Goal: Task Accomplishment & Management: Complete application form

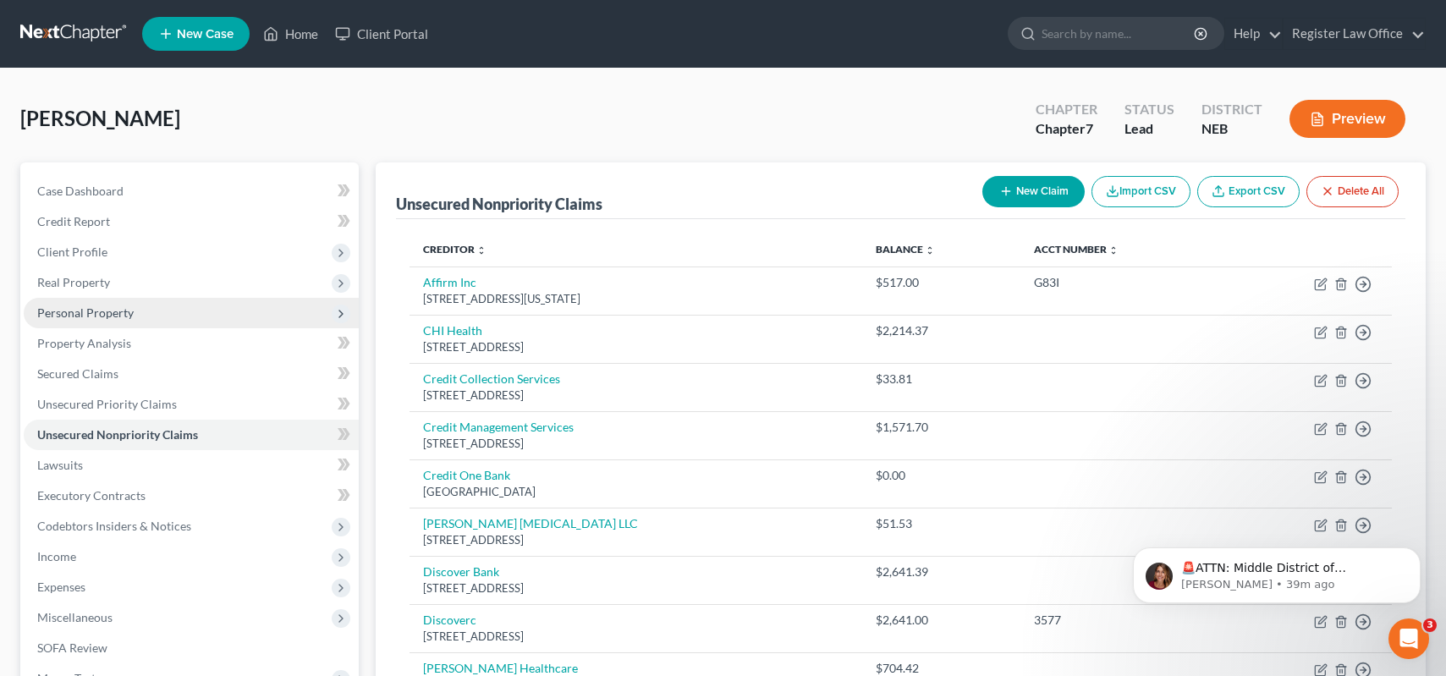
click at [96, 308] on span "Personal Property" at bounding box center [85, 312] width 96 height 14
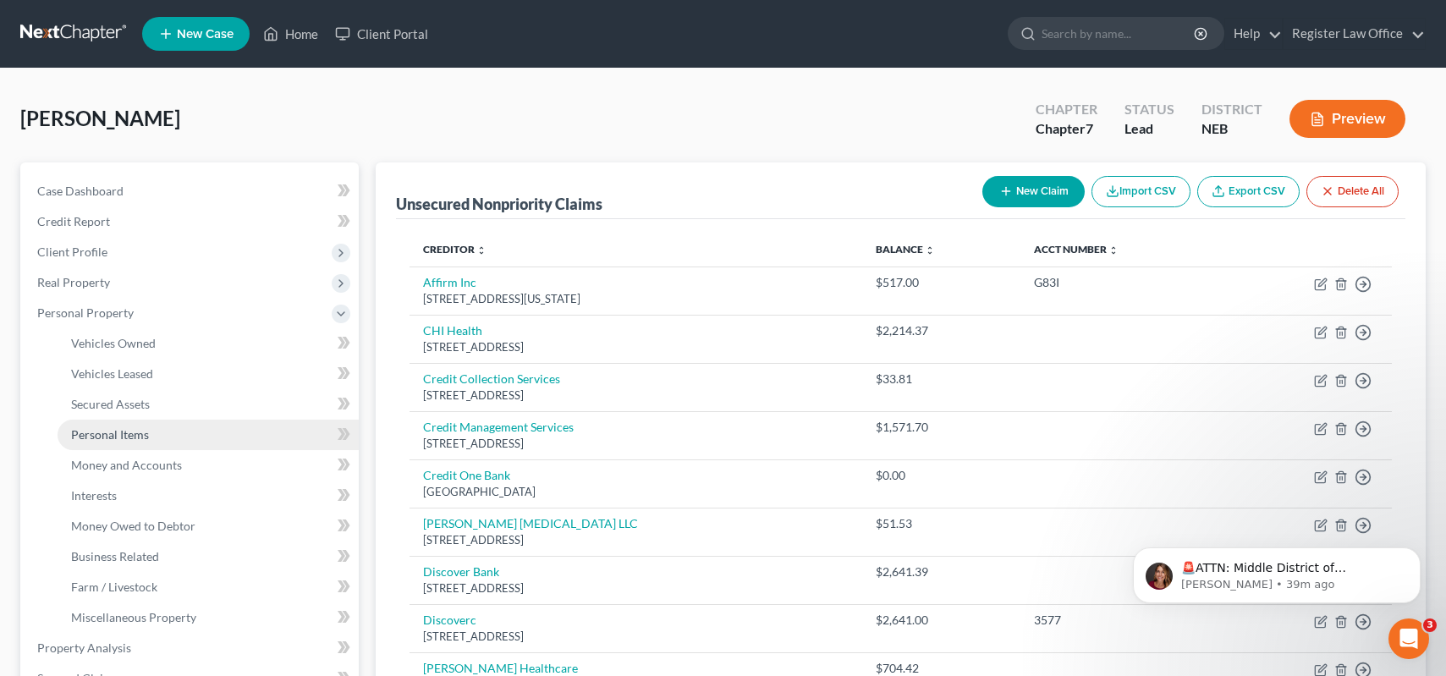
click at [135, 433] on span "Personal Items" at bounding box center [110, 434] width 78 height 14
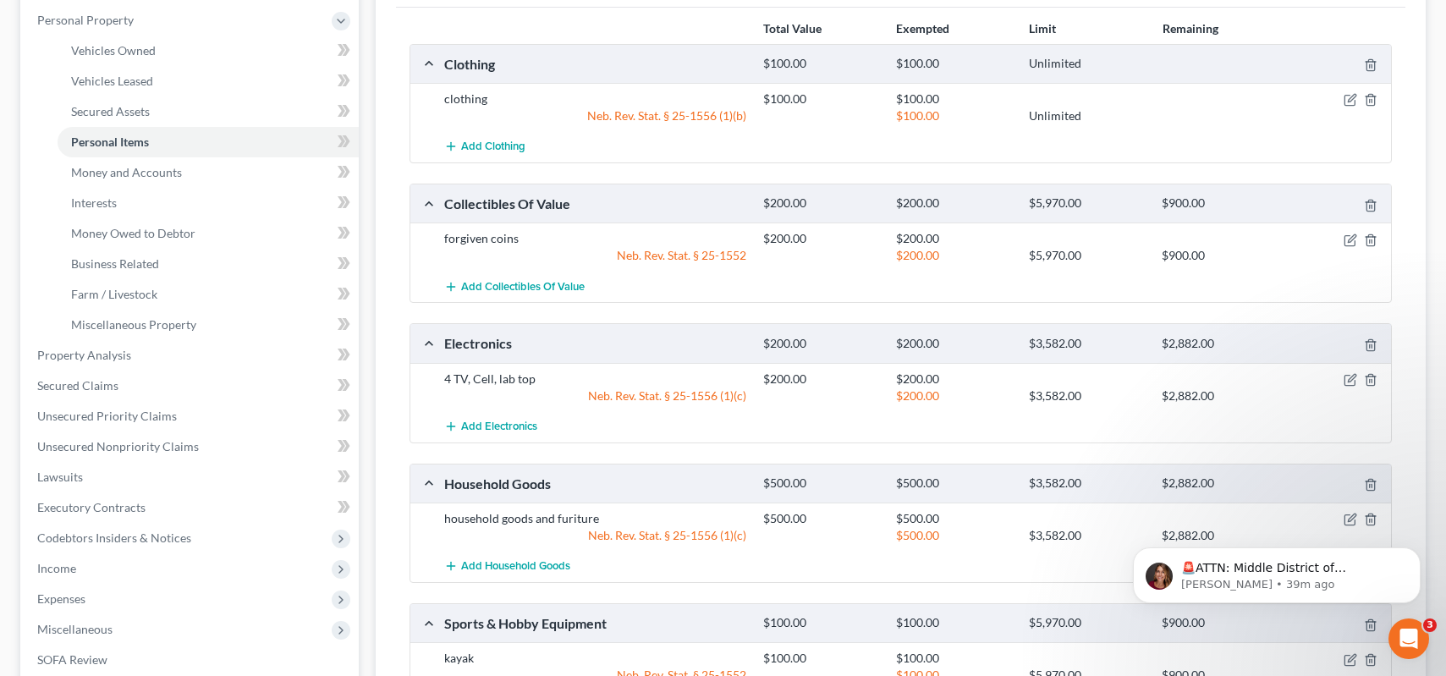
scroll to position [254, 0]
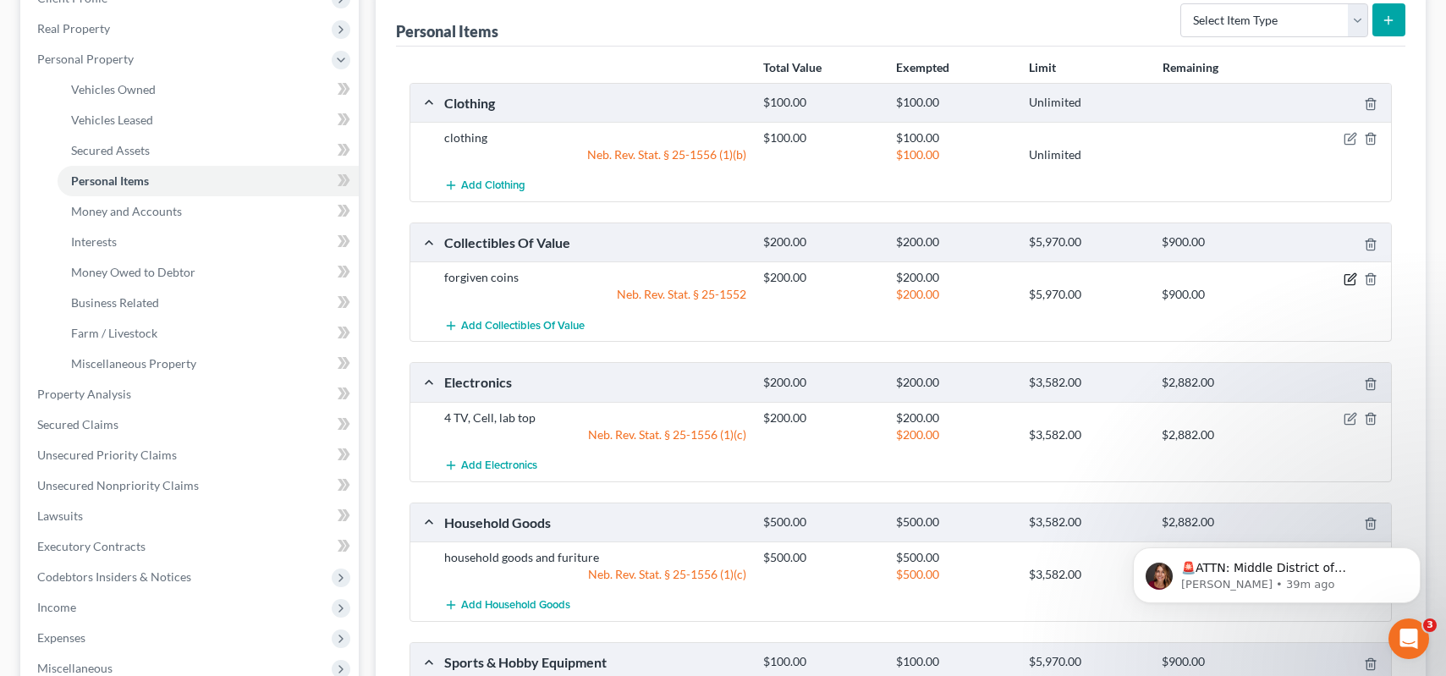
click at [1353, 283] on icon "button" at bounding box center [1350, 279] width 14 height 14
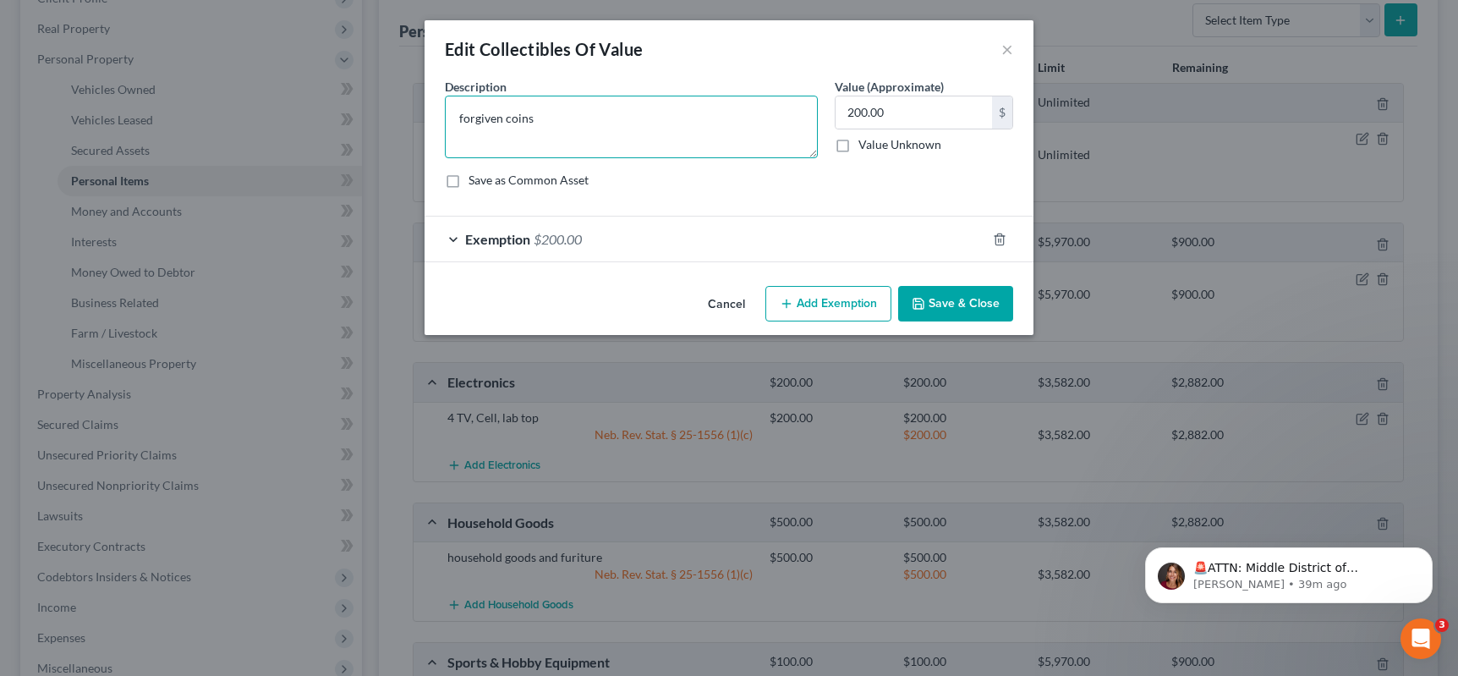
click at [503, 121] on textarea "forgiven coins" at bounding box center [631, 127] width 373 height 63
type textarea "foreign coins"
click at [947, 303] on button "Save & Close" at bounding box center [955, 304] width 115 height 36
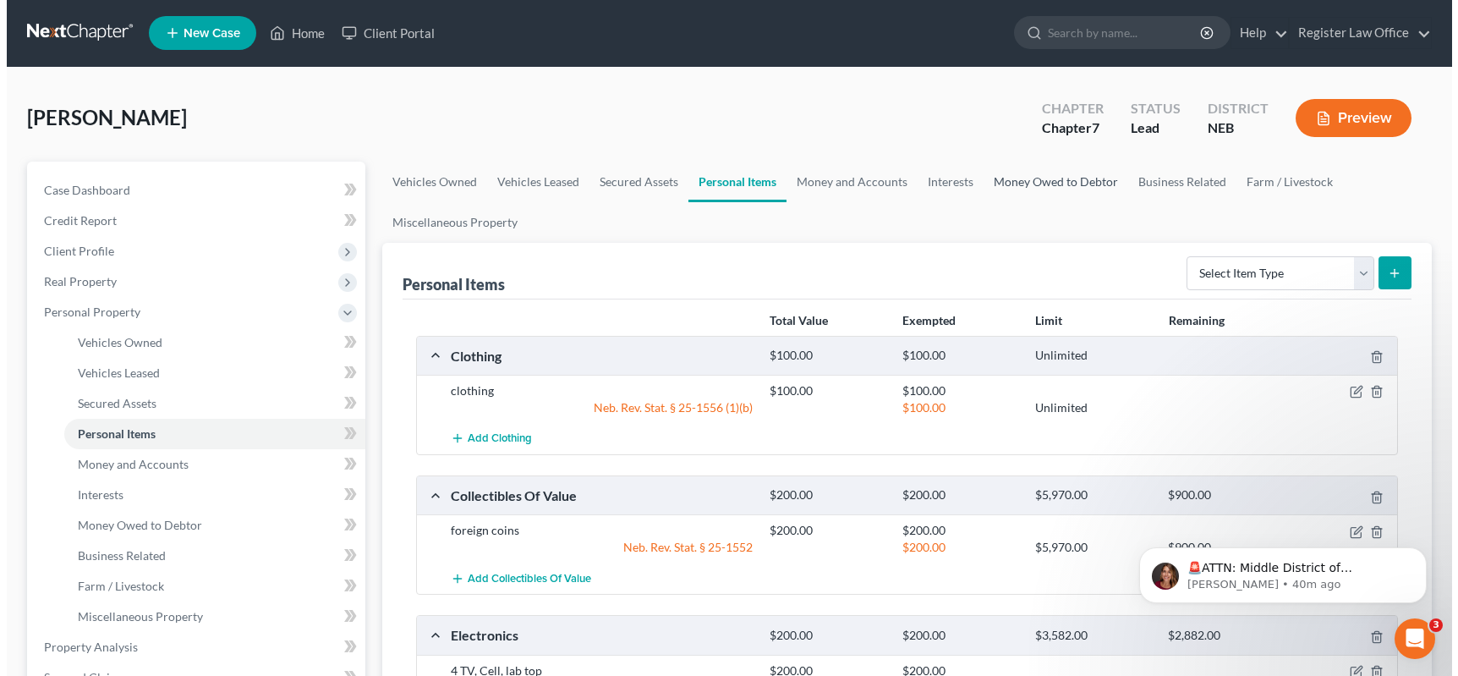
scroll to position [0, 0]
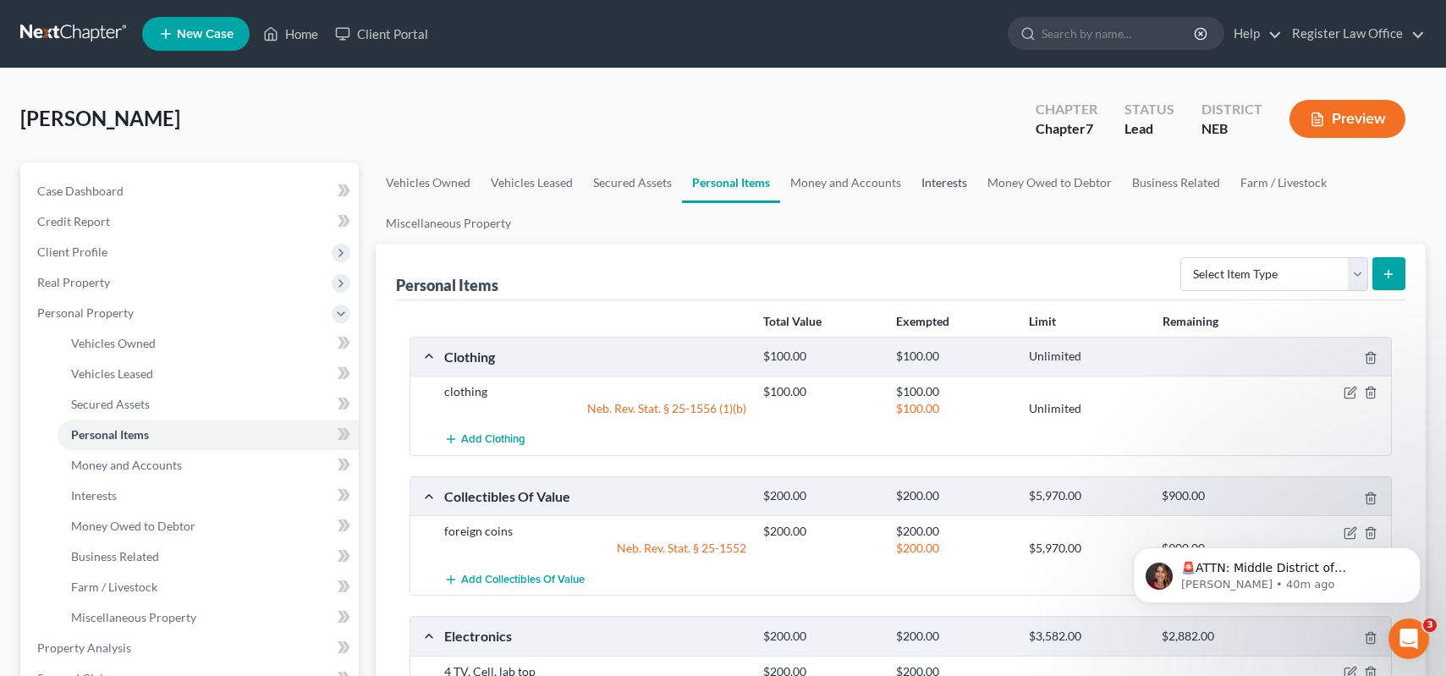
click at [936, 179] on link "Interests" at bounding box center [944, 182] width 66 height 41
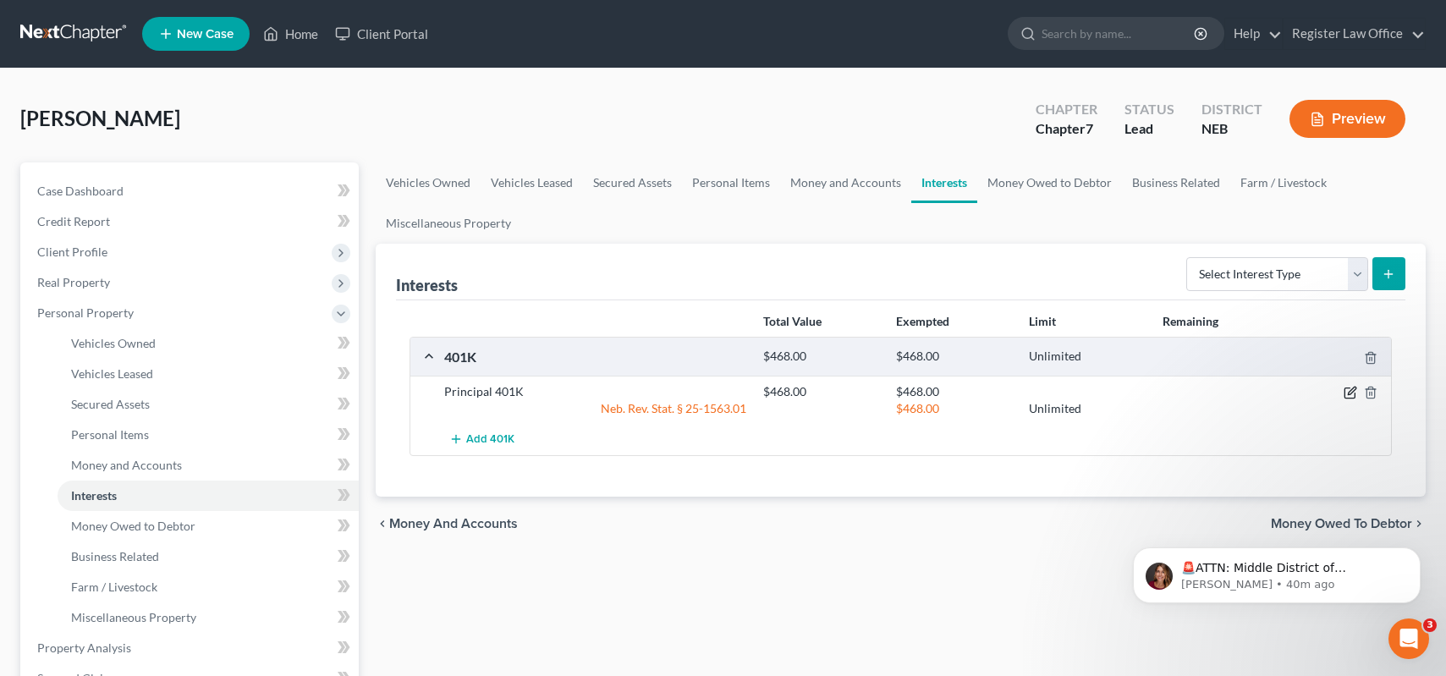
click at [1354, 387] on icon "button" at bounding box center [1352, 391] width 8 height 8
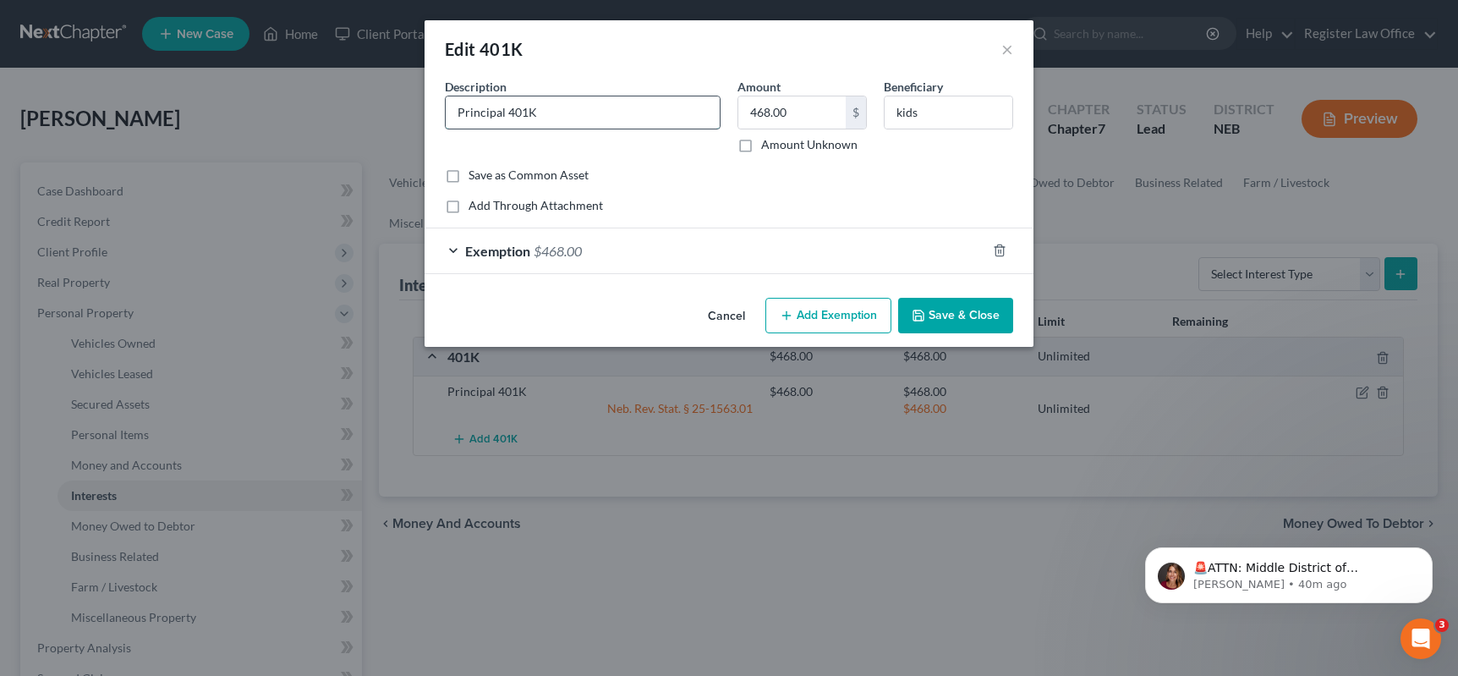
click at [565, 113] on input "Principal 401K" at bounding box center [583, 112] width 274 height 32
type input "Principal 401K full 9K loan this is the balance"
click at [951, 313] on button "Save & Close" at bounding box center [955, 316] width 115 height 36
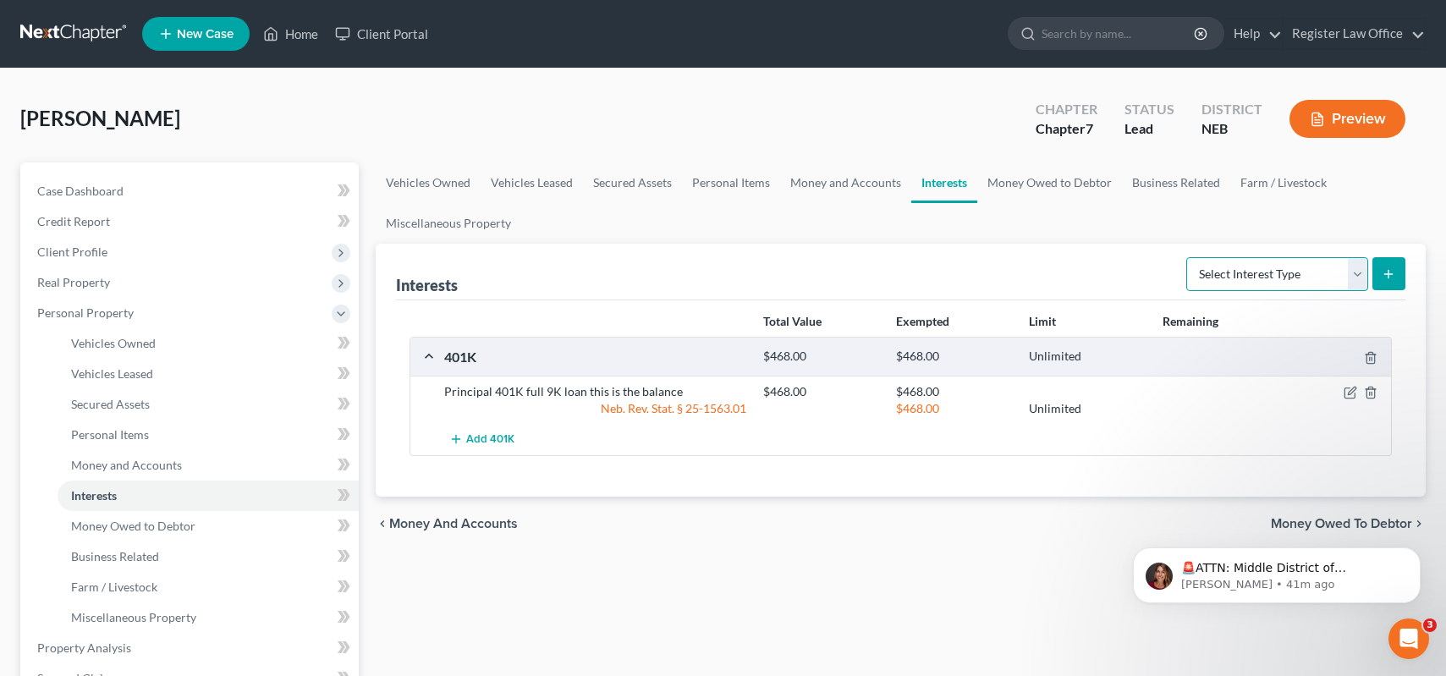
click at [1220, 269] on select "Select Interest Type 401K Annuity Bond Education IRA Government Bond Government…" at bounding box center [1277, 274] width 182 height 34
click at [1085, 204] on ul "Vehicles Owned Vehicles Leased Secured Assets Personal Items Money and Accounts…" at bounding box center [901, 202] width 1050 height 81
click at [1247, 179] on link "Farm / Livestock" at bounding box center [1283, 182] width 107 height 41
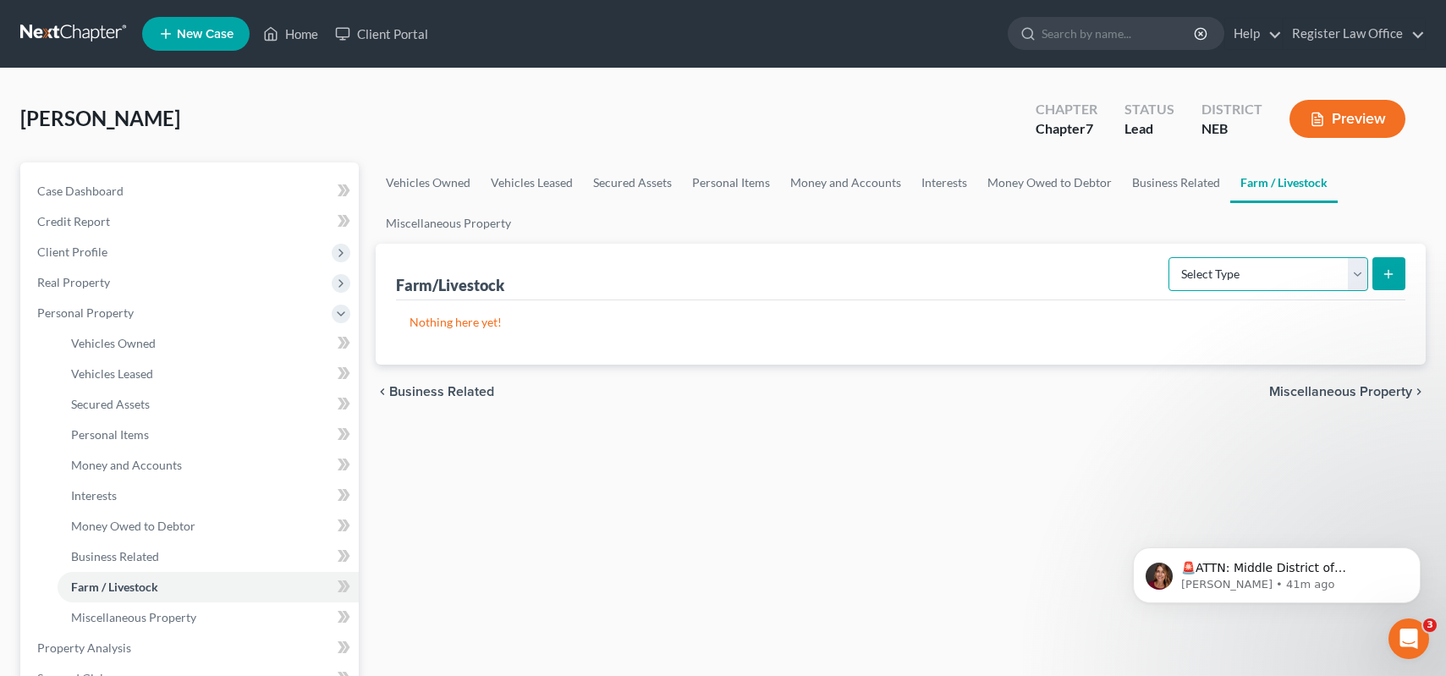
click at [1239, 279] on select "Select Type Animals & Livestock Crops: Growing or Harvested Farming Equipment F…" at bounding box center [1268, 274] width 200 height 34
click at [1145, 183] on link "Business Related" at bounding box center [1176, 182] width 108 height 41
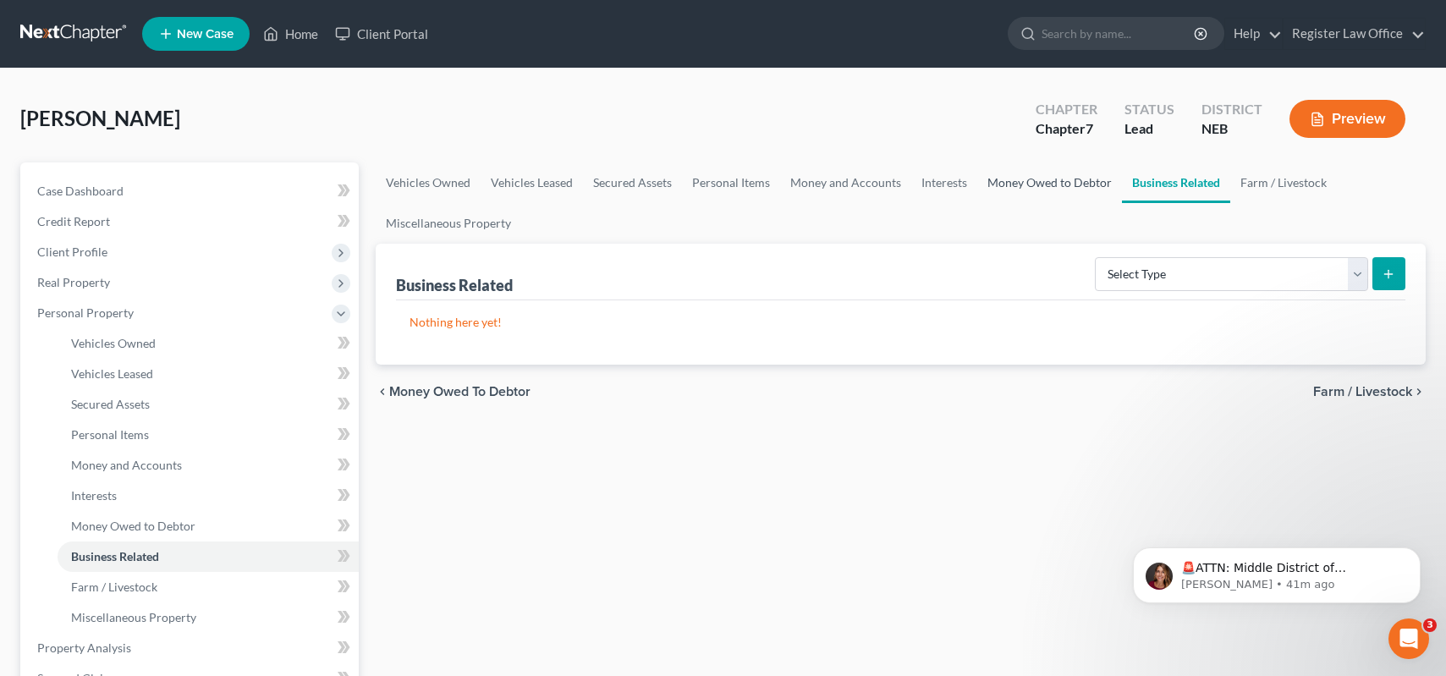
click at [1037, 181] on link "Money Owed to Debtor" at bounding box center [1049, 182] width 145 height 41
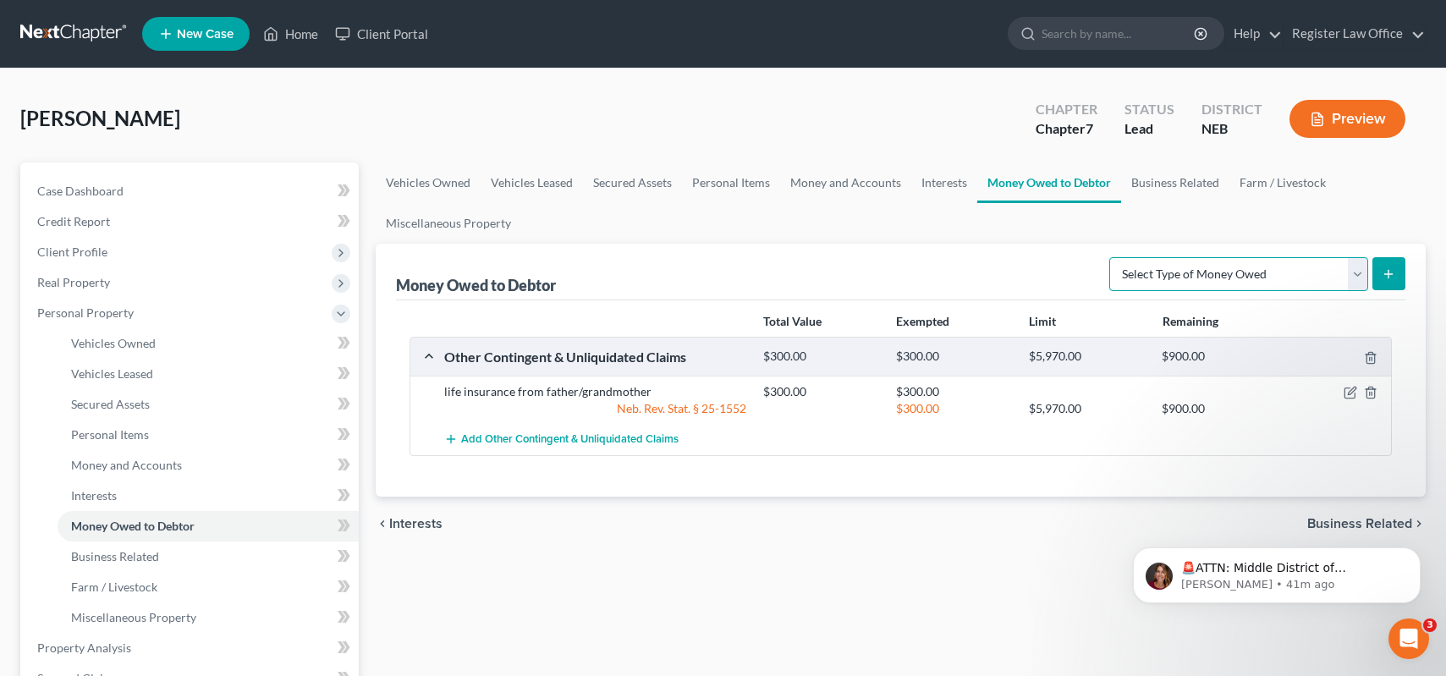
click at [1172, 275] on select "Select Type of Money Owed Accounts Receivable Alimony Child Support Claims Agai…" at bounding box center [1238, 274] width 259 height 34
select select "other_contingent_and_unliquidated_claims"
click at [1112, 257] on select "Select Type of Money Owed Accounts Receivable Alimony Child Support Claims Agai…" at bounding box center [1238, 274] width 259 height 34
click at [1386, 268] on icon "submit" at bounding box center [1388, 274] width 14 height 14
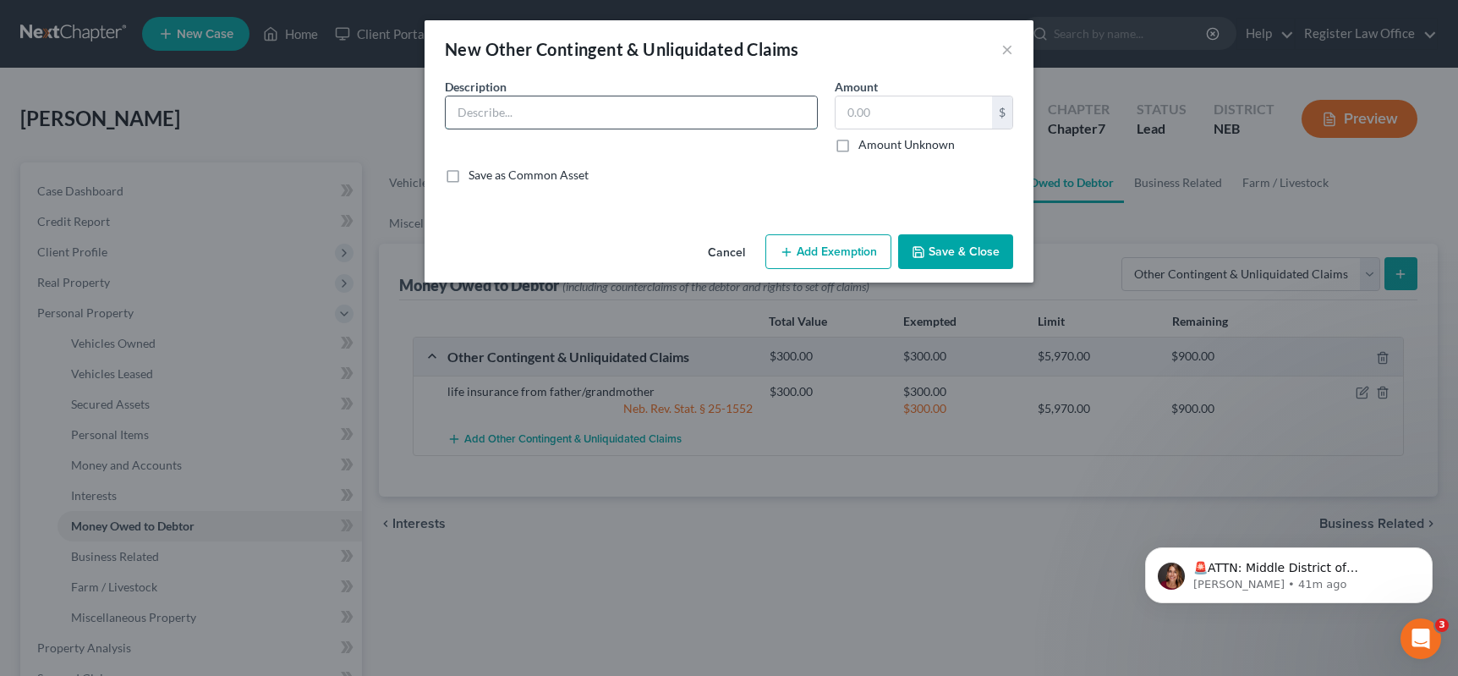
click at [519, 113] on input "text" at bounding box center [631, 112] width 371 height 32
type input "garnishments in last 90 days 3K"
click at [860, 111] on input "text" at bounding box center [914, 112] width 157 height 32
type input "3,000.00"
click at [865, 244] on button "Add Exemption" at bounding box center [829, 252] width 126 height 36
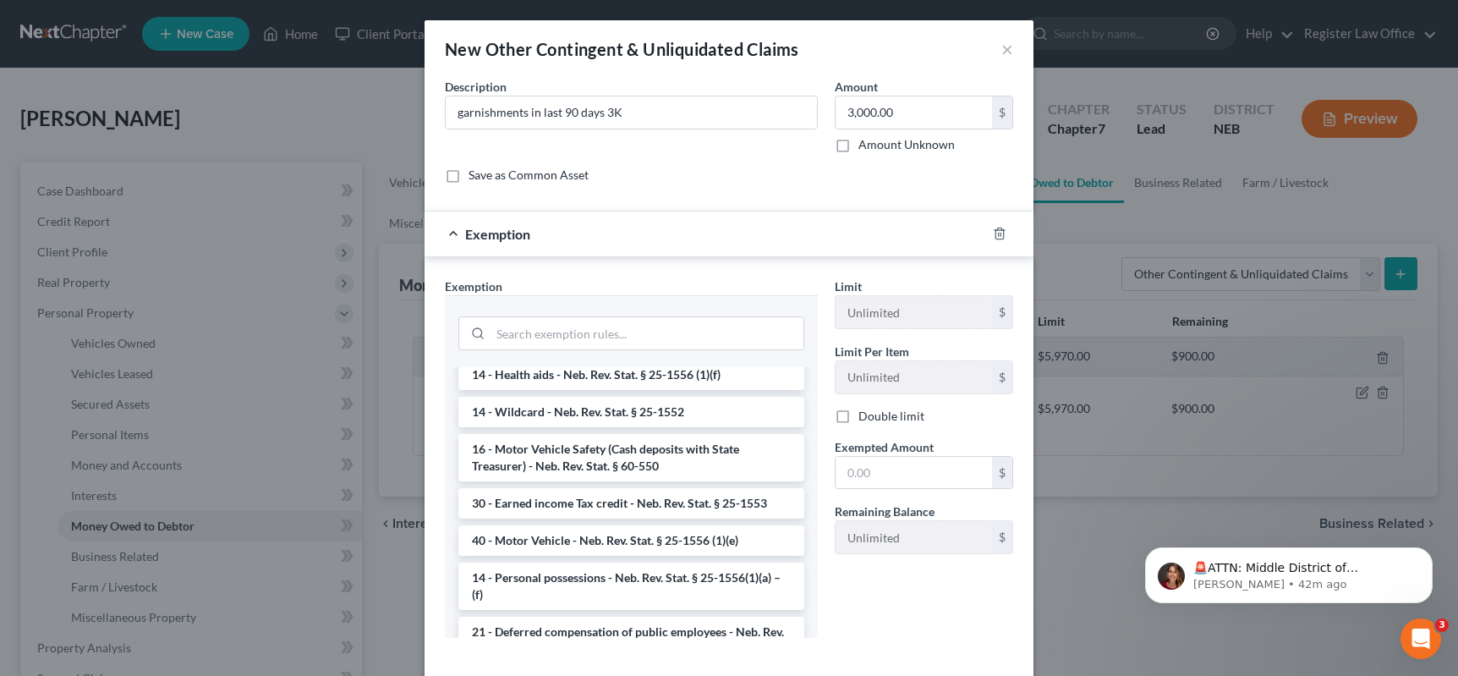
scroll to position [677, 0]
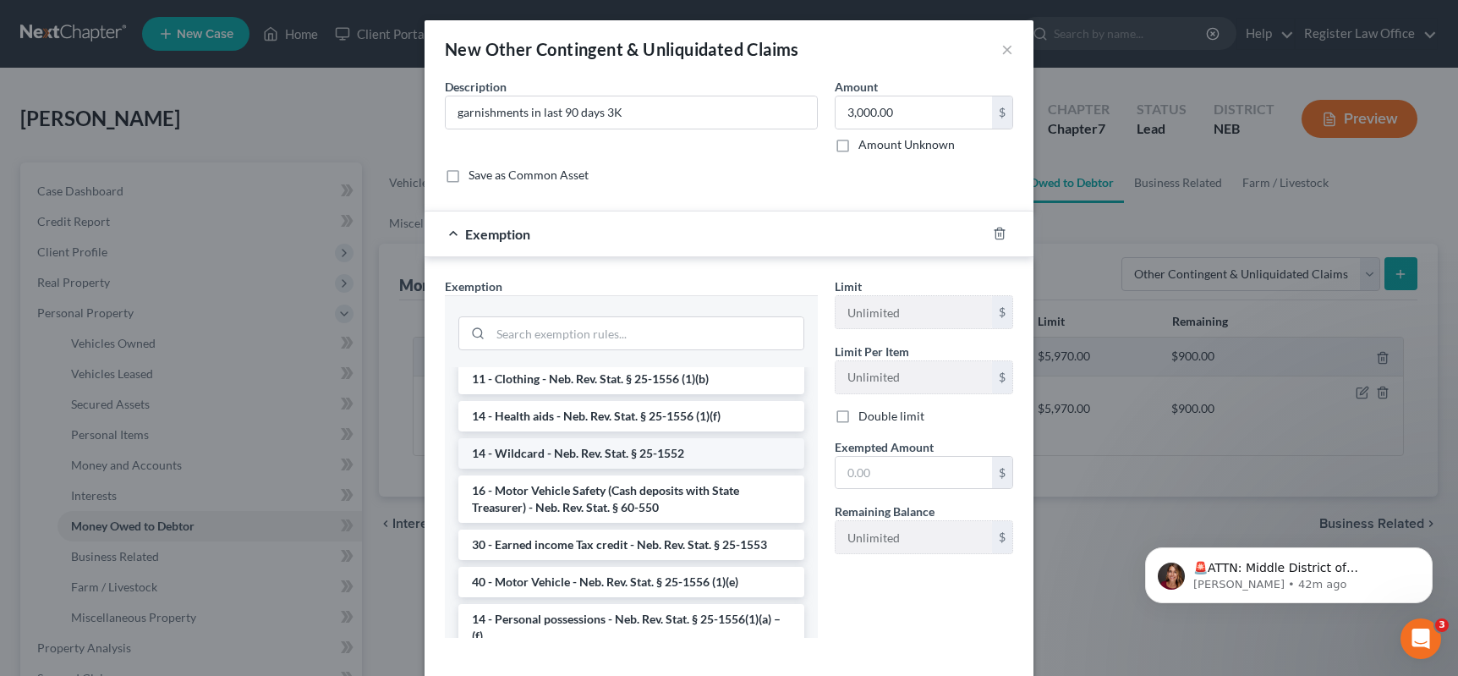
click at [548, 452] on li "14 - Wildcard - Neb. Rev. Stat. § 25-1552" at bounding box center [632, 453] width 346 height 30
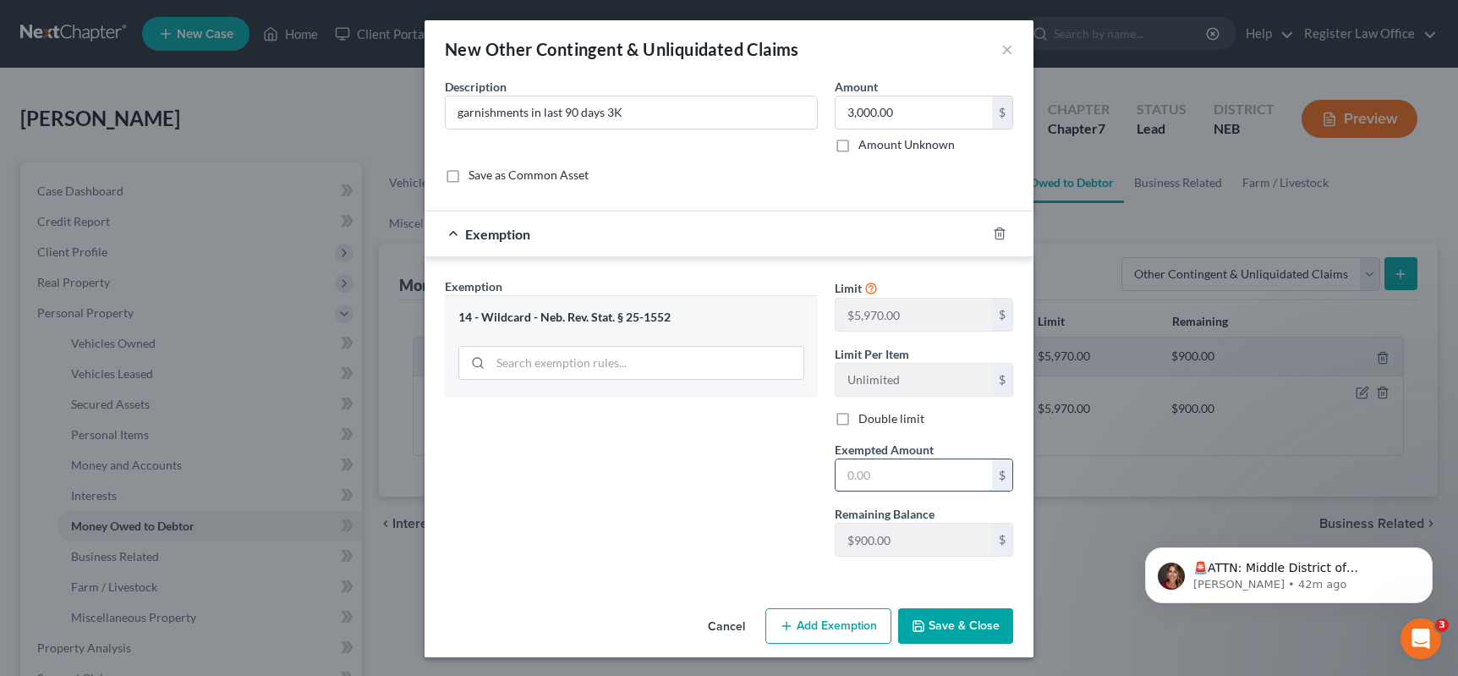
click at [886, 463] on input "text" at bounding box center [914, 475] width 157 height 32
type input "3,000.00"
click at [942, 631] on button "Save & Close" at bounding box center [955, 626] width 115 height 36
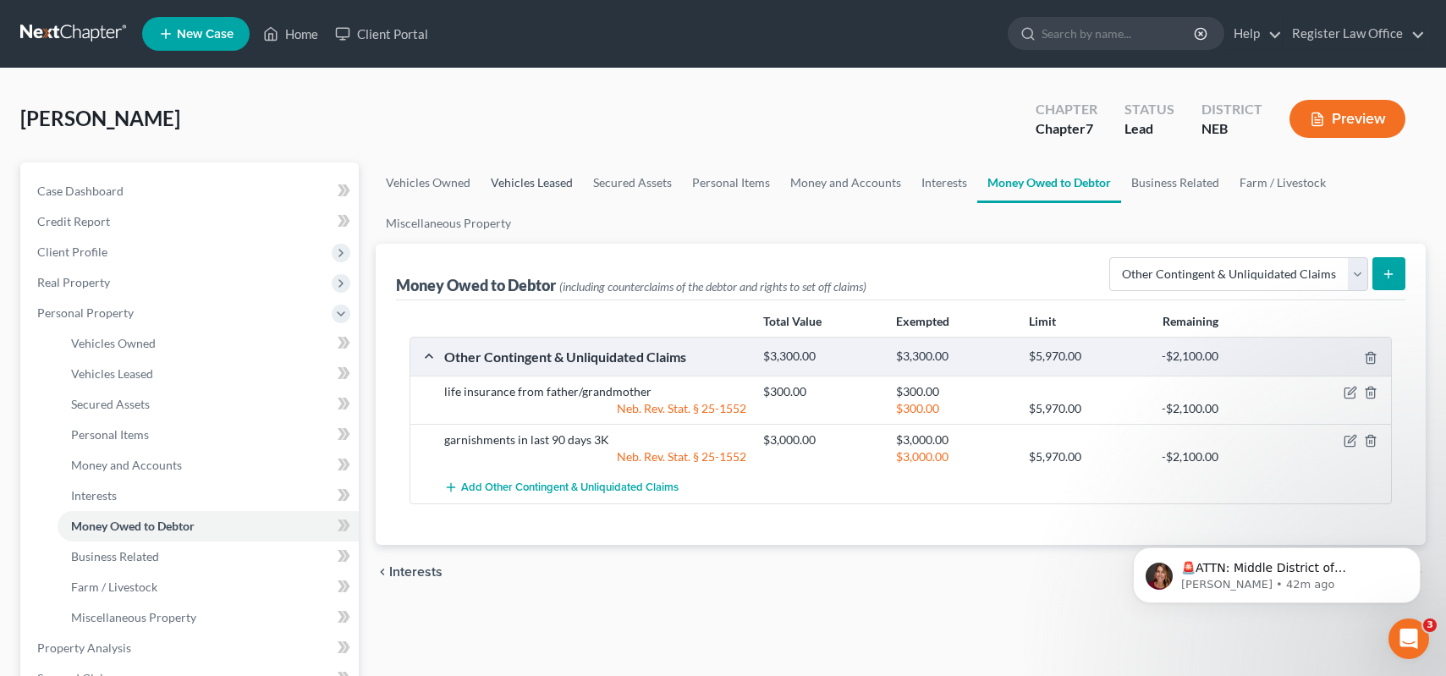
click at [534, 184] on link "Vehicles Leased" at bounding box center [532, 182] width 102 height 41
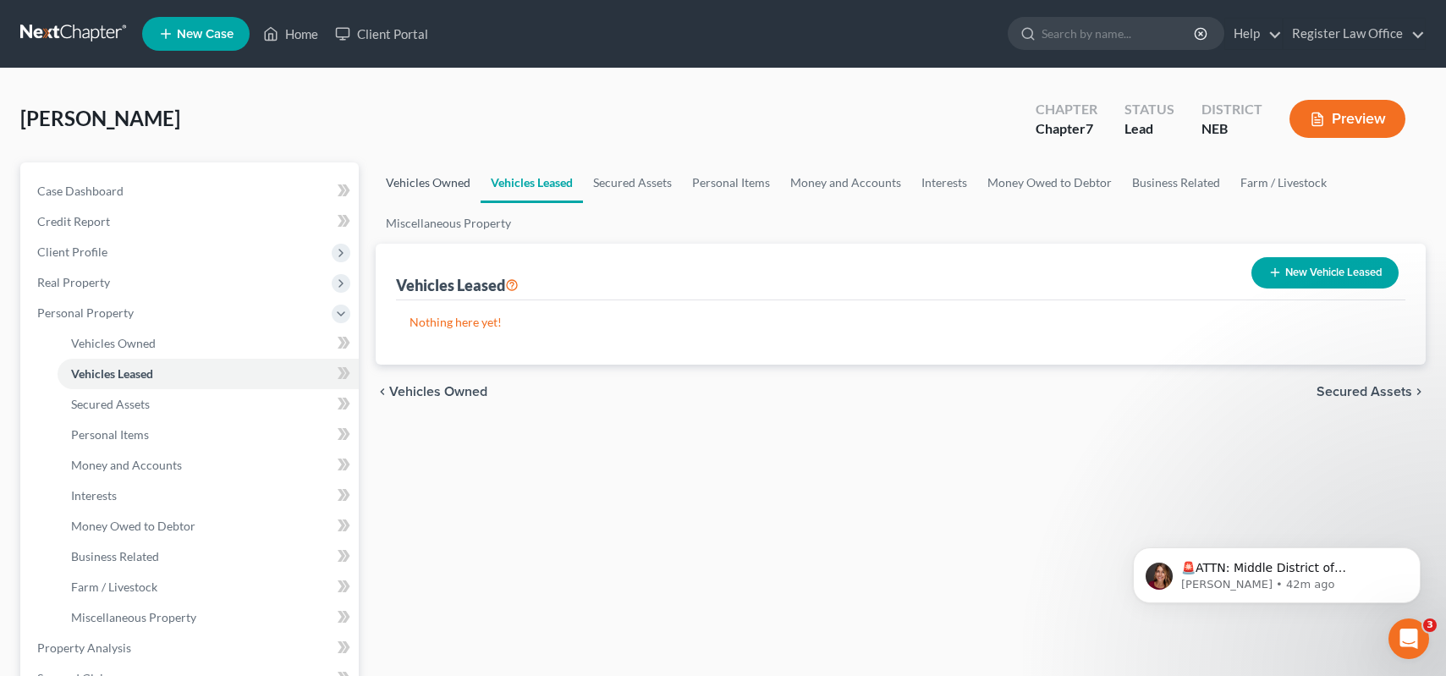
click at [423, 186] on link "Vehicles Owned" at bounding box center [428, 182] width 105 height 41
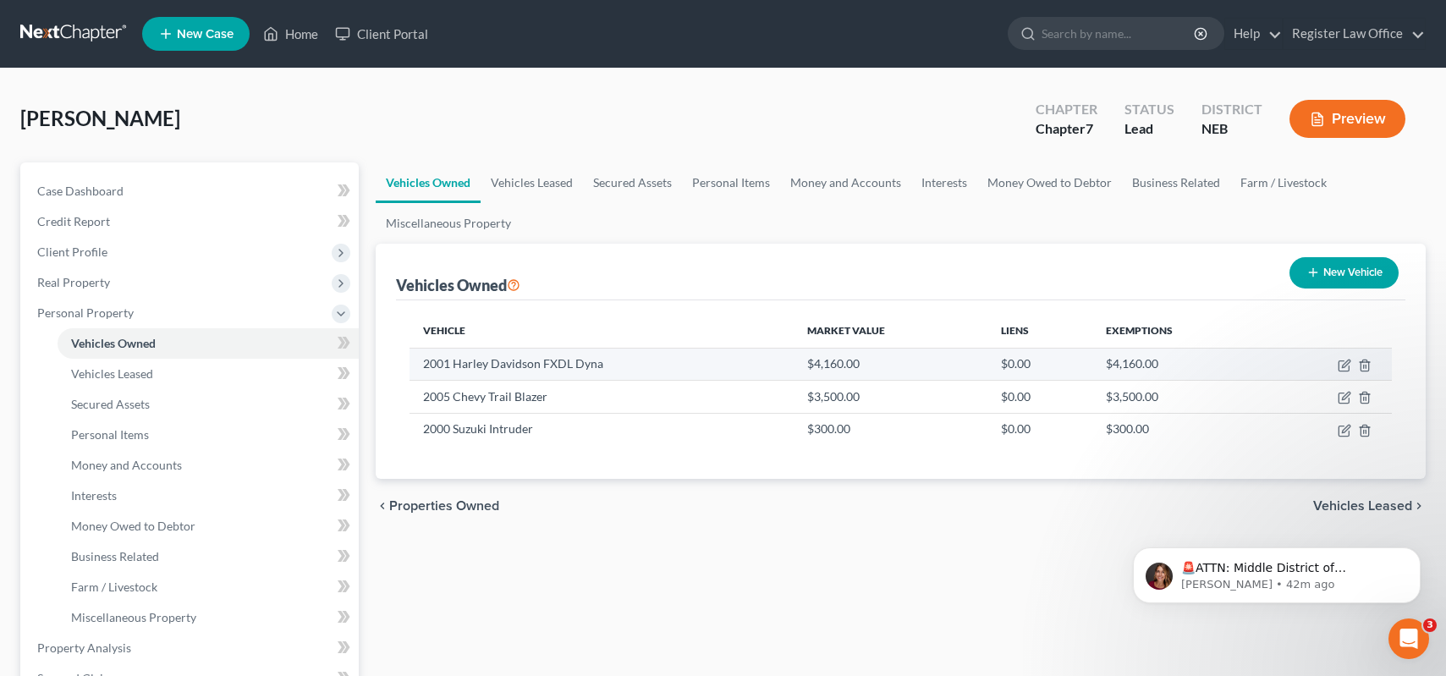
click at [867, 363] on td "$4,160.00" at bounding box center [891, 364] width 195 height 32
click at [1347, 363] on icon "button" at bounding box center [1344, 366] width 14 height 14
select select "7"
select select "25"
select select "2"
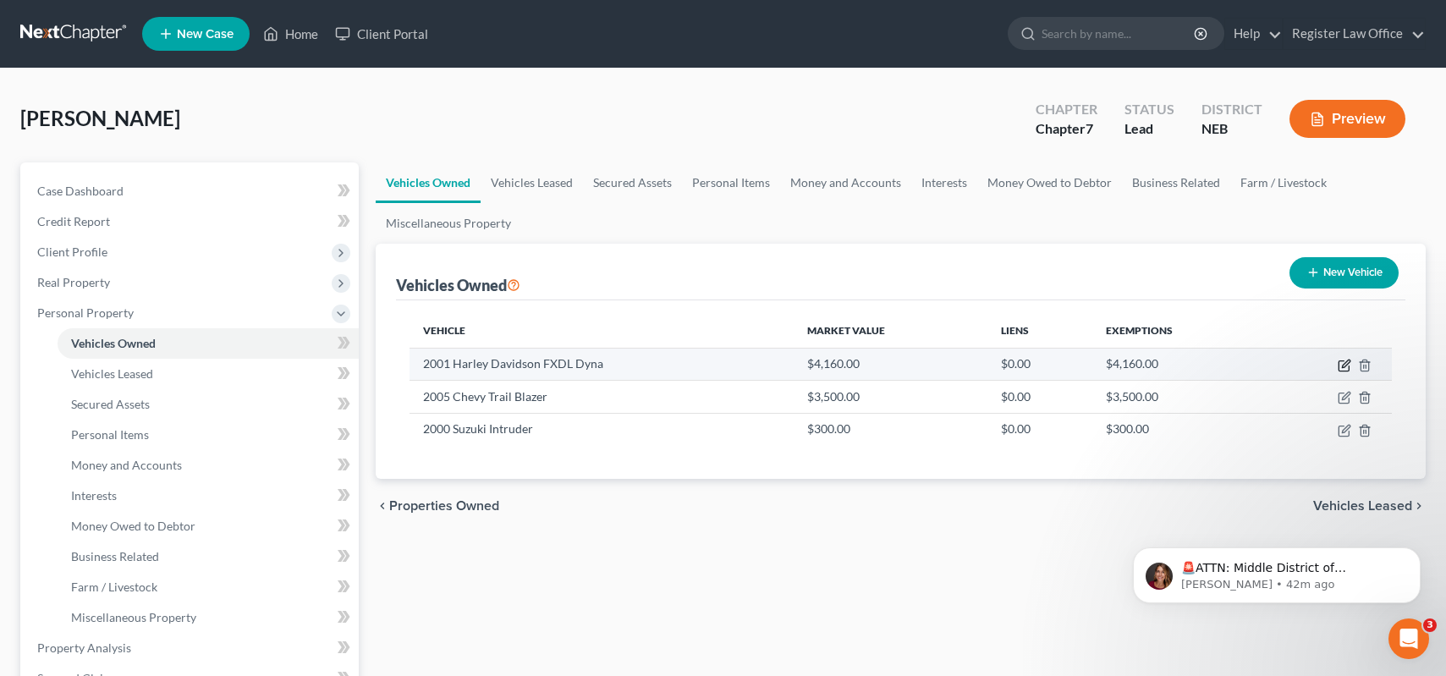
select select "0"
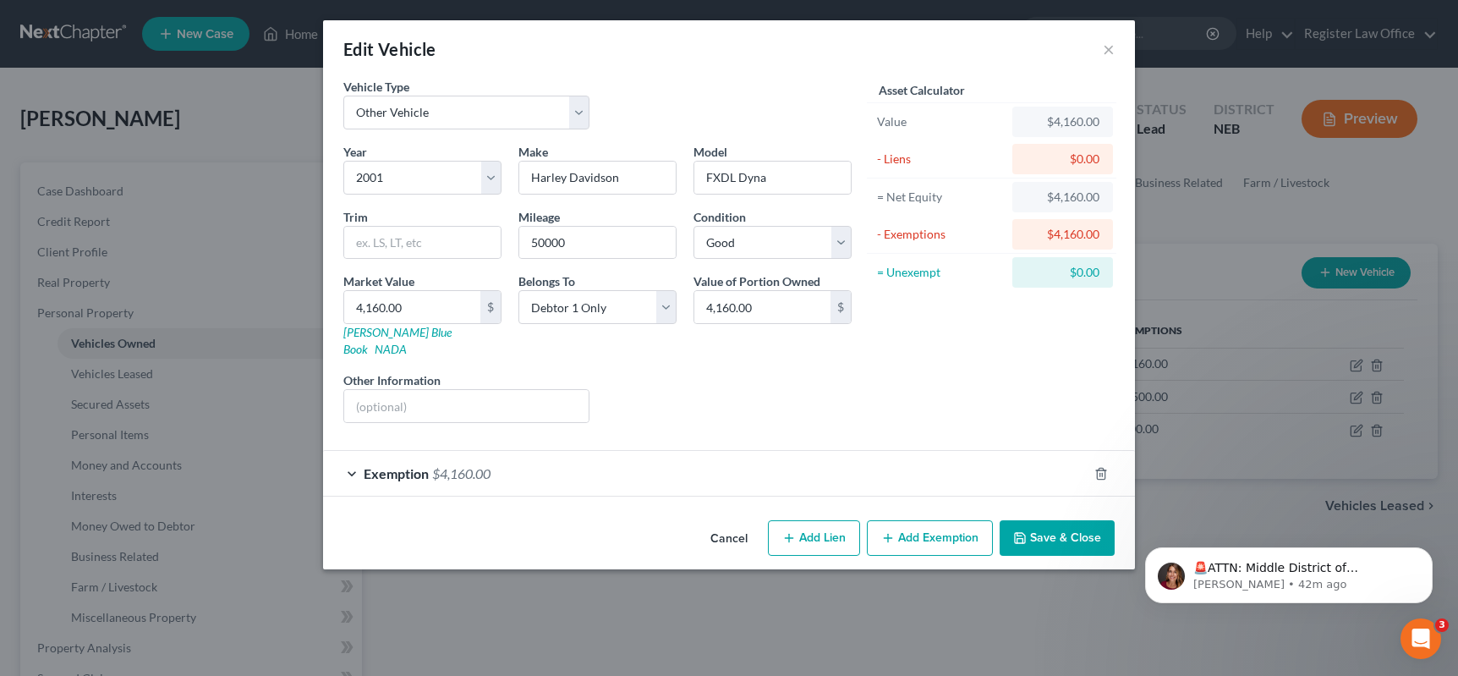
click at [354, 454] on div "Exemption $4,160.00" at bounding box center [705, 473] width 765 height 45
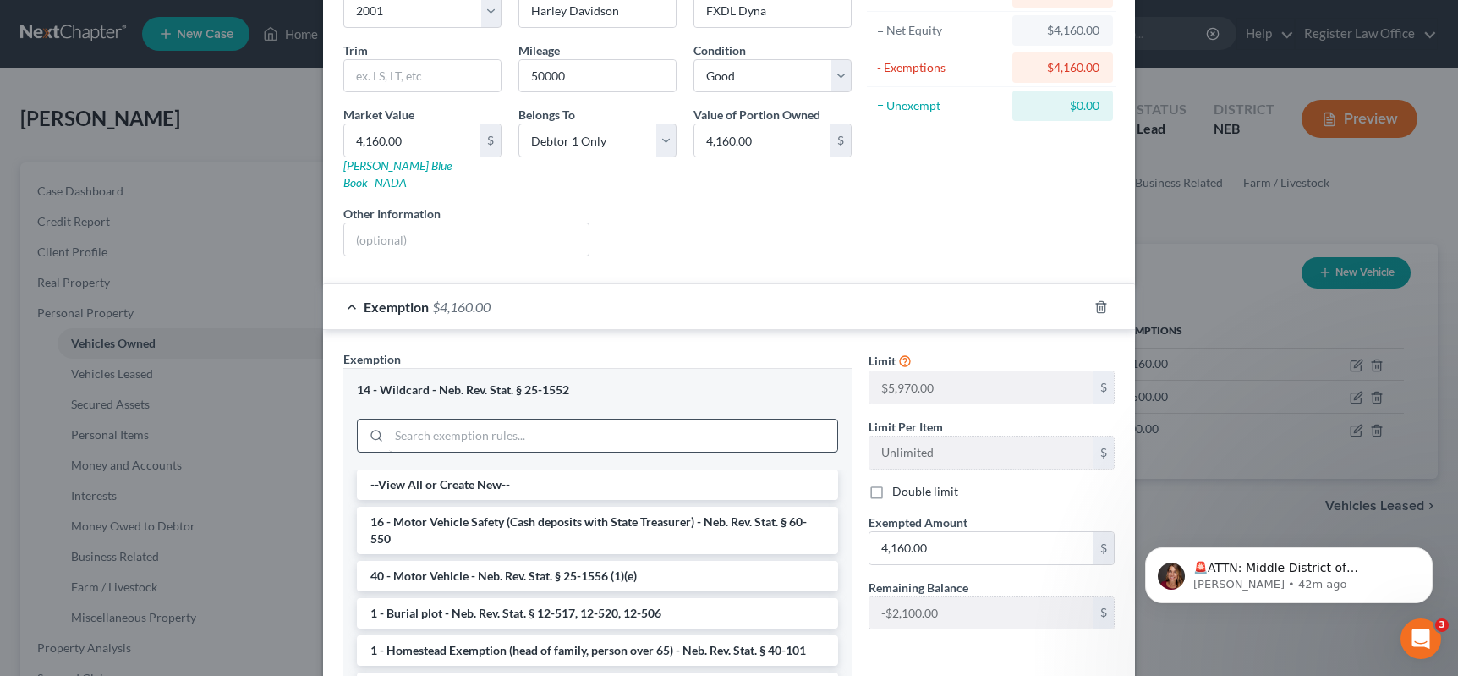
scroll to position [165, 0]
click at [1097, 303] on icon "button" at bounding box center [1101, 308] width 8 height 11
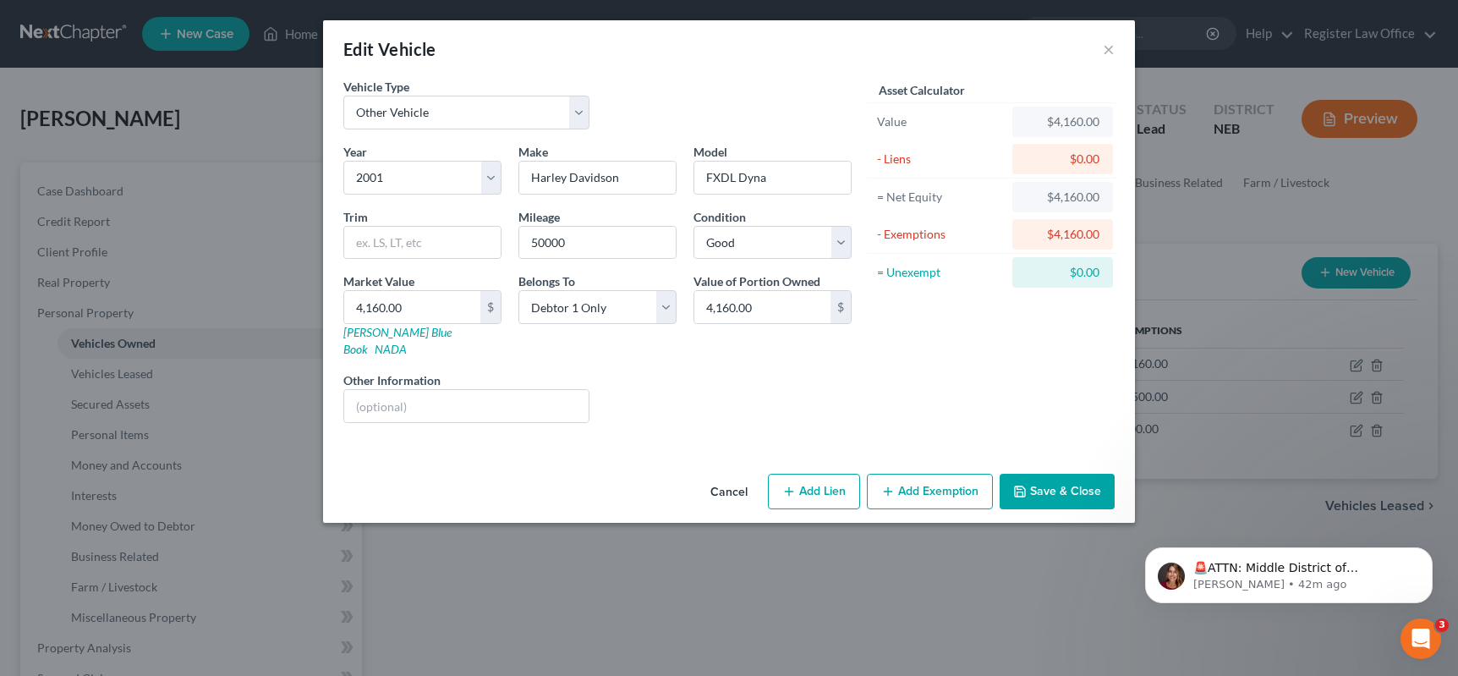
scroll to position [0, 0]
click at [960, 477] on button "Add Exemption" at bounding box center [930, 492] width 126 height 36
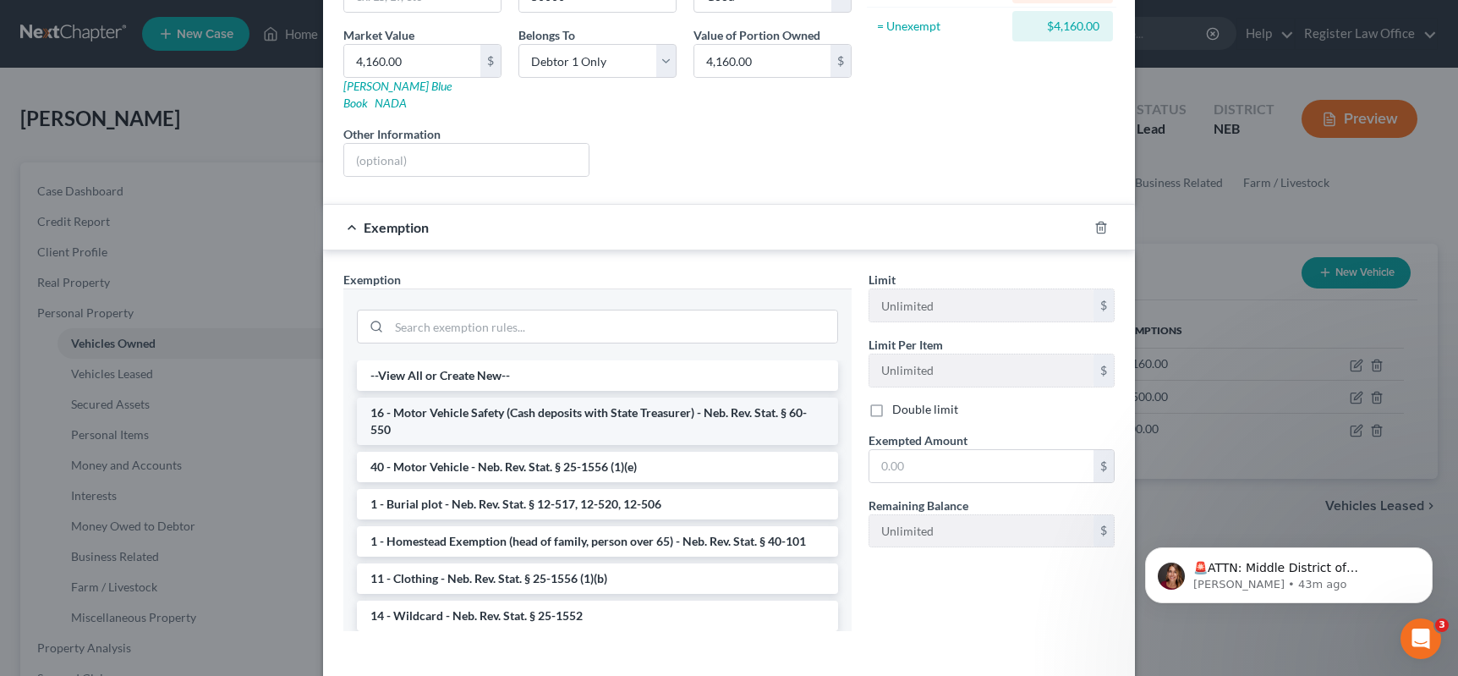
scroll to position [254, 0]
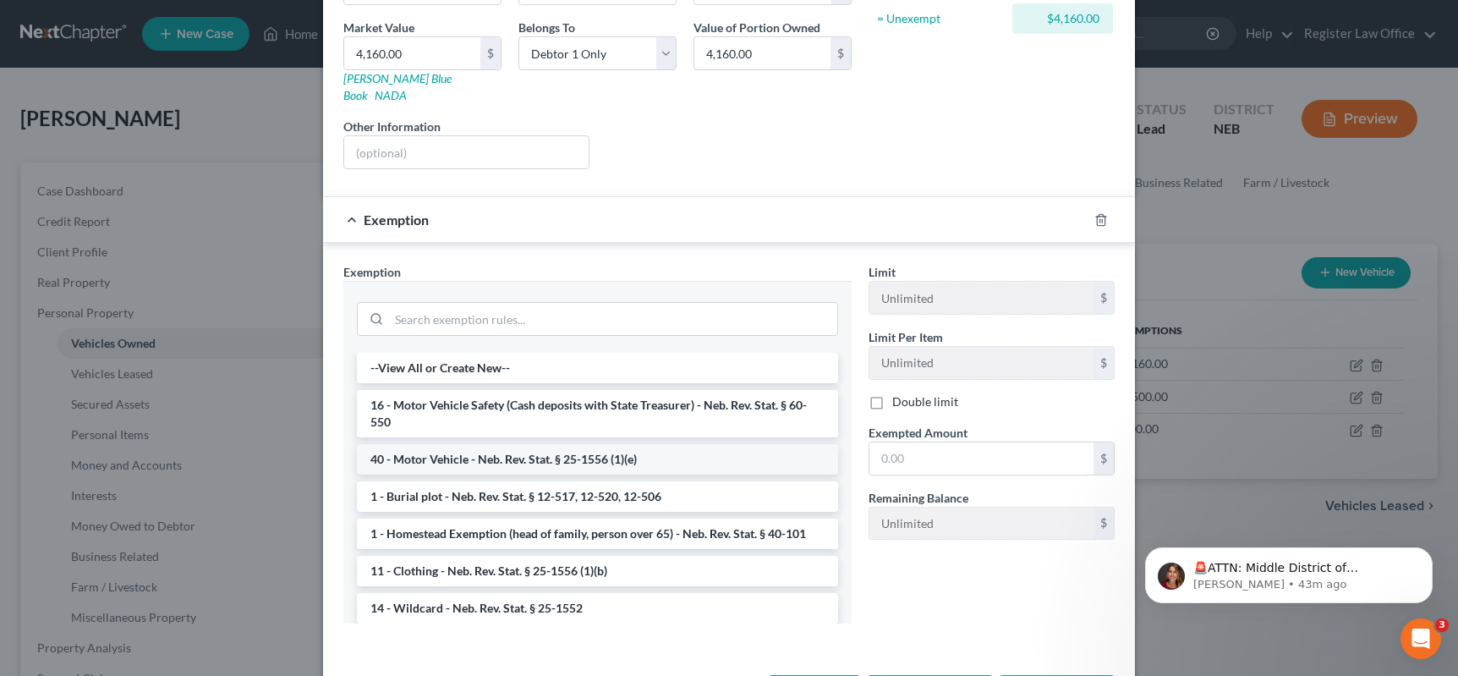
click at [441, 446] on li "40 - Motor Vehicle - Neb. Rev. Stat. § 25-1556 (1)(e)" at bounding box center [597, 459] width 481 height 30
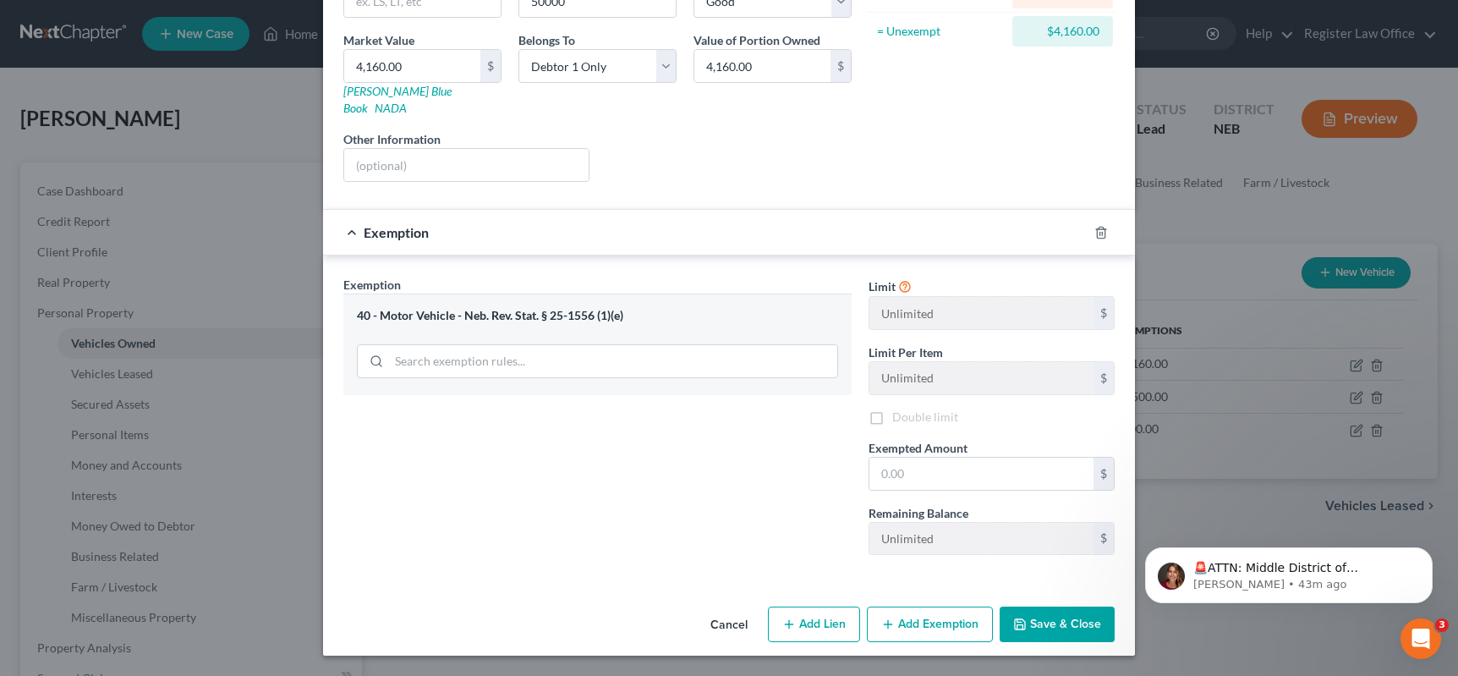
scroll to position [224, 0]
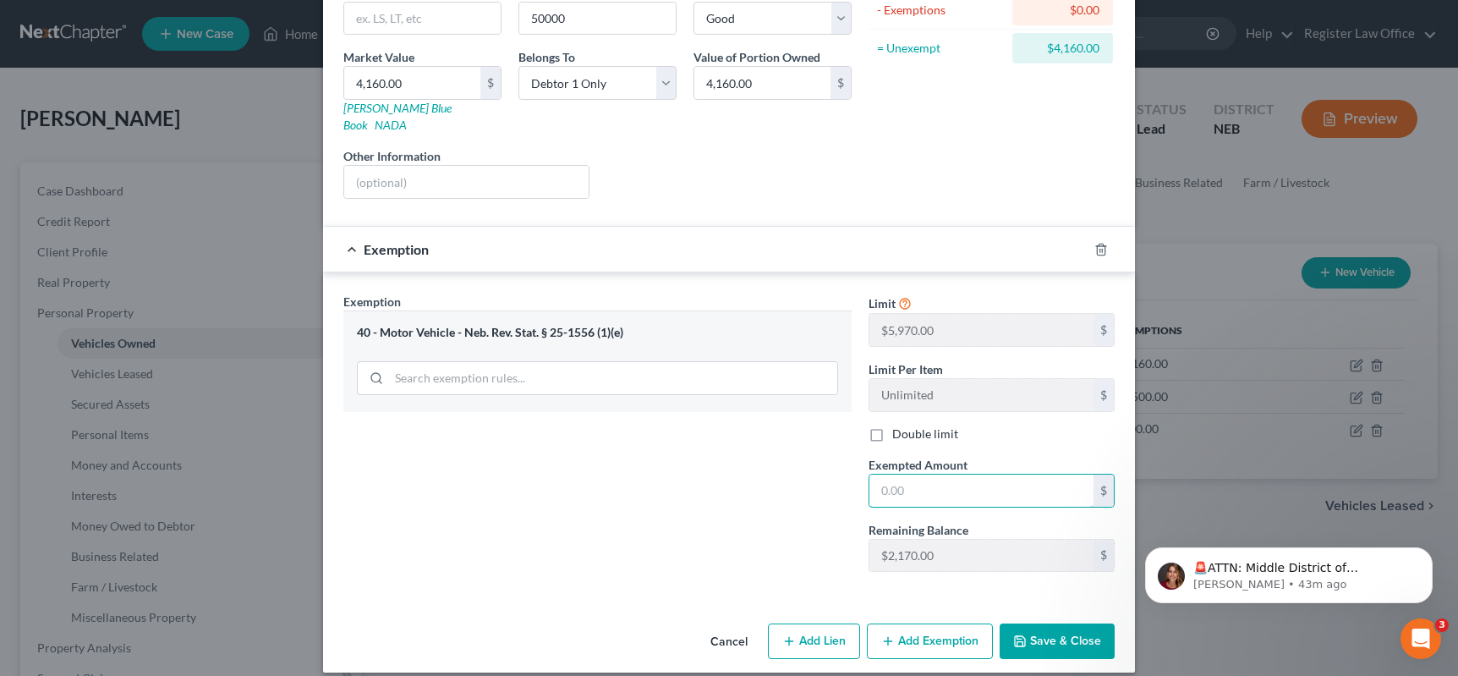
drag, startPoint x: 924, startPoint y: 479, endPoint x: 846, endPoint y: 478, distance: 77.8
click at [846, 478] on div "Exemption Set must be selected for CA. Exemption * 40 - Motor Vehicle - Neb. Re…" at bounding box center [729, 440] width 788 height 294
type input "4,160.00"
click at [1030, 623] on button "Save & Close" at bounding box center [1057, 641] width 115 height 36
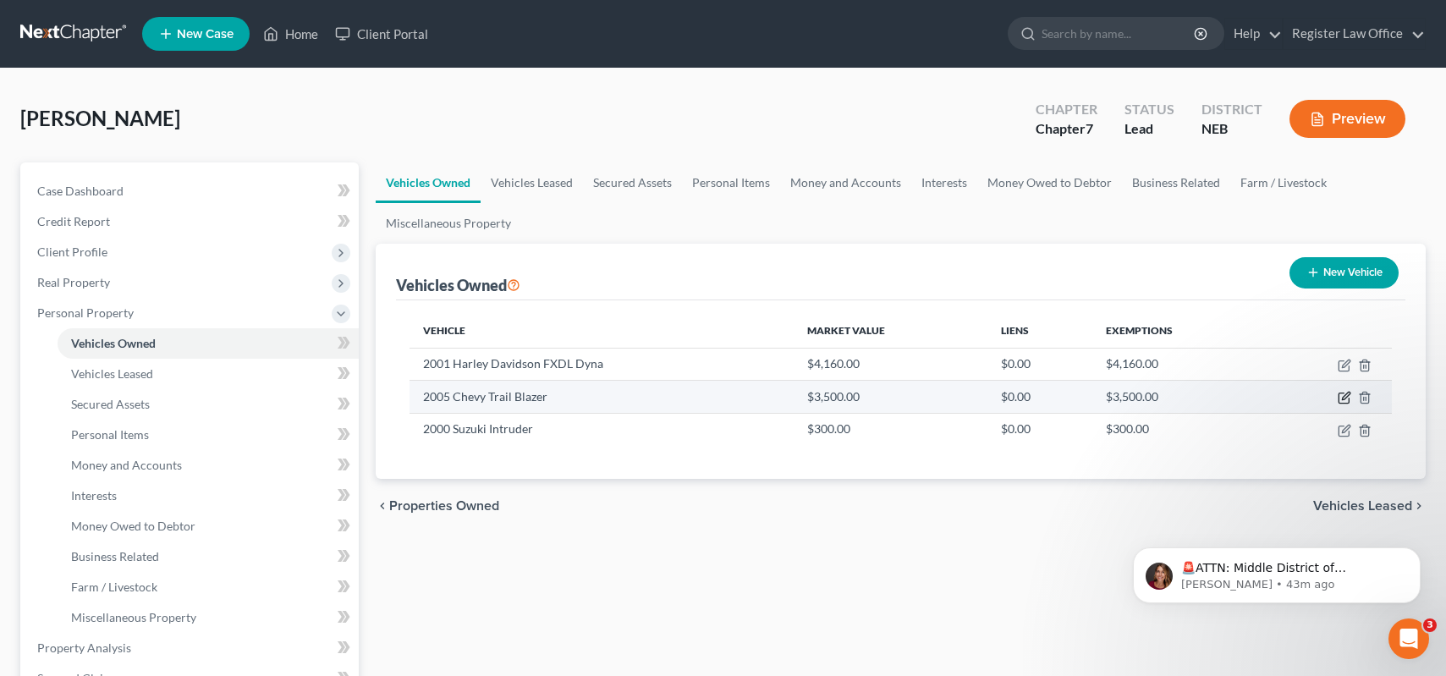
click at [1340, 395] on icon "button" at bounding box center [1344, 398] width 14 height 14
select select "0"
select select "21"
select select "3"
select select "0"
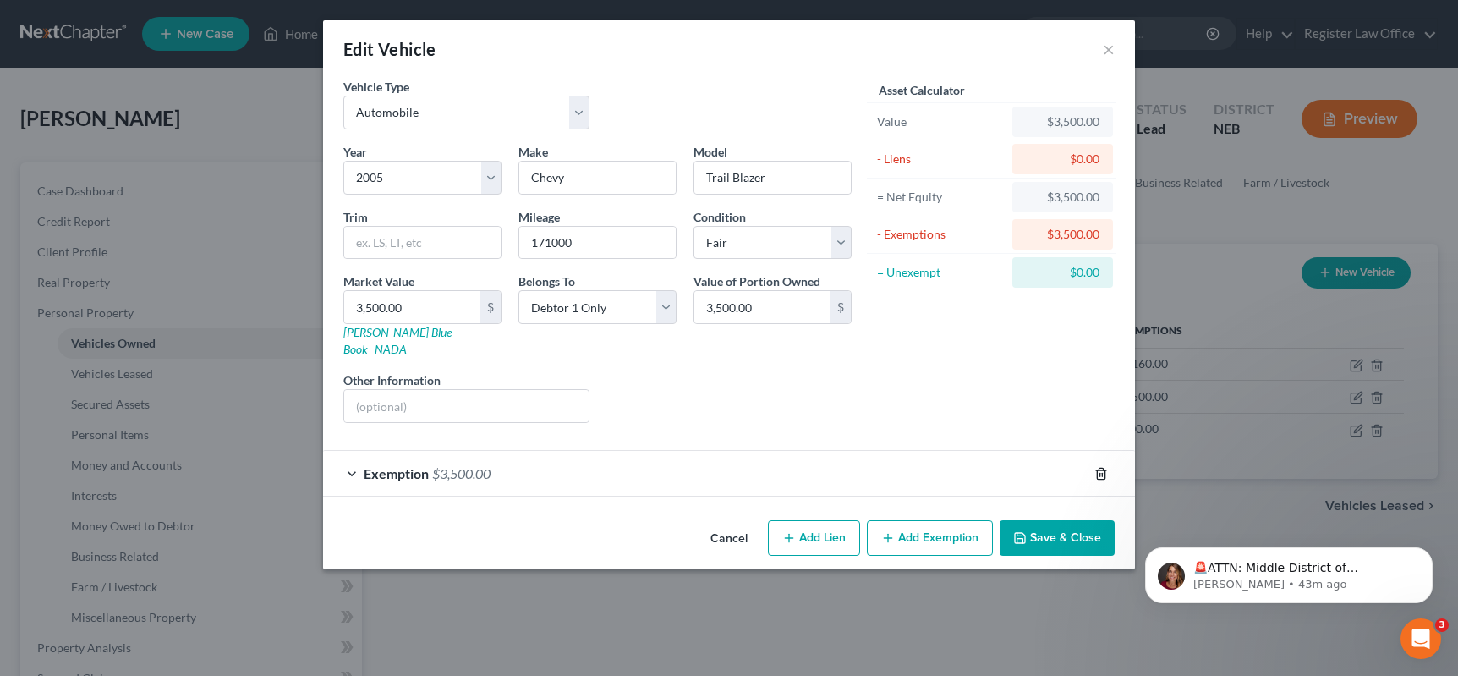
click at [1097, 468] on icon "button" at bounding box center [1101, 473] width 8 height 11
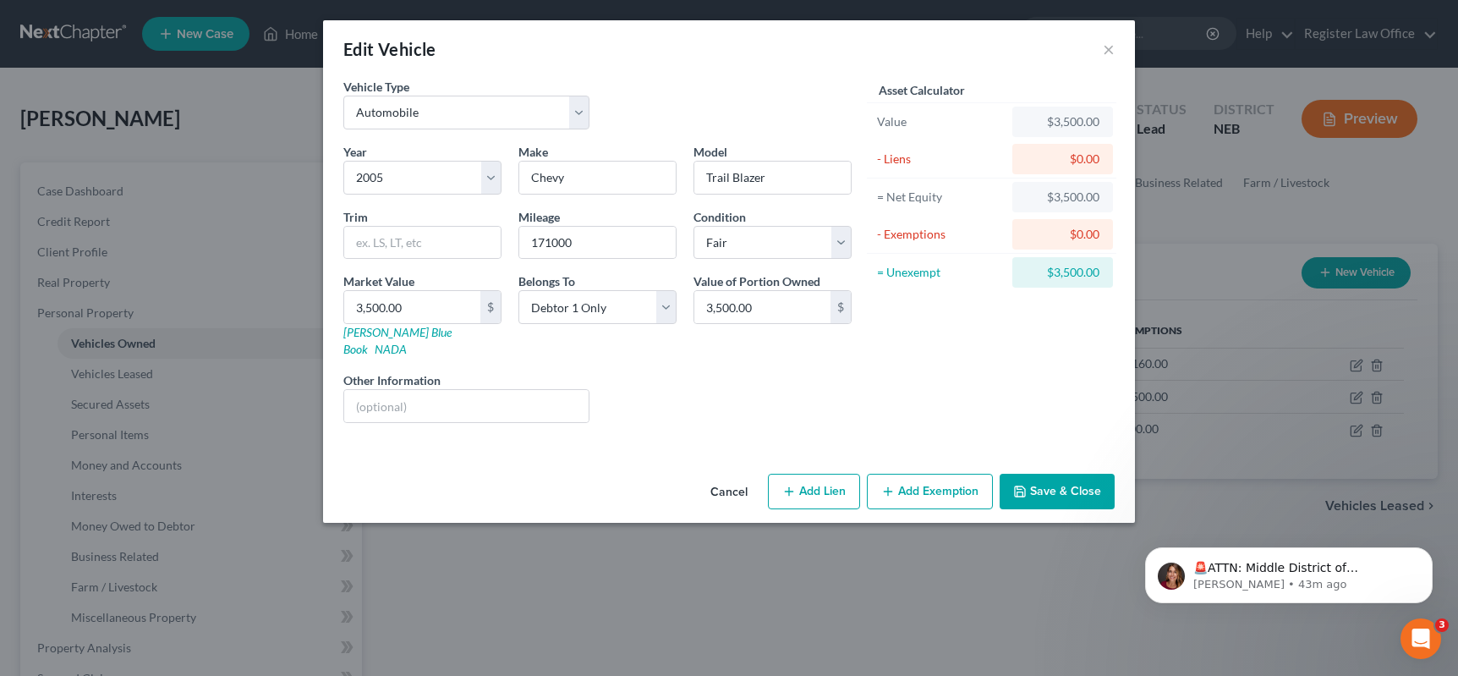
click at [908, 474] on button "Add Exemption" at bounding box center [930, 492] width 126 height 36
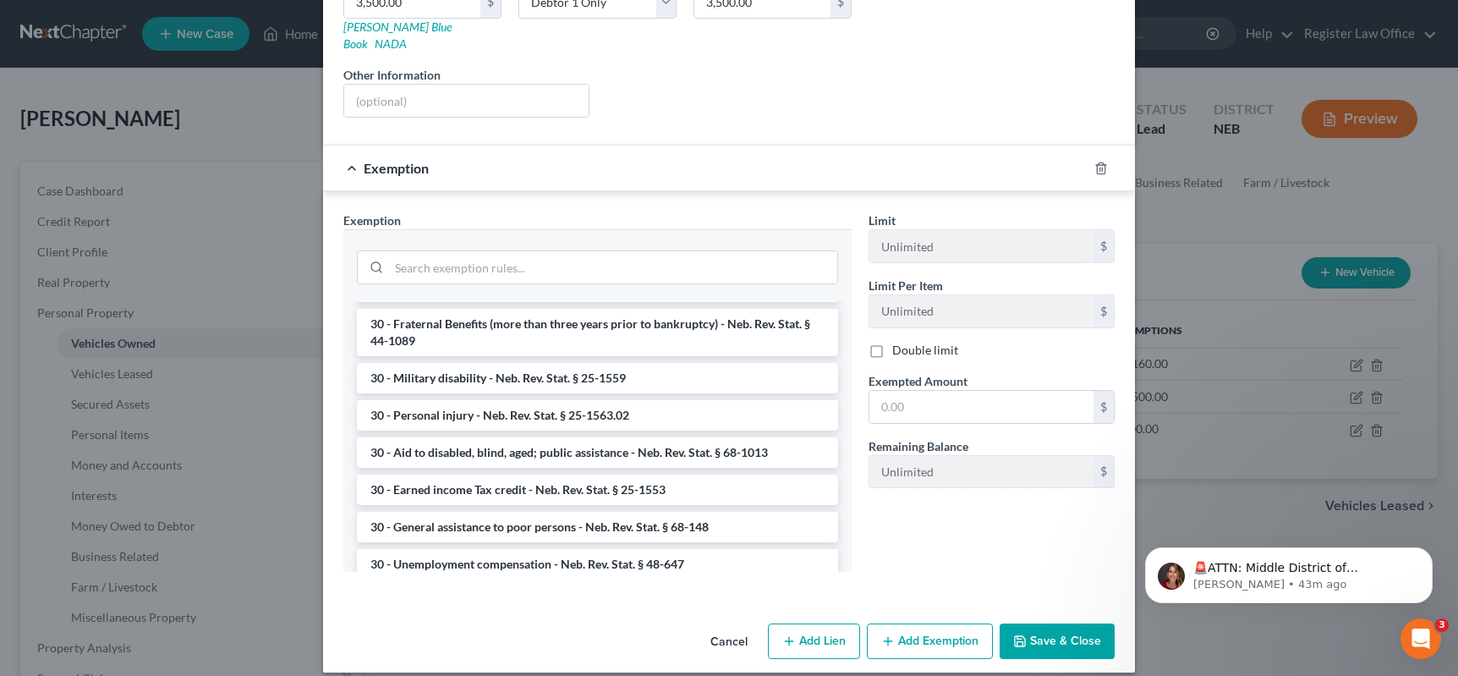
scroll to position [761, 0]
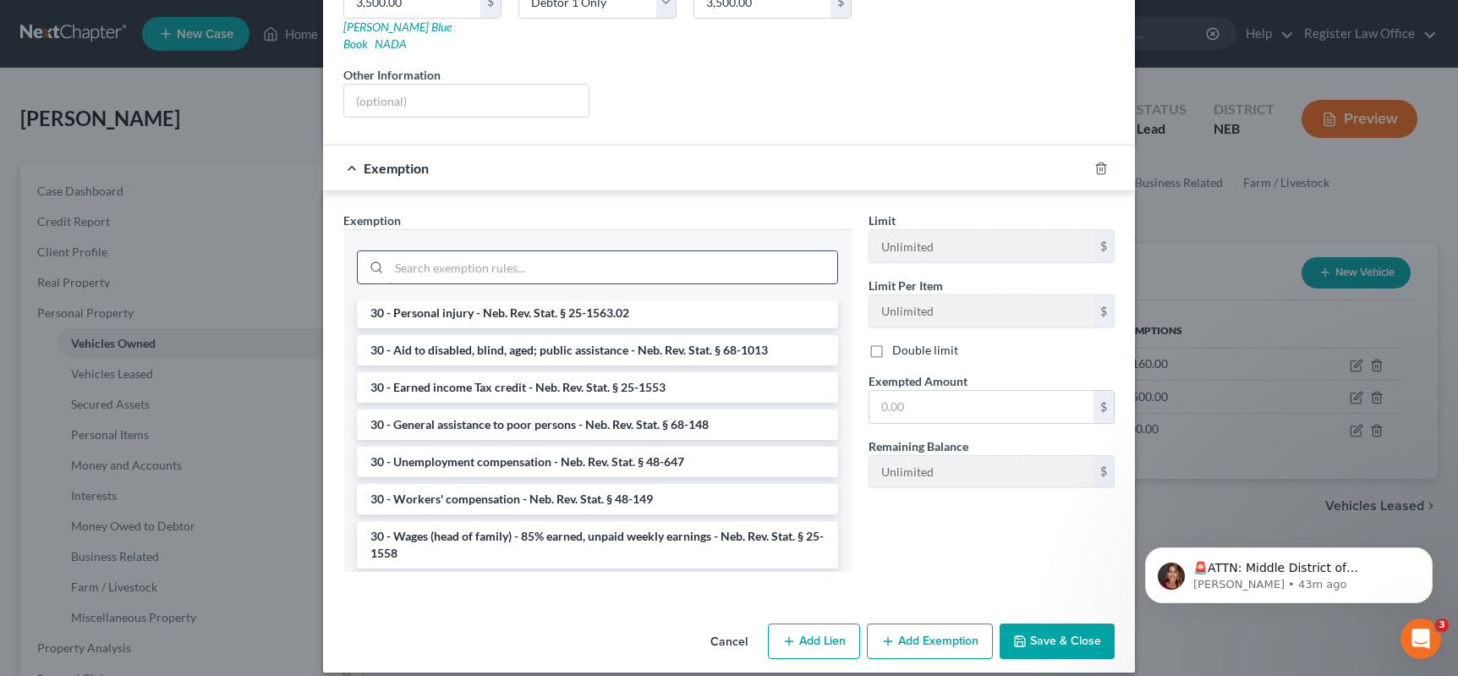
click at [407, 253] on input "search" at bounding box center [613, 267] width 448 height 32
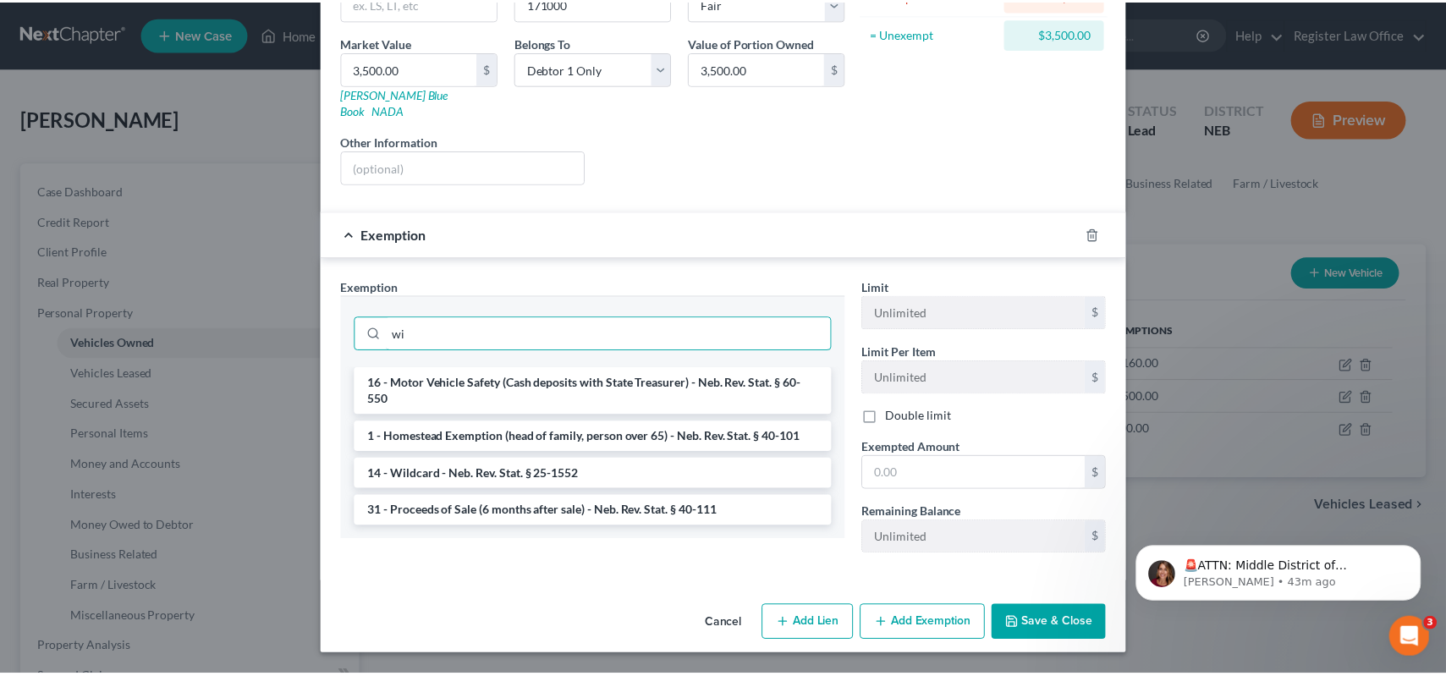
scroll to position [222, 0]
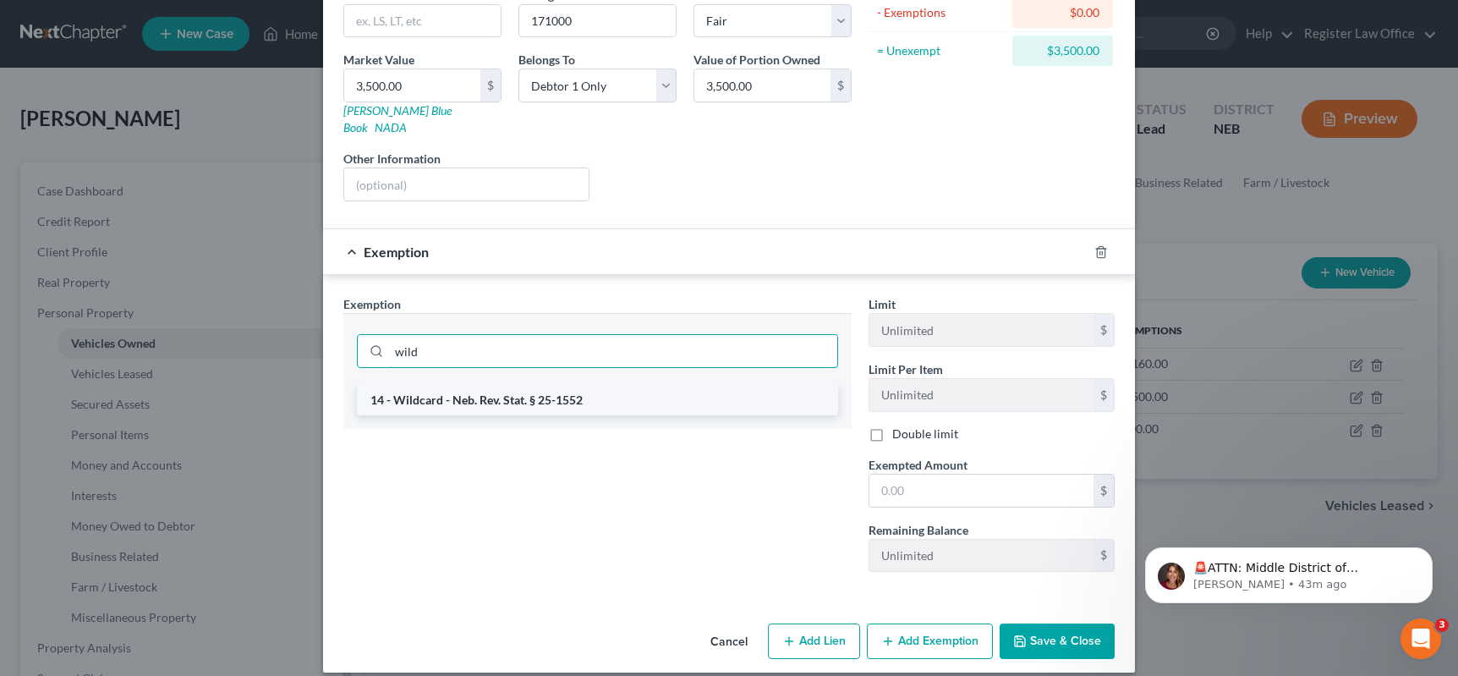
type input "wild"
click at [464, 385] on li "14 - Wildcard - Neb. Rev. Stat. § 25-1552" at bounding box center [597, 400] width 481 height 30
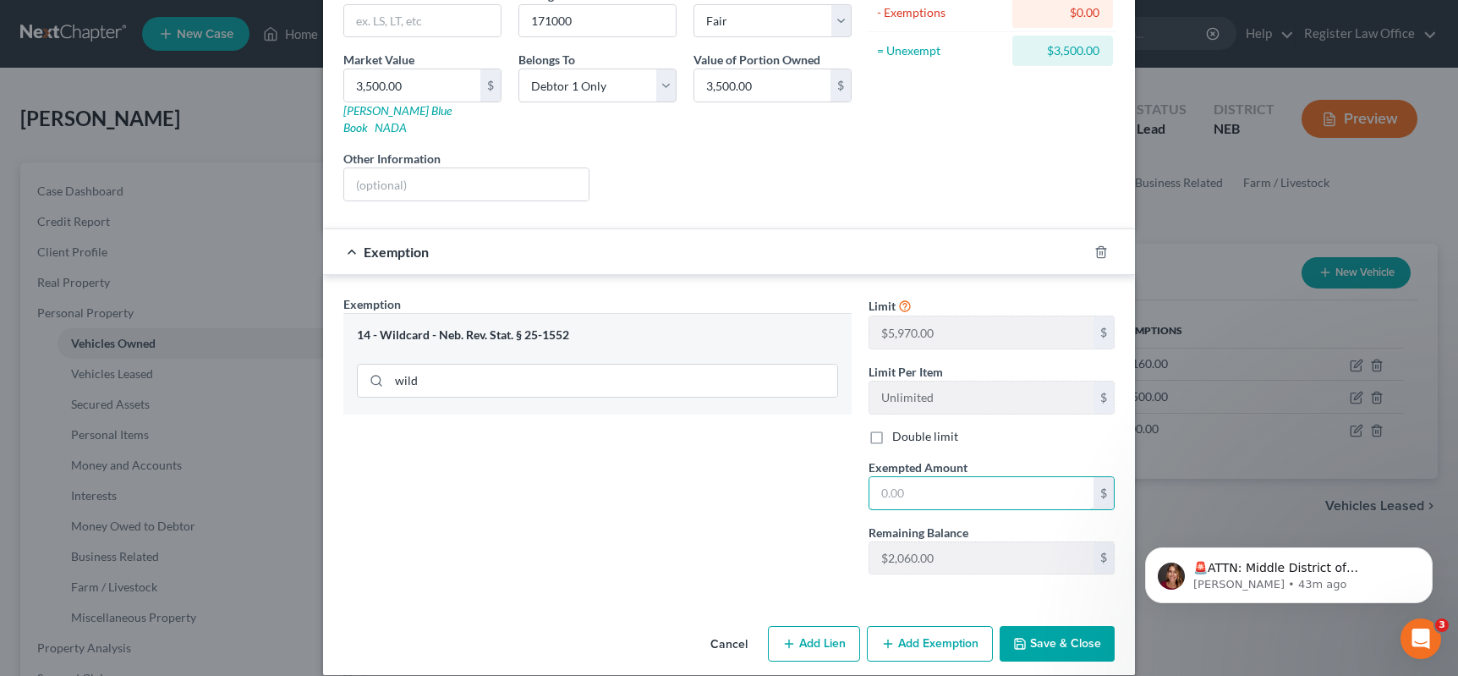
drag, startPoint x: 907, startPoint y: 477, endPoint x: 802, endPoint y: 486, distance: 105.3
click at [802, 486] on div "Exemption Set must be selected for CA. Exemption * 14 - Wildcard - Neb. Rev. St…" at bounding box center [729, 442] width 788 height 294
type input "3,500.00"
click at [800, 489] on div "Exemption Set must be selected for CA. Exemption * 14 - Wildcard - Neb. Rev. St…" at bounding box center [597, 441] width 525 height 293
click at [1044, 629] on button "Save & Close" at bounding box center [1057, 644] width 115 height 36
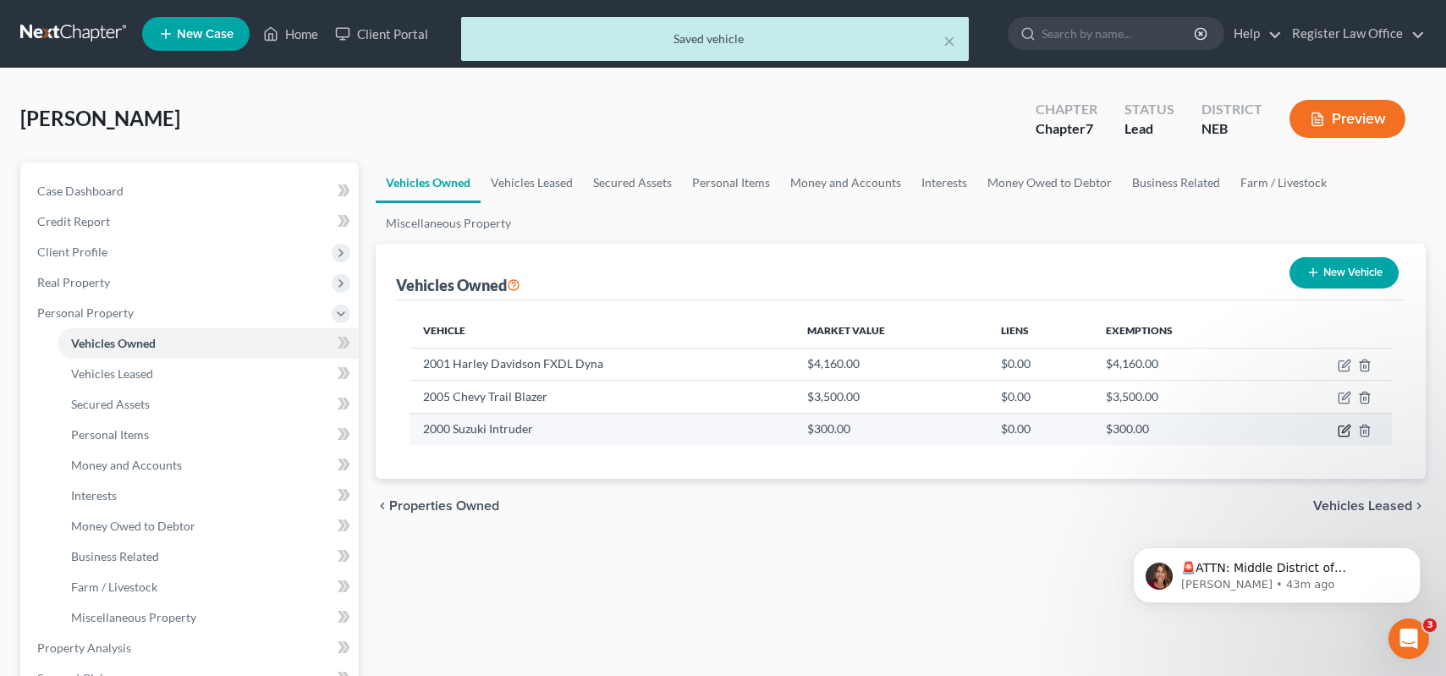
click at [1343, 431] on icon "button" at bounding box center [1346, 429] width 8 height 8
select select "7"
select select "26"
select select "0"
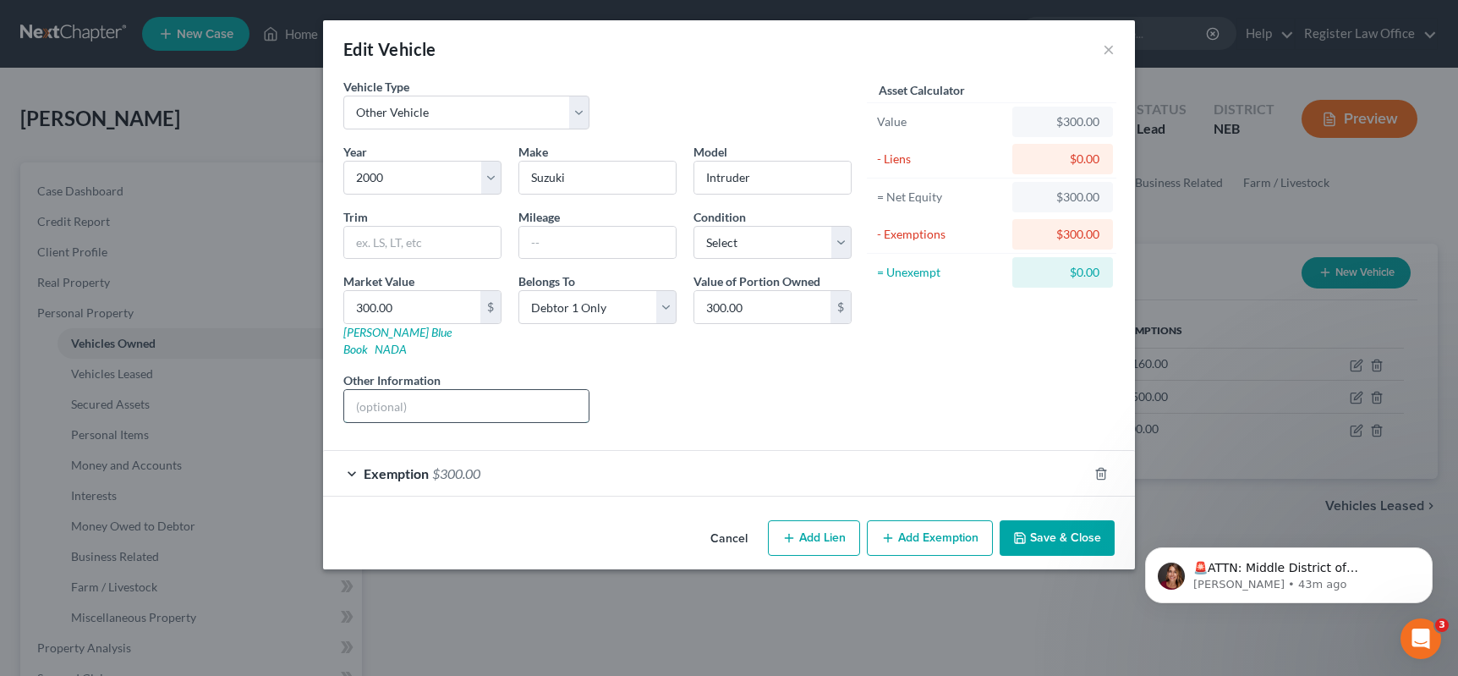
click at [485, 394] on input "text" at bounding box center [466, 406] width 244 height 32
type input "sold not paid for"
click at [1099, 468] on icon "button" at bounding box center [1101, 473] width 8 height 11
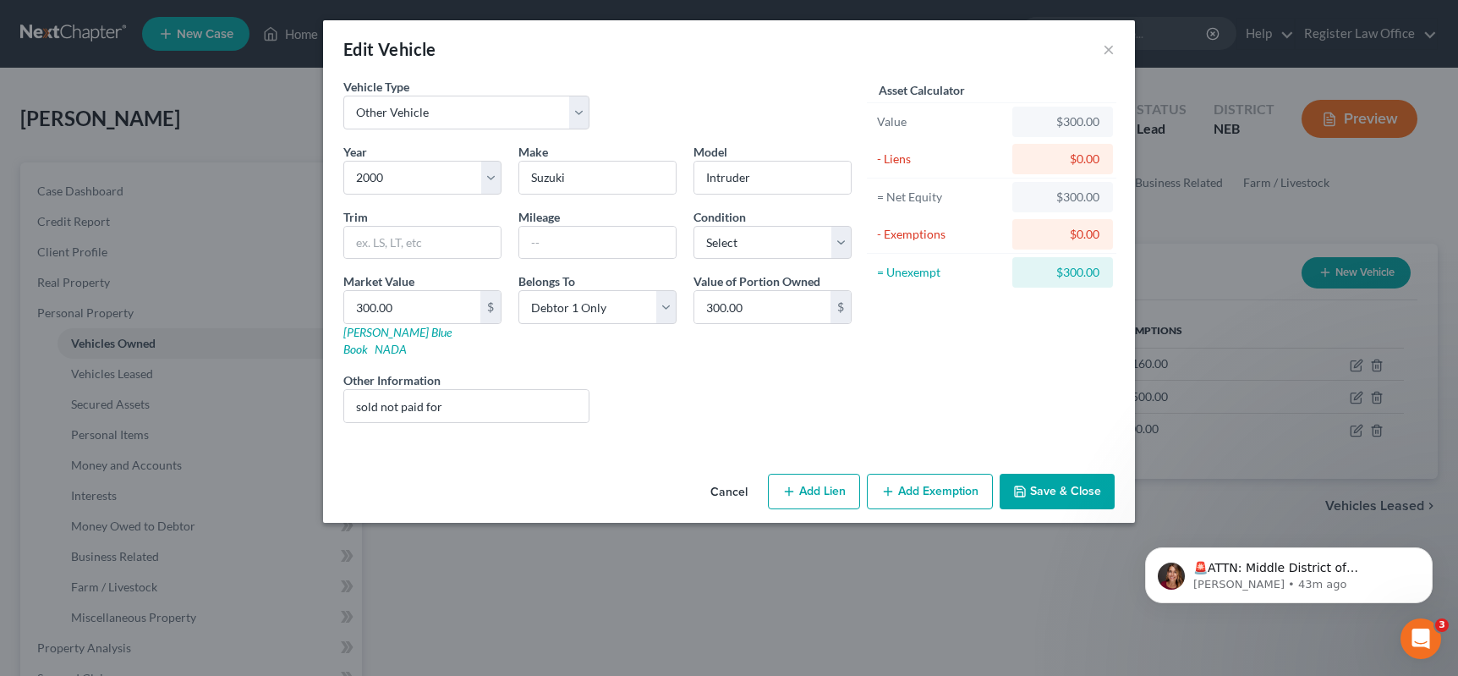
click at [1025, 485] on icon "button" at bounding box center [1020, 492] width 14 height 14
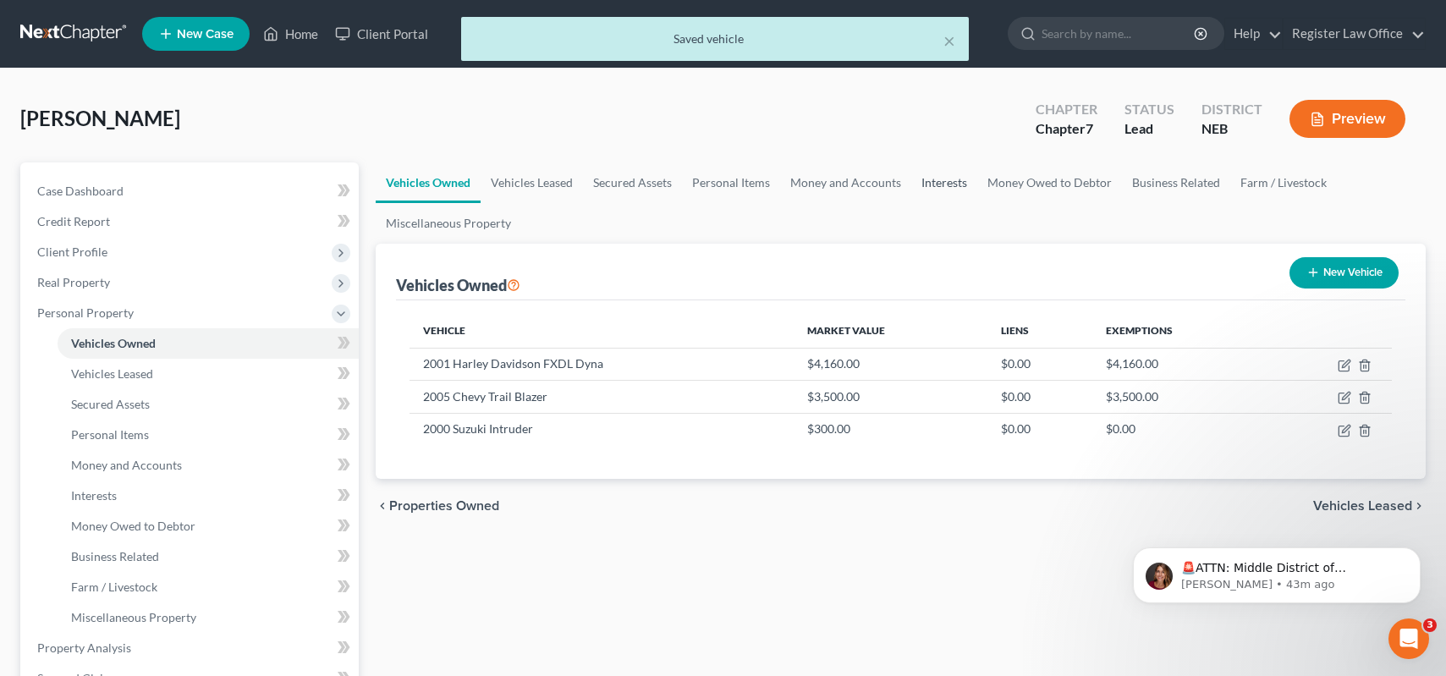
click at [925, 182] on link "Interests" at bounding box center [944, 182] width 66 height 41
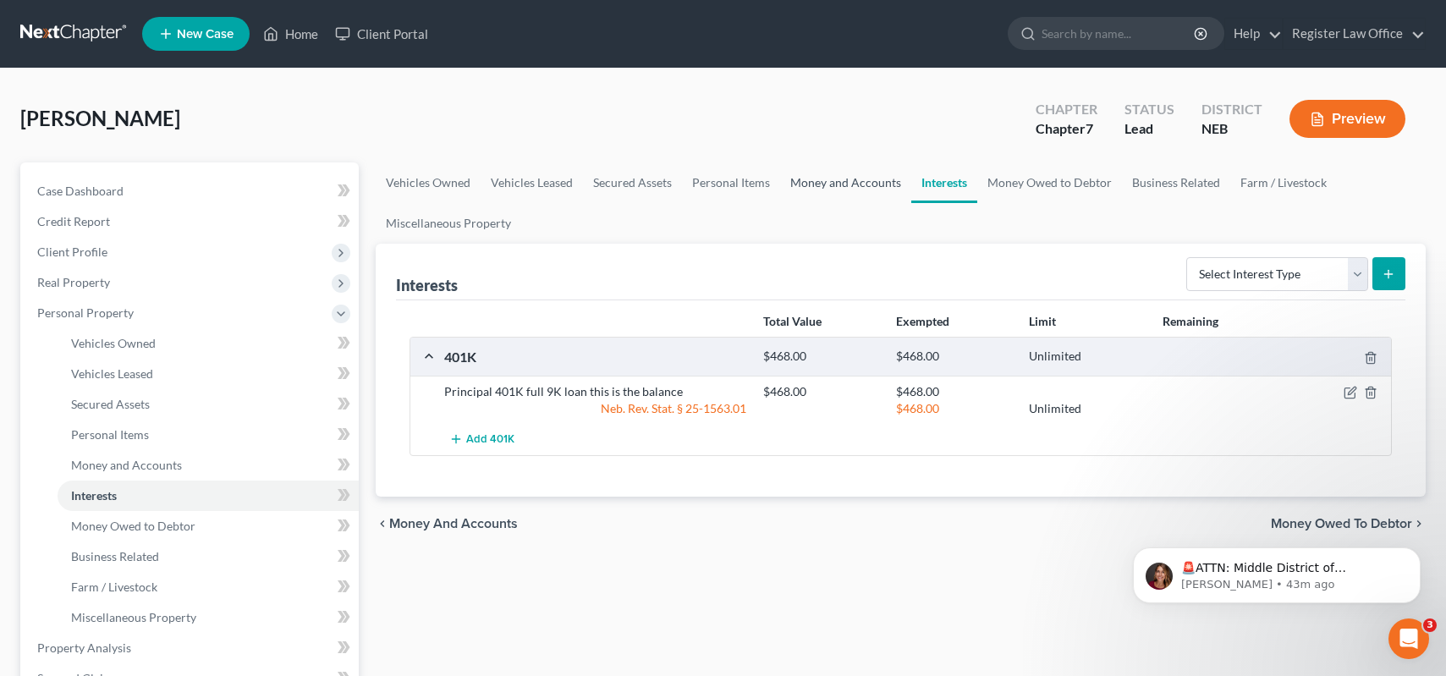
click at [839, 181] on link "Money and Accounts" at bounding box center [845, 182] width 131 height 41
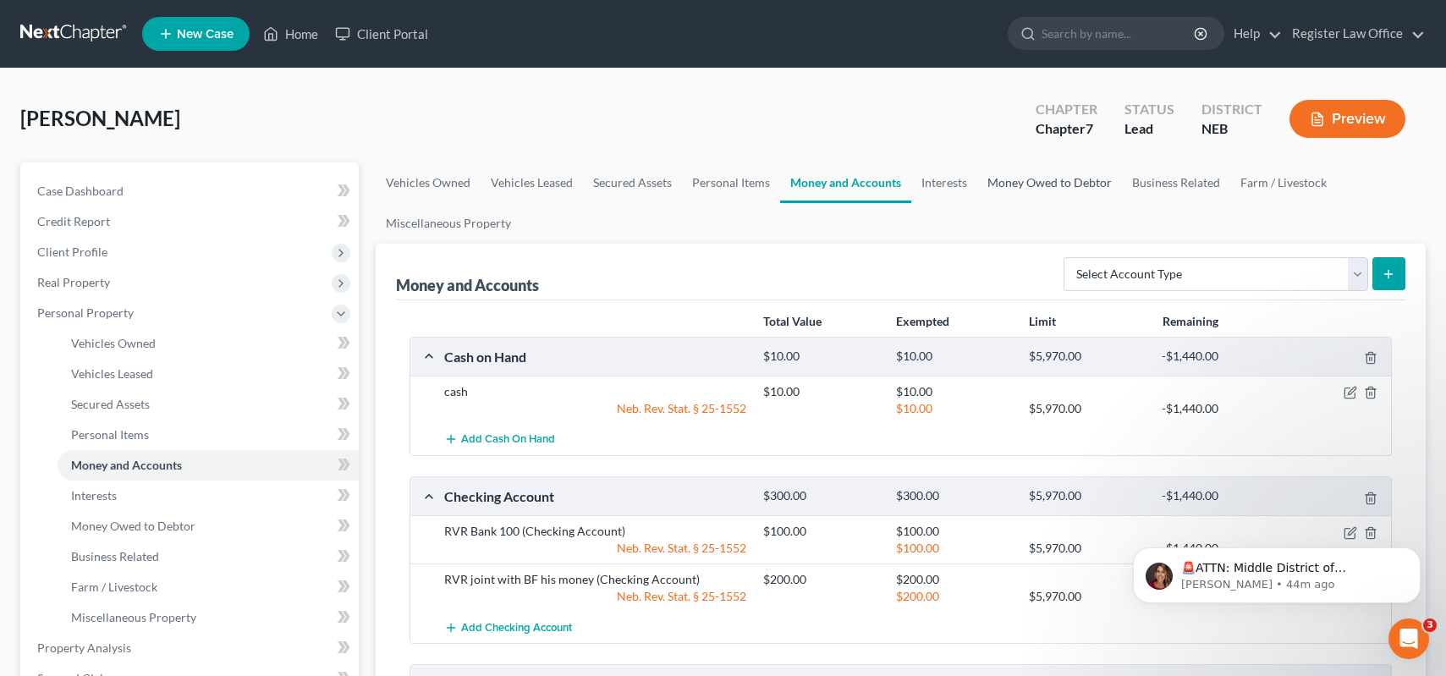
click at [1021, 182] on link "Money Owed to Debtor" at bounding box center [1049, 182] width 145 height 41
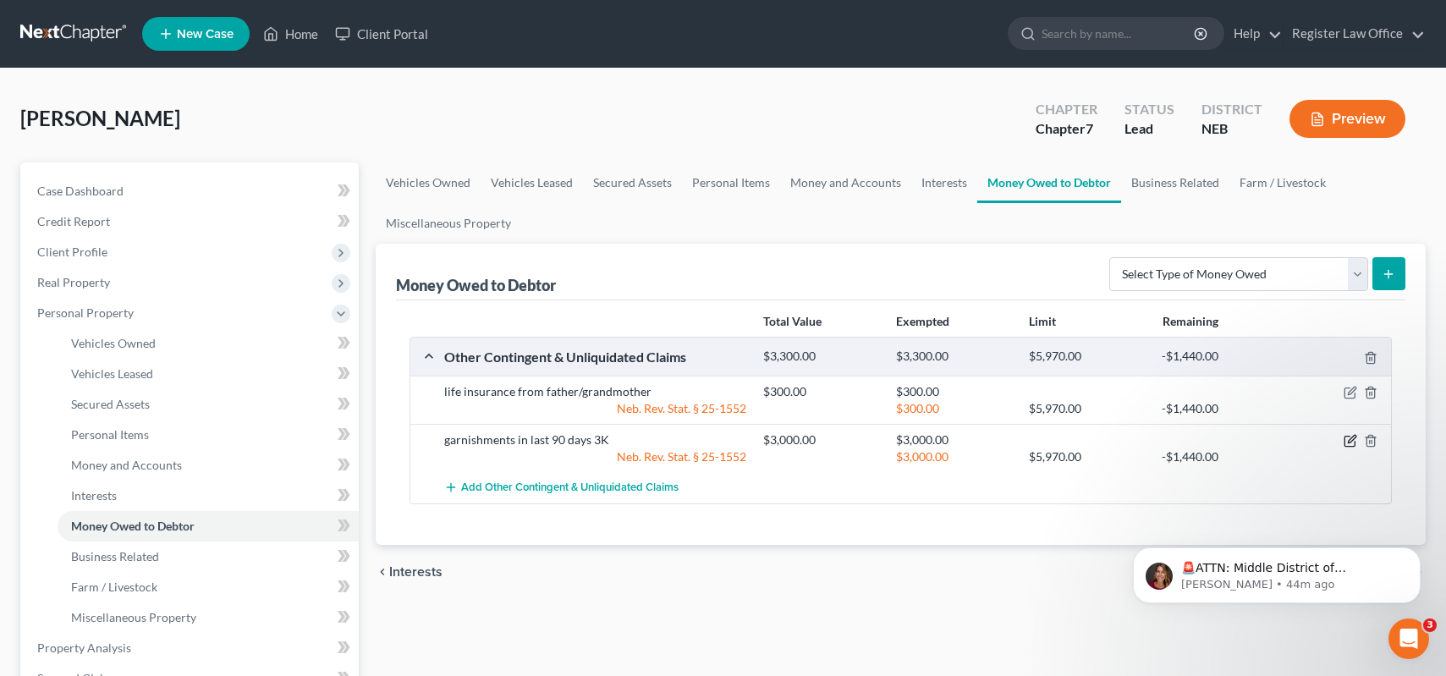
click at [1347, 439] on icon "button" at bounding box center [1350, 441] width 14 height 14
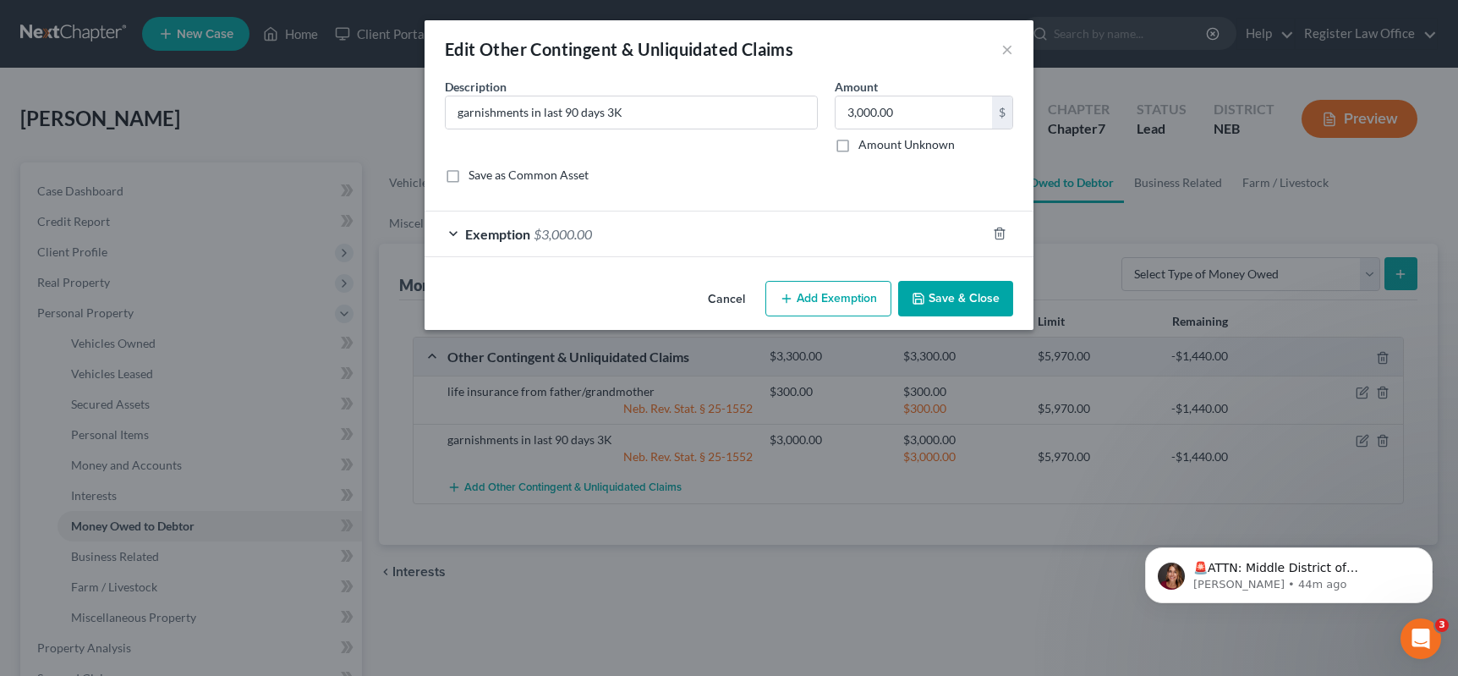
click at [453, 230] on div "Exemption $3,000.00" at bounding box center [706, 233] width 562 height 45
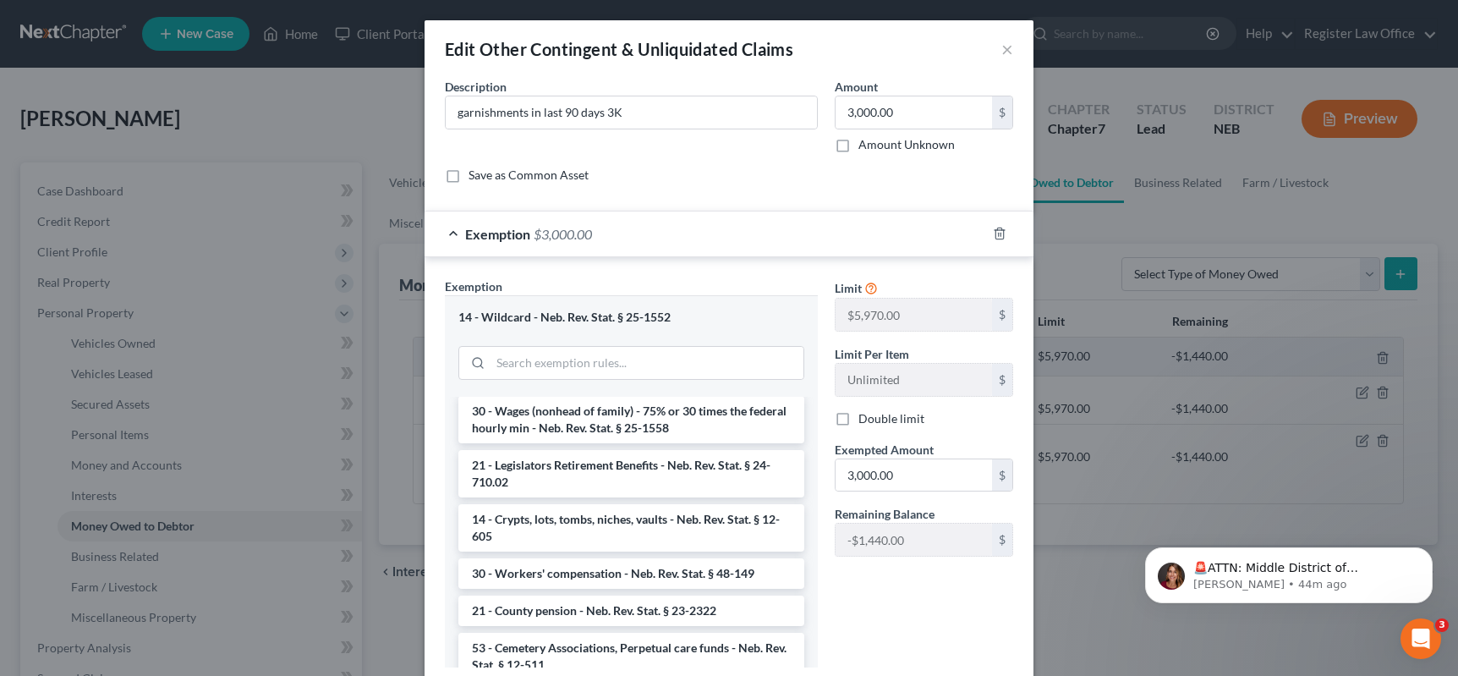
scroll to position [254, 0]
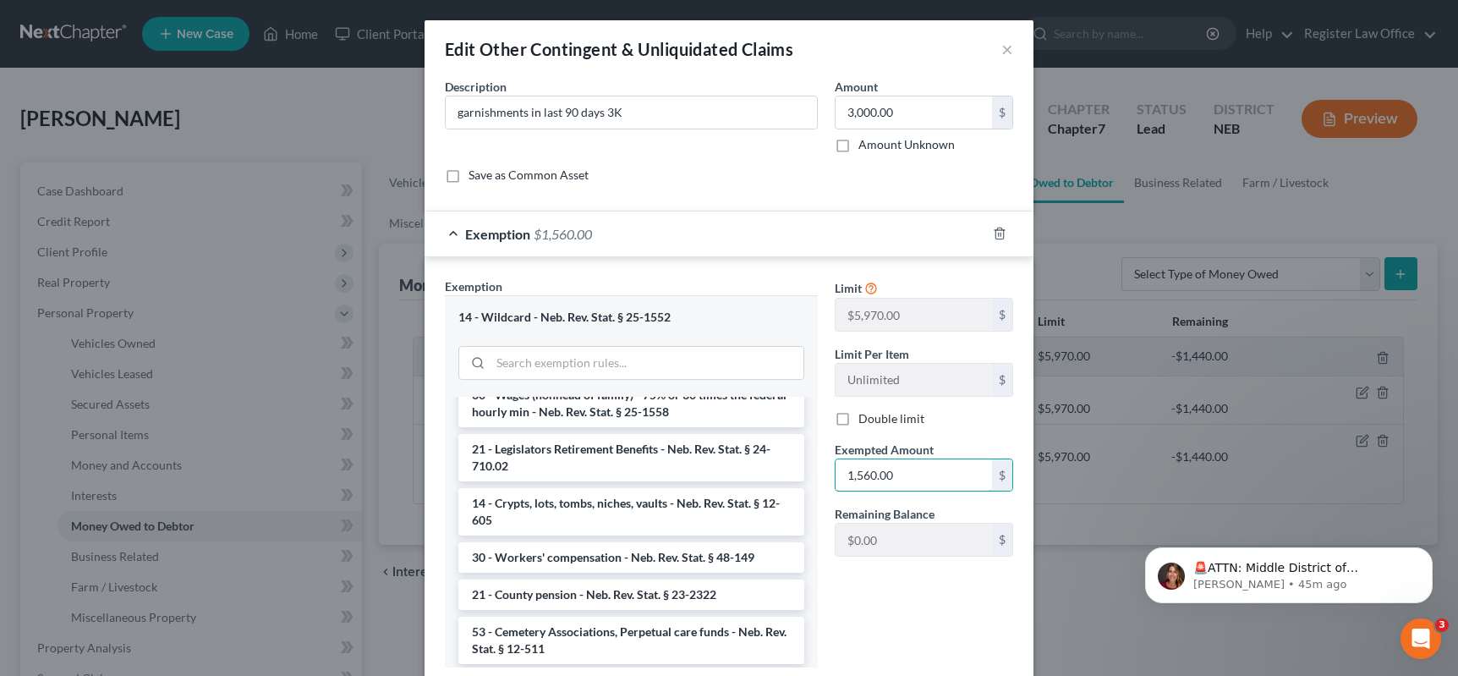
type input "1,560.00"
click at [1096, 584] on div "Edit Other Contingent & Unliquidated Claims × An exemption set must first be se…" at bounding box center [729, 338] width 1458 height 676
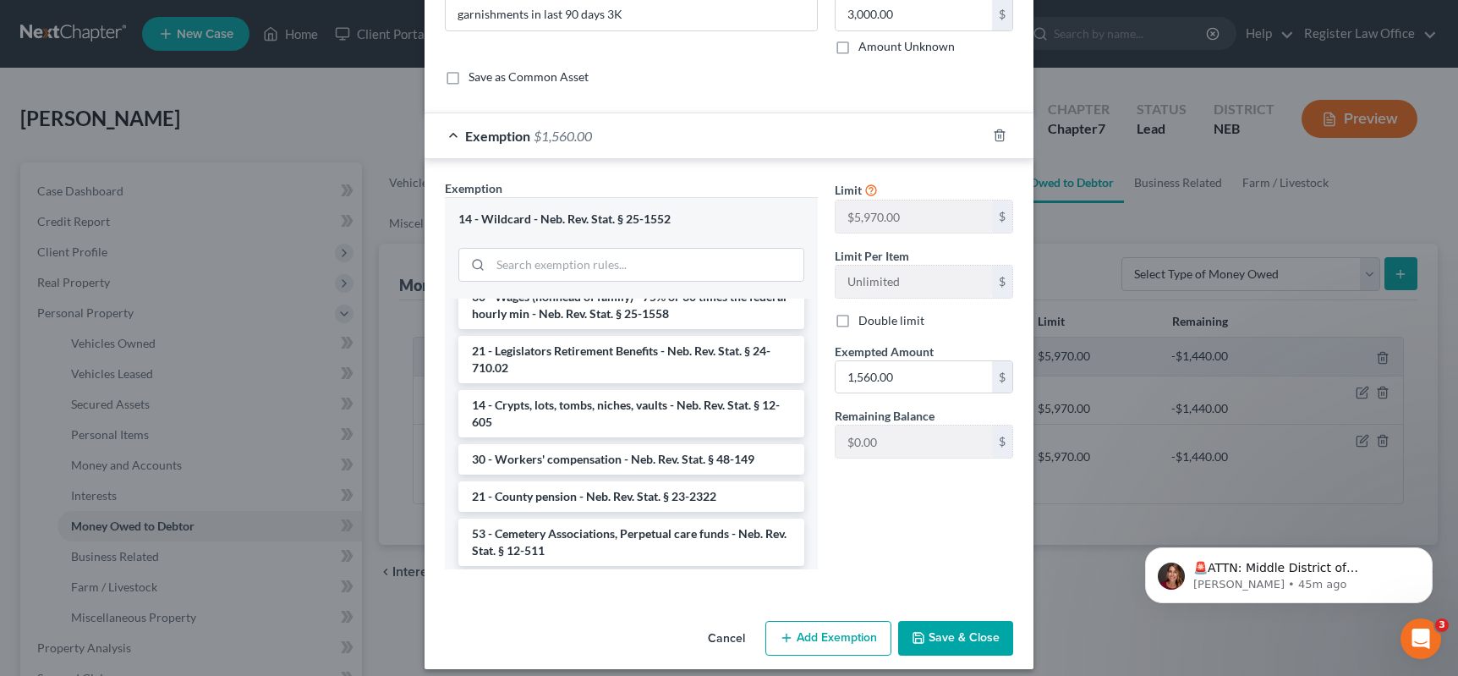
scroll to position [112, 0]
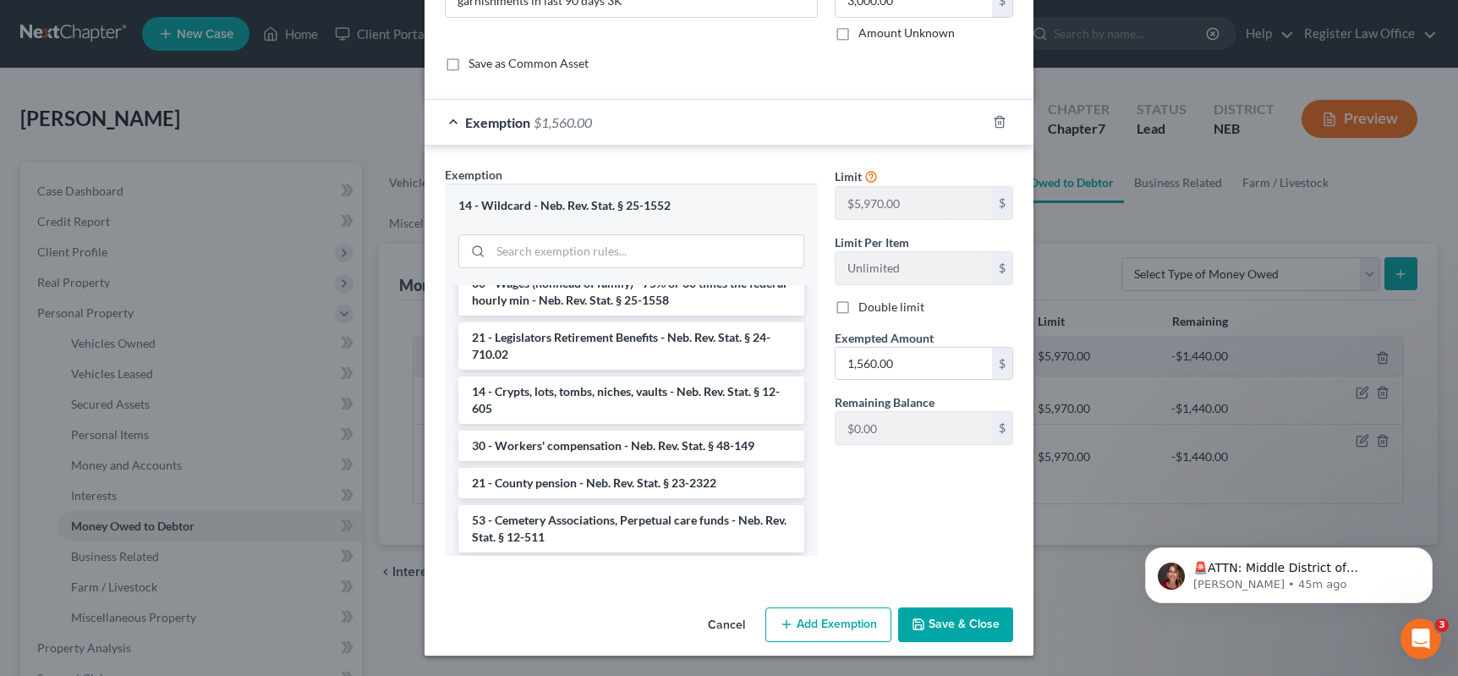
click at [944, 612] on button "Save & Close" at bounding box center [955, 625] width 115 height 36
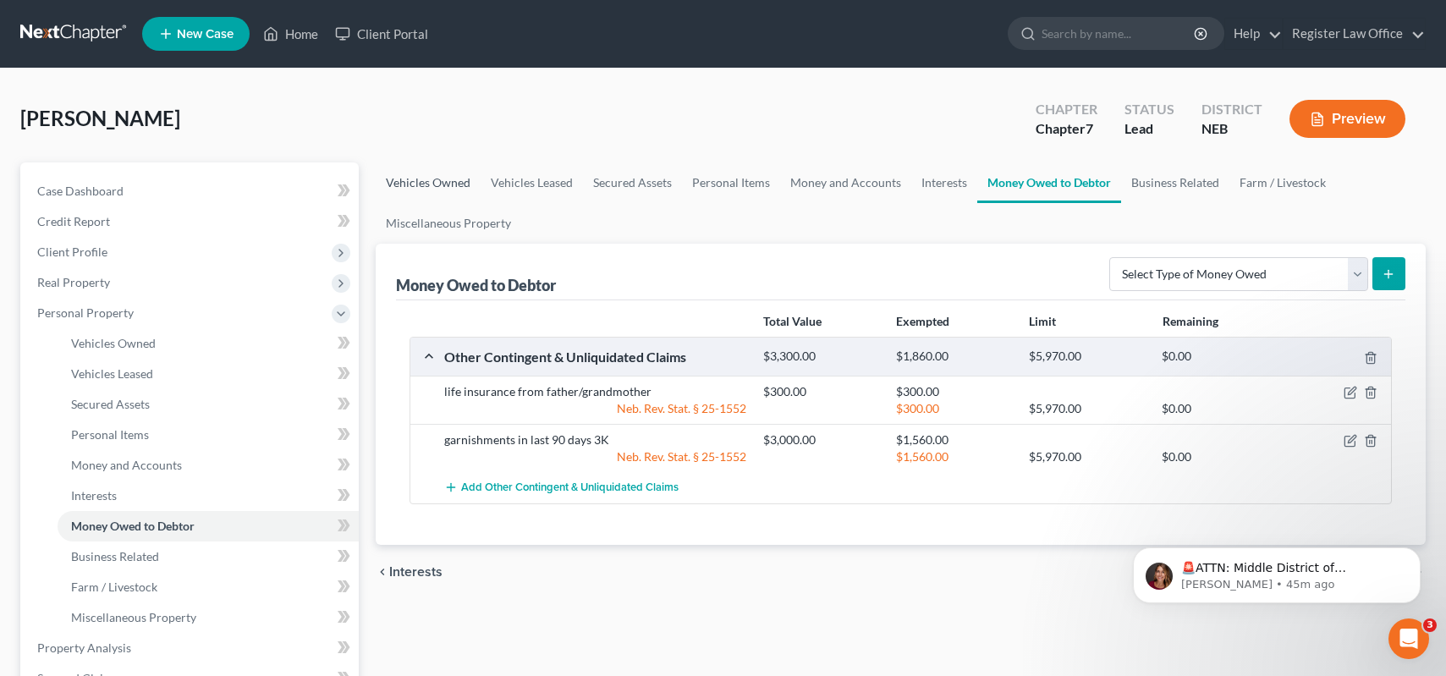
click at [424, 181] on link "Vehicles Owned" at bounding box center [428, 182] width 105 height 41
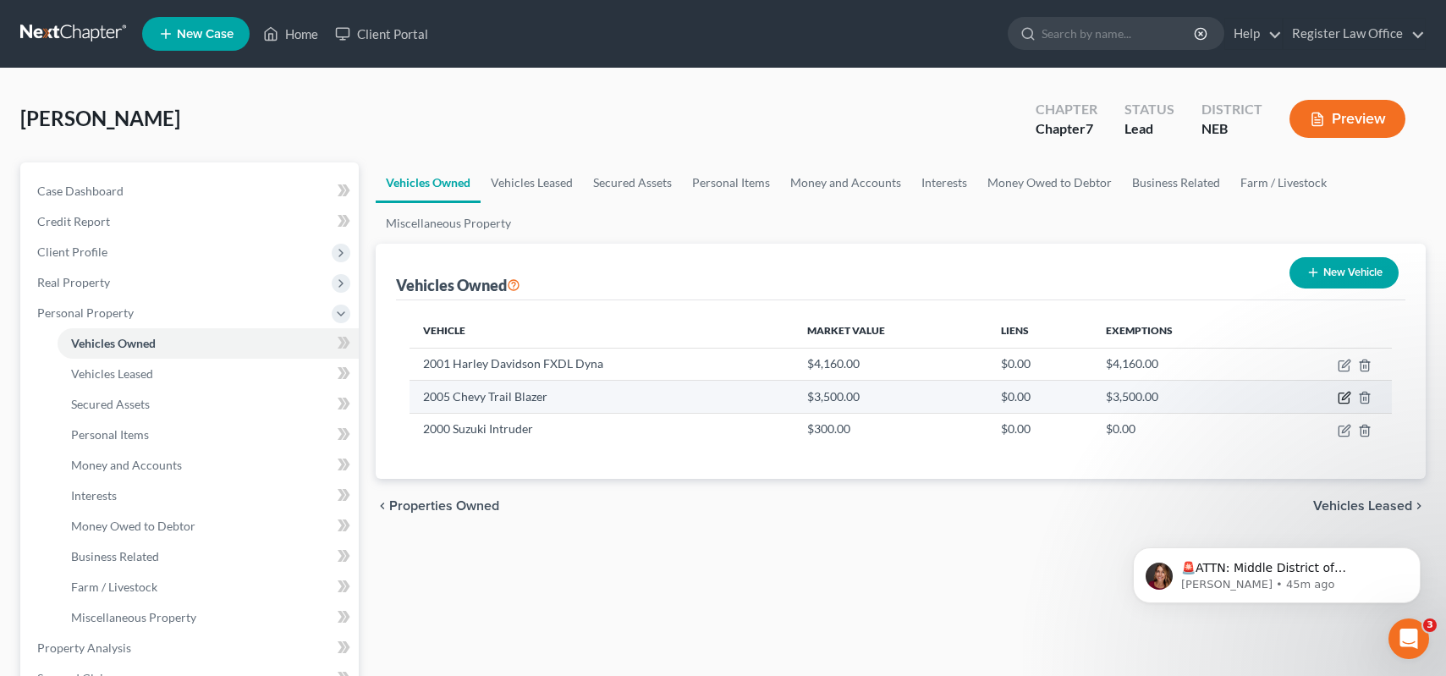
click at [1349, 393] on icon "button" at bounding box center [1346, 397] width 8 height 8
select select "0"
select select "21"
select select "3"
select select "0"
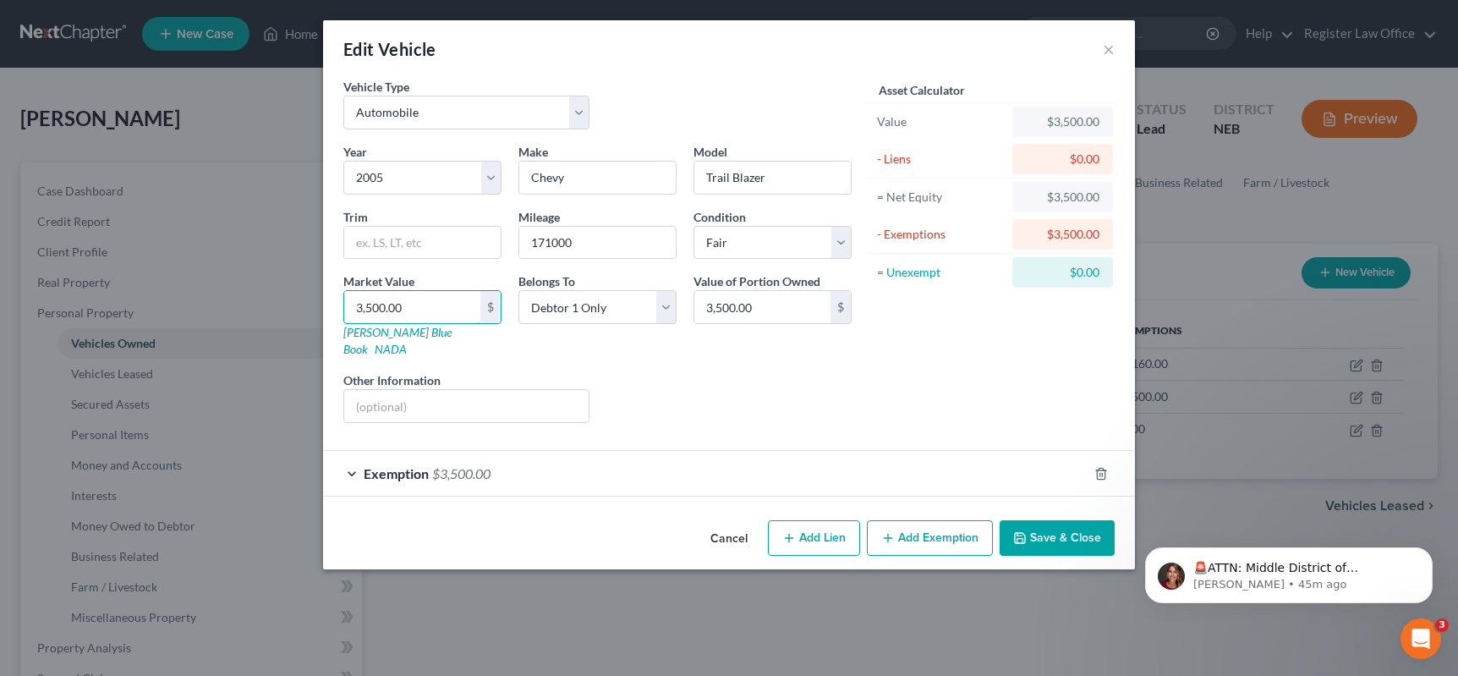
type input "3"
type input "3.00"
type input "30"
type input "30.00"
type input "300"
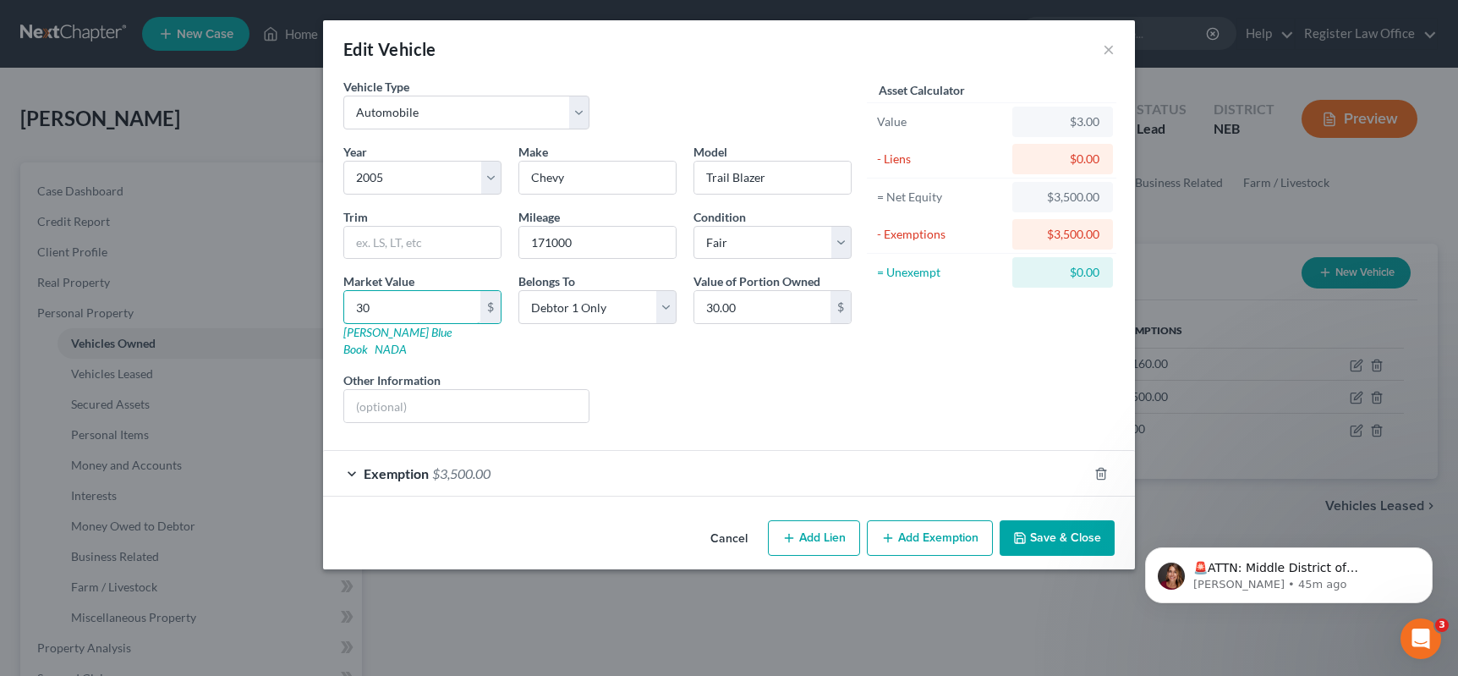
type input "300.00"
type input "3000"
type input "3,000.00"
click at [354, 451] on div "Exemption $3,500.00" at bounding box center [705, 473] width 765 height 45
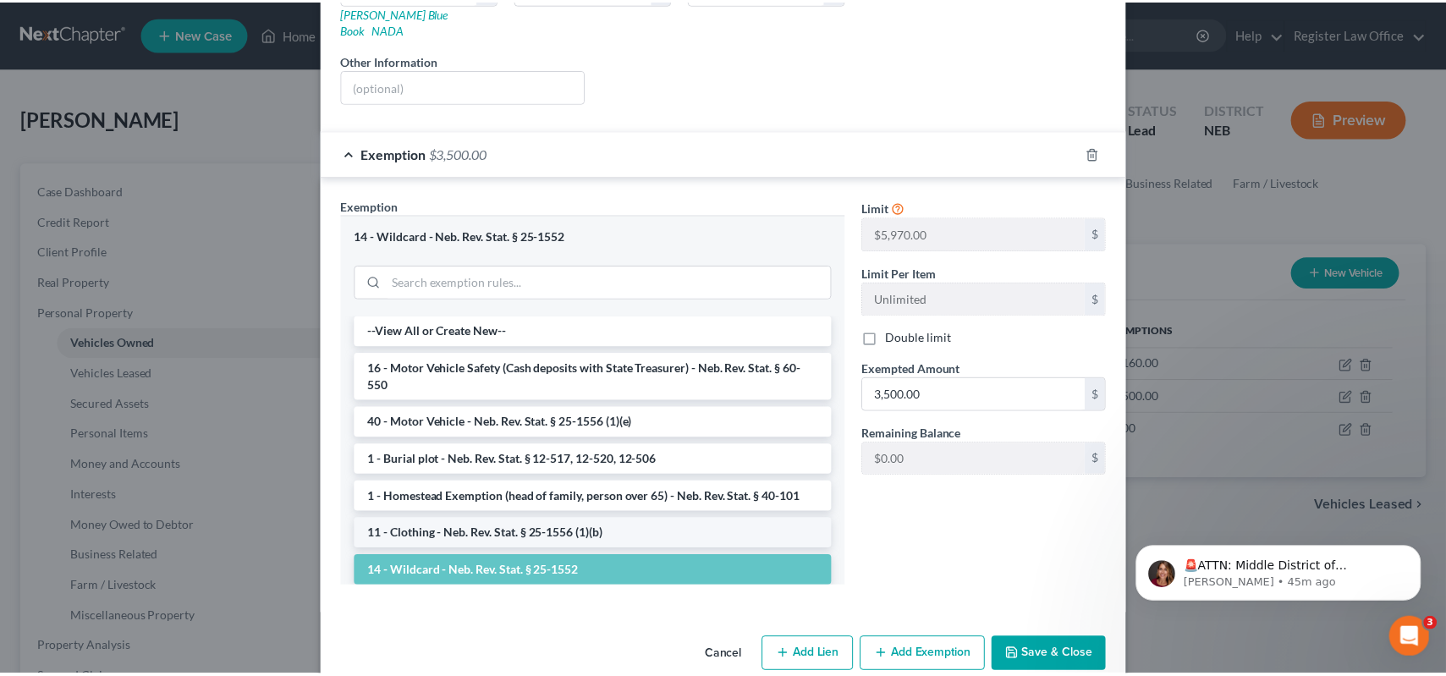
scroll to position [334, 0]
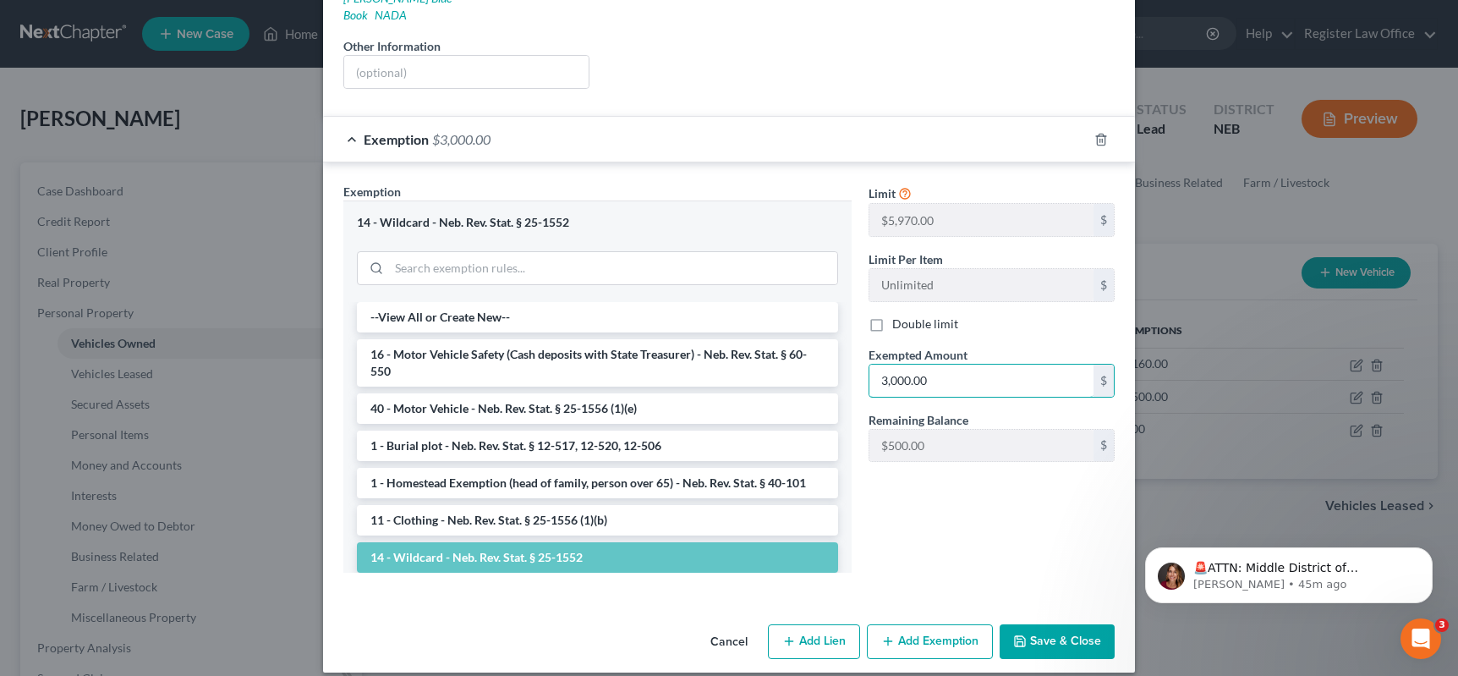
type input "3,000.00"
click at [941, 524] on div "Limit $5,970.00 $ Limit Per Item Unlimited $ Double limit Exempted Amount * 3,0…" at bounding box center [991, 384] width 263 height 403
click at [1056, 624] on button "Save & Close" at bounding box center [1057, 642] width 115 height 36
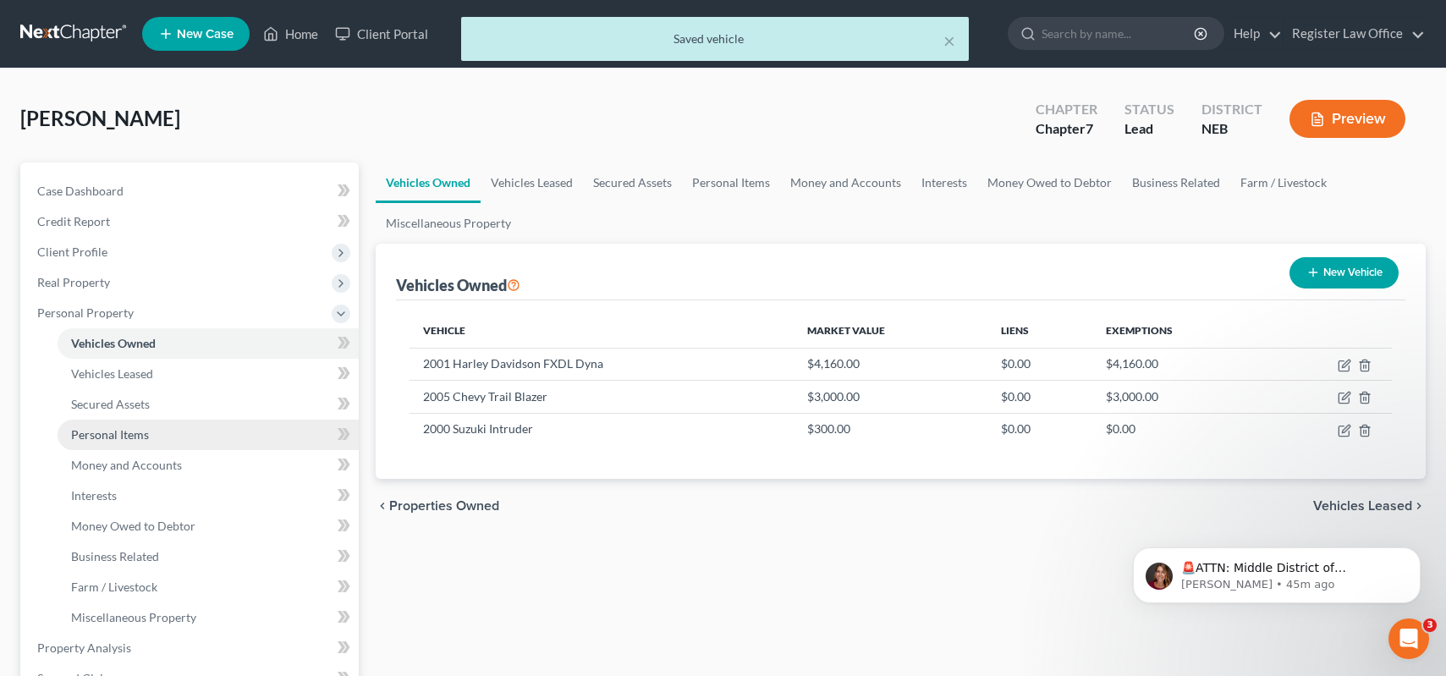
click at [162, 442] on link "Personal Items" at bounding box center [208, 435] width 301 height 30
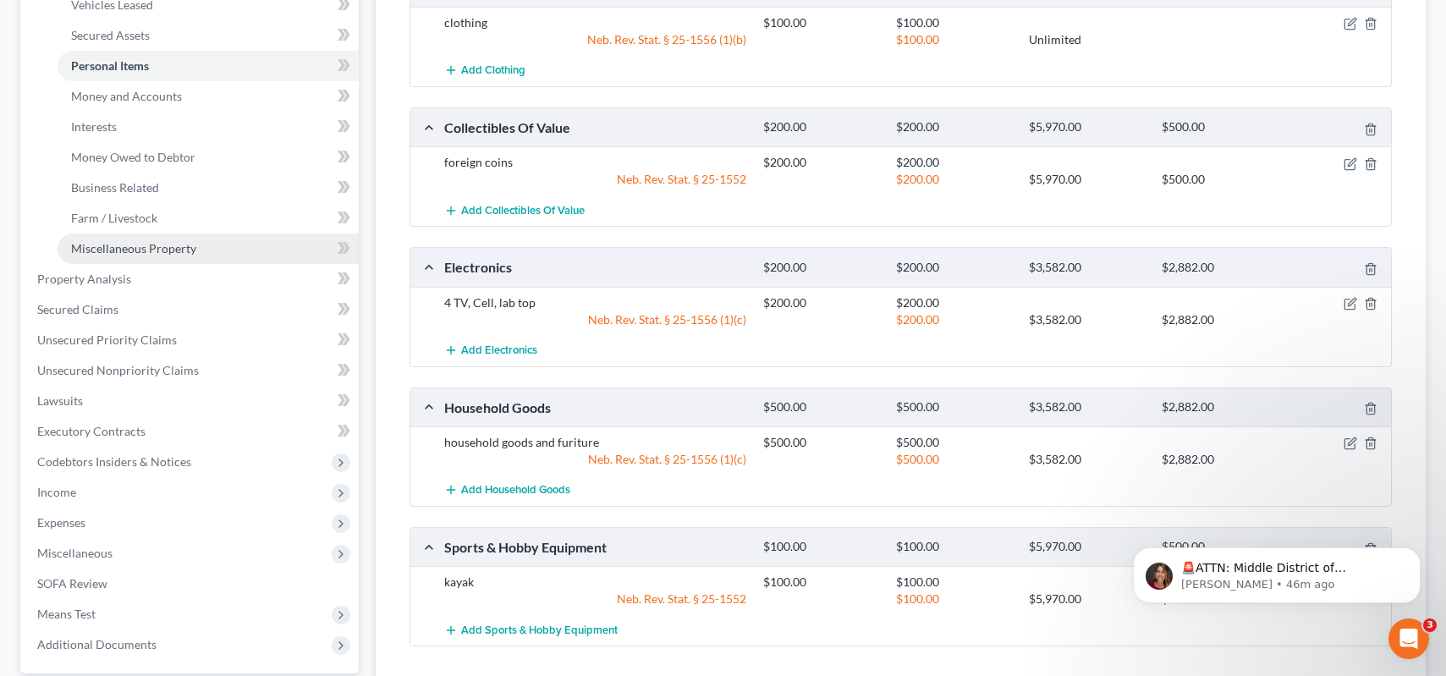
scroll to position [338, 0]
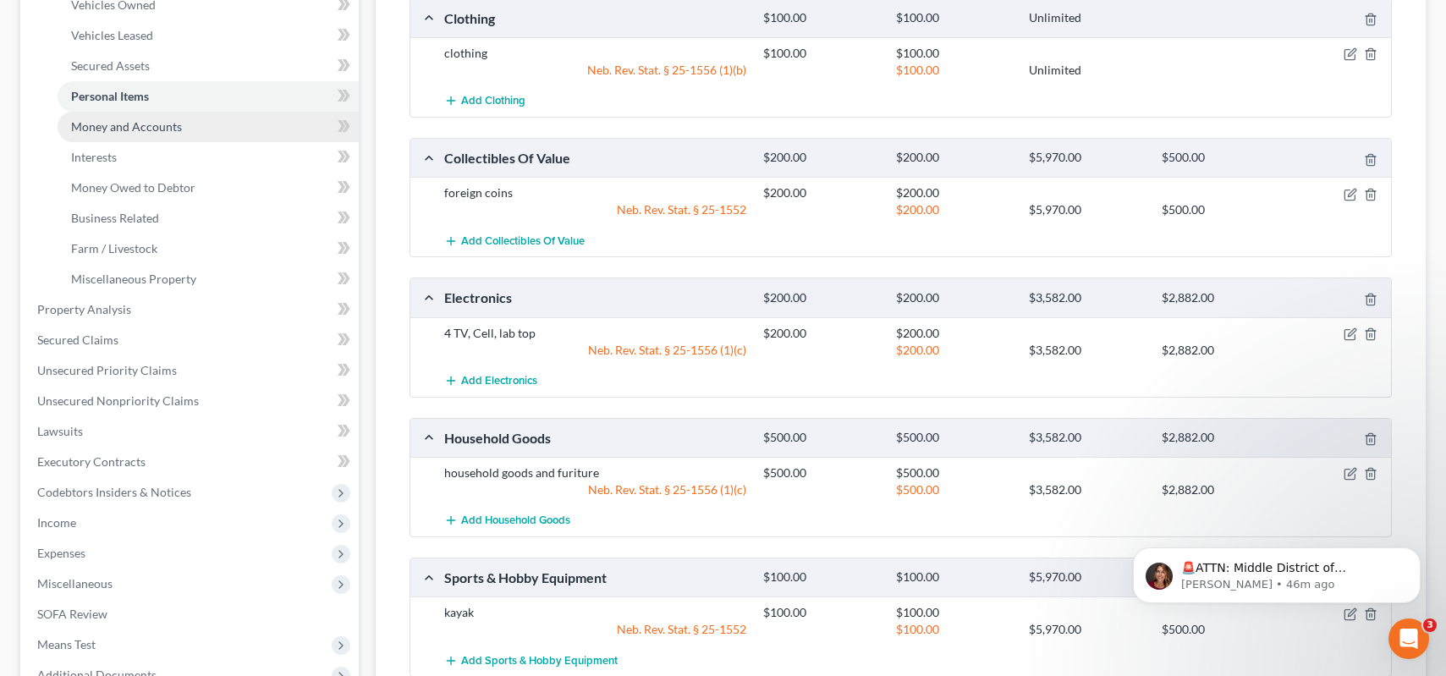
click at [161, 124] on span "Money and Accounts" at bounding box center [126, 126] width 111 height 14
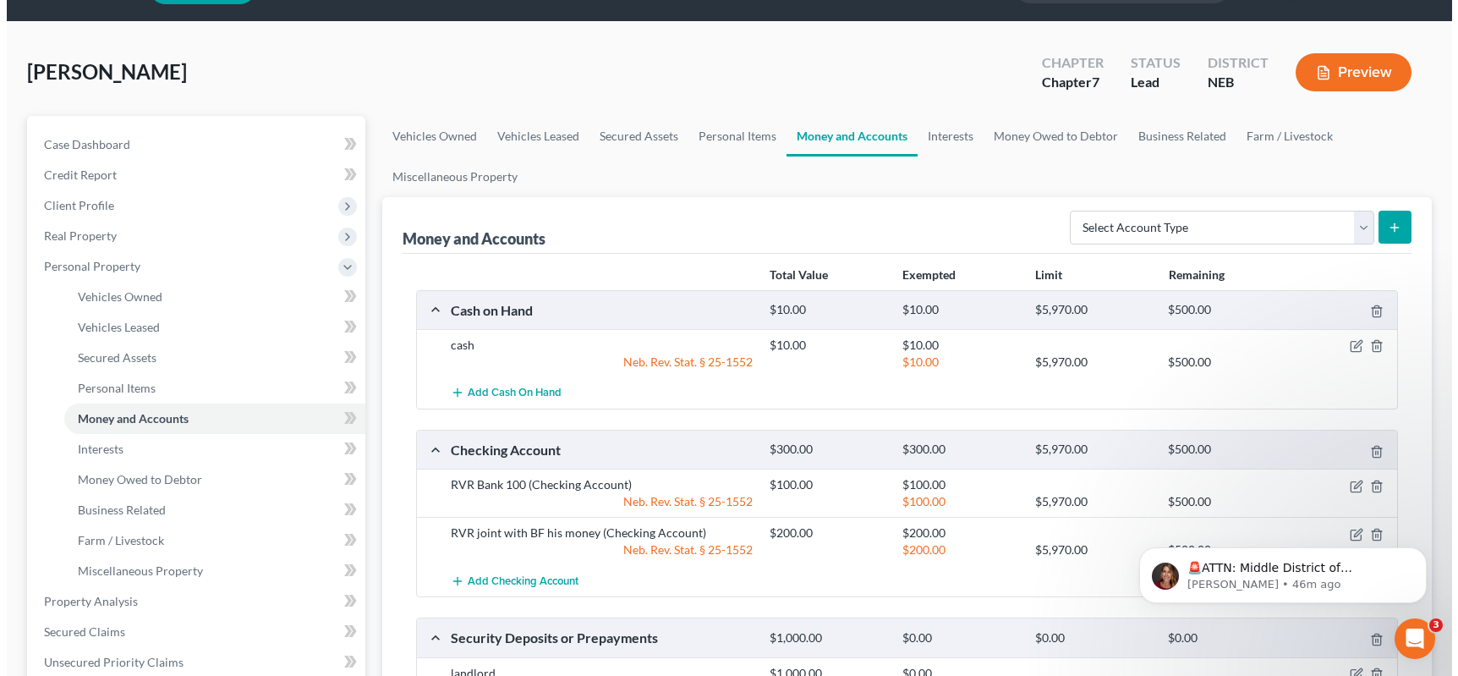
scroll to position [85, 0]
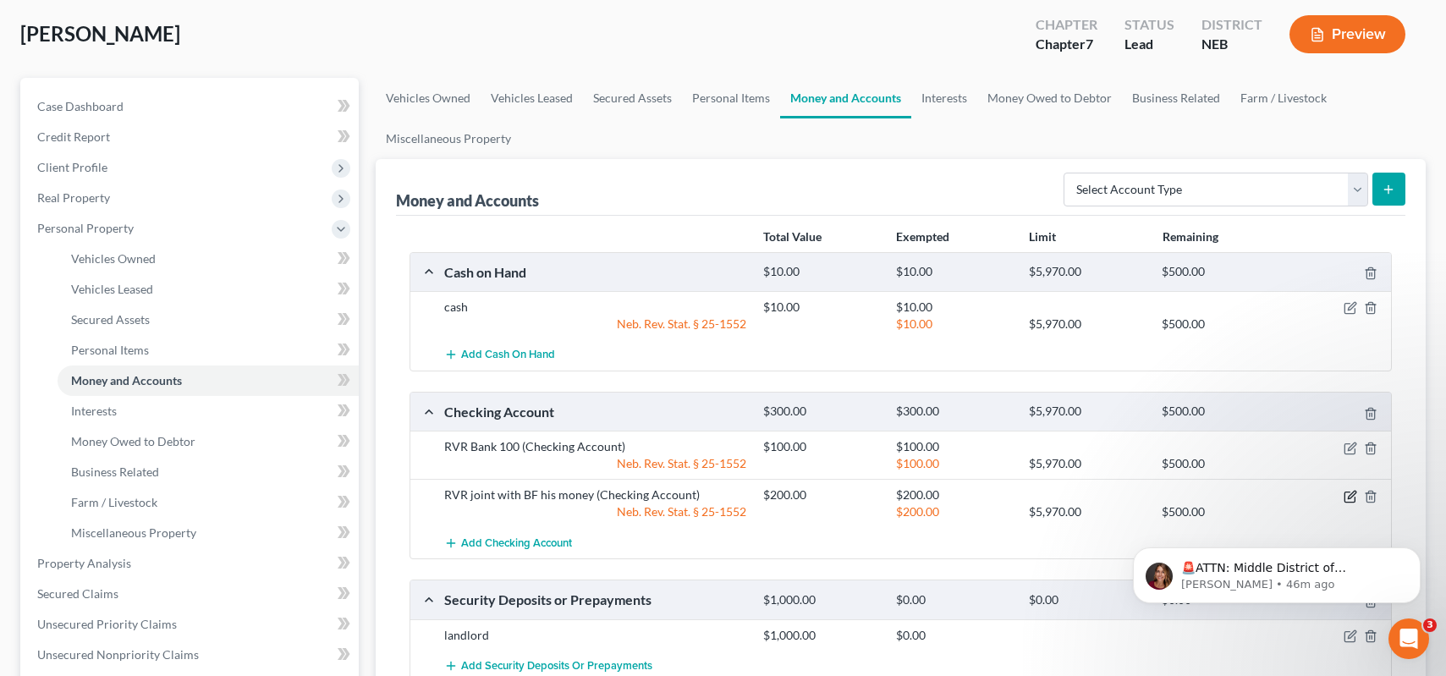
click at [1348, 492] on icon "button" at bounding box center [1349, 497] width 10 height 10
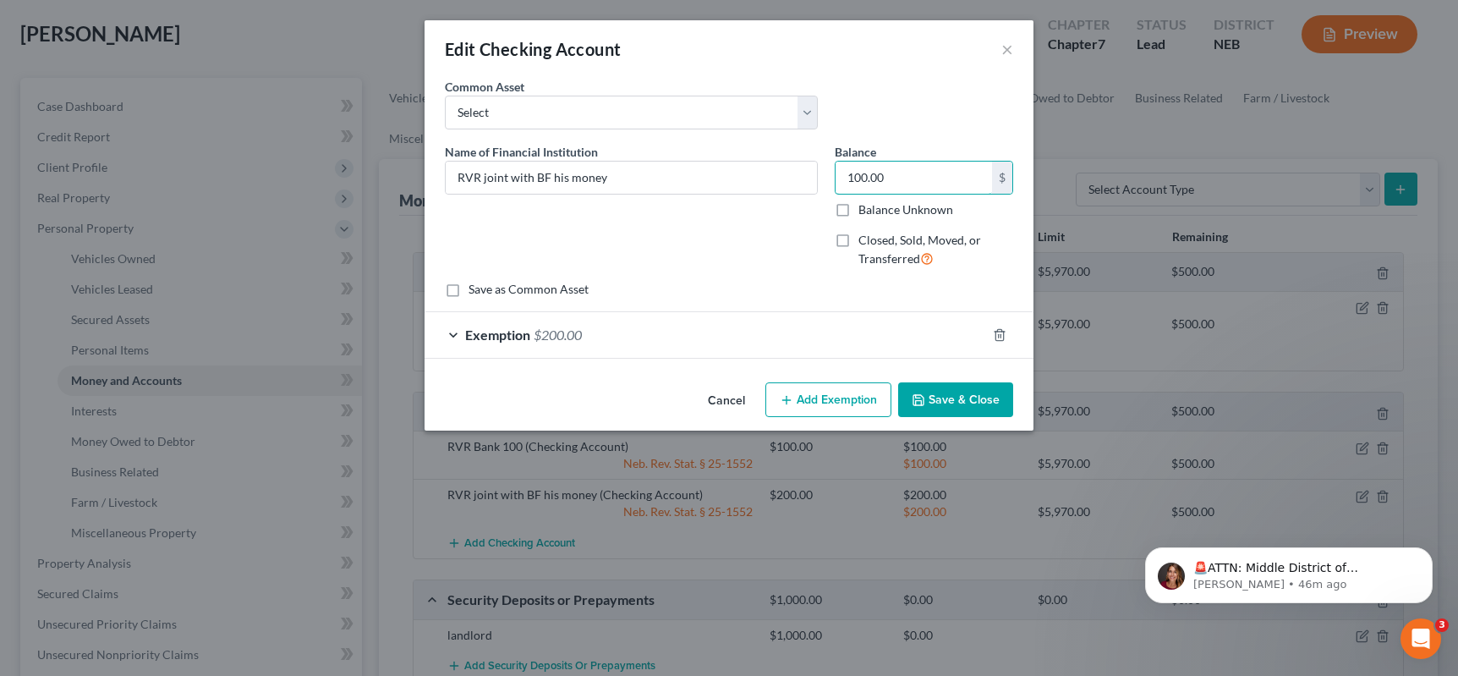
type input "100.00"
click at [461, 328] on div "Exemption $200.00" at bounding box center [706, 334] width 562 height 45
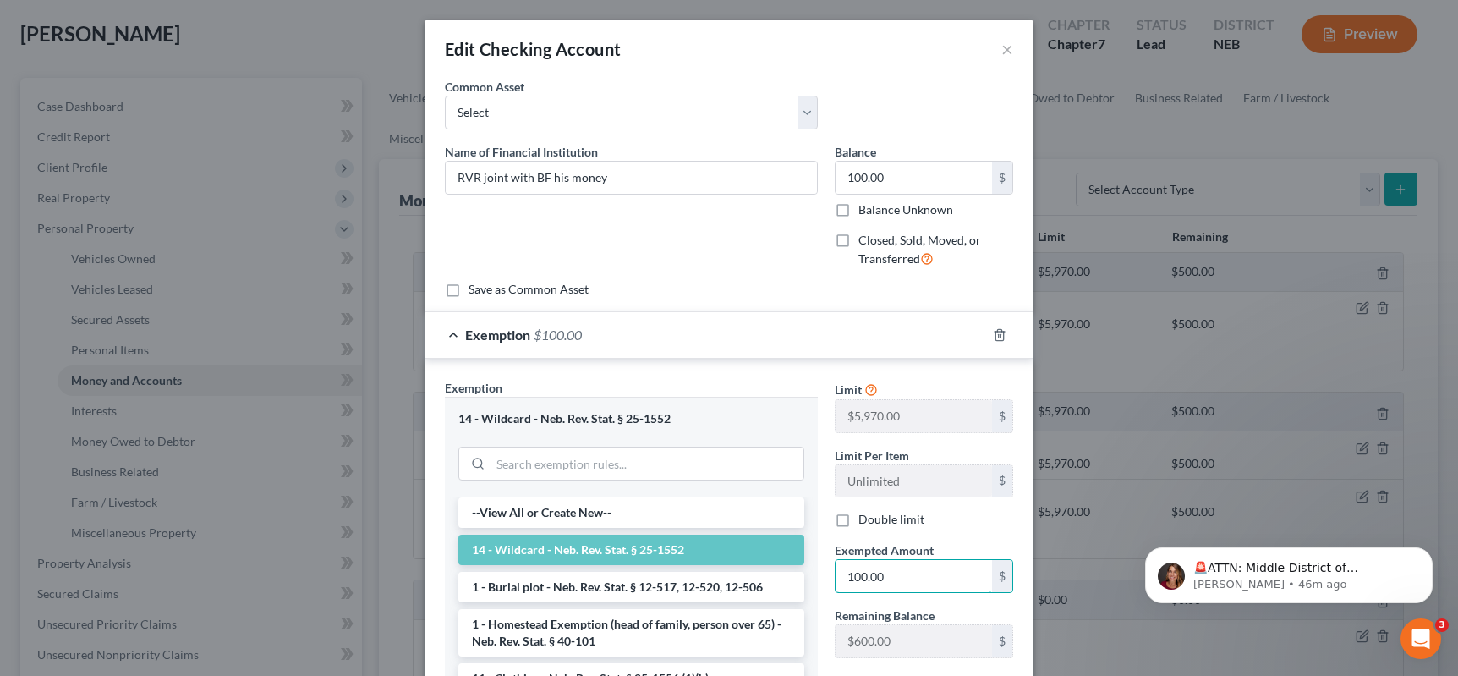
type input "100.00"
click at [789, 272] on div "Name of Financial Institution * RVR joint with BF his money" at bounding box center [632, 212] width 390 height 139
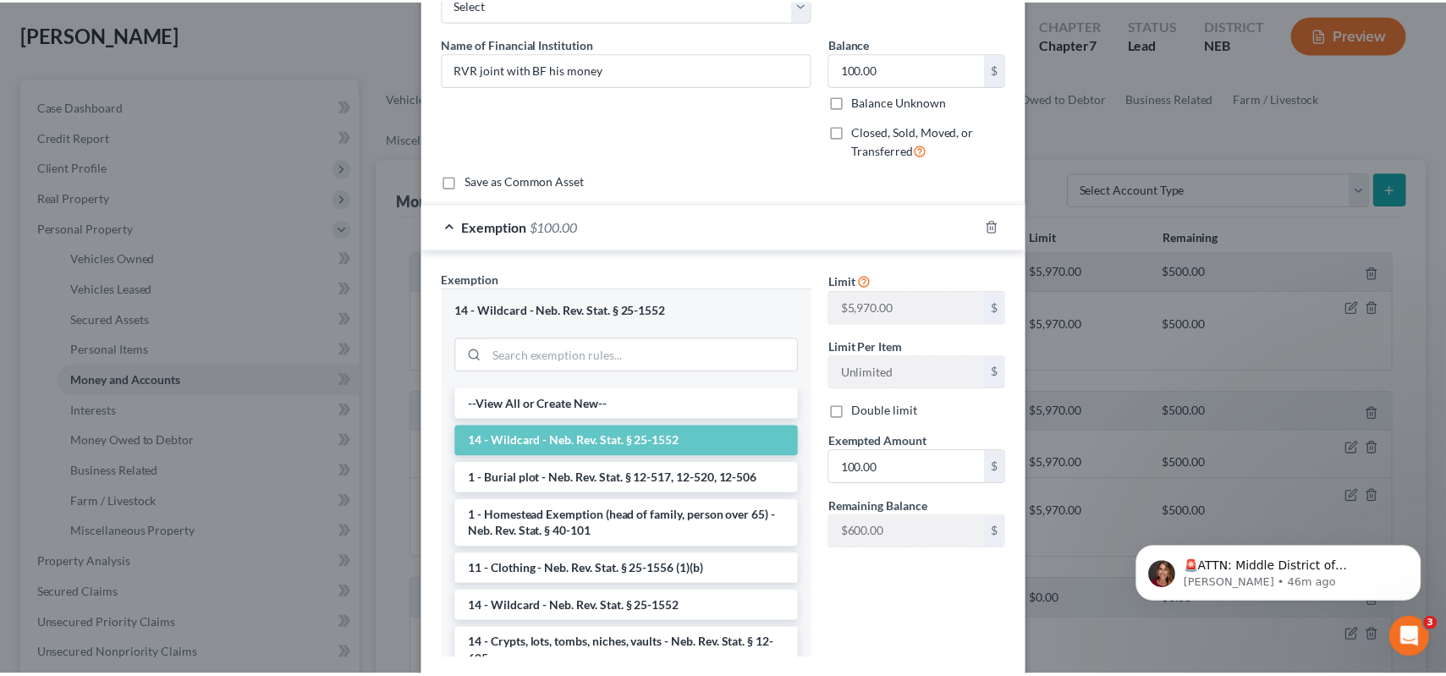
scroll to position [213, 0]
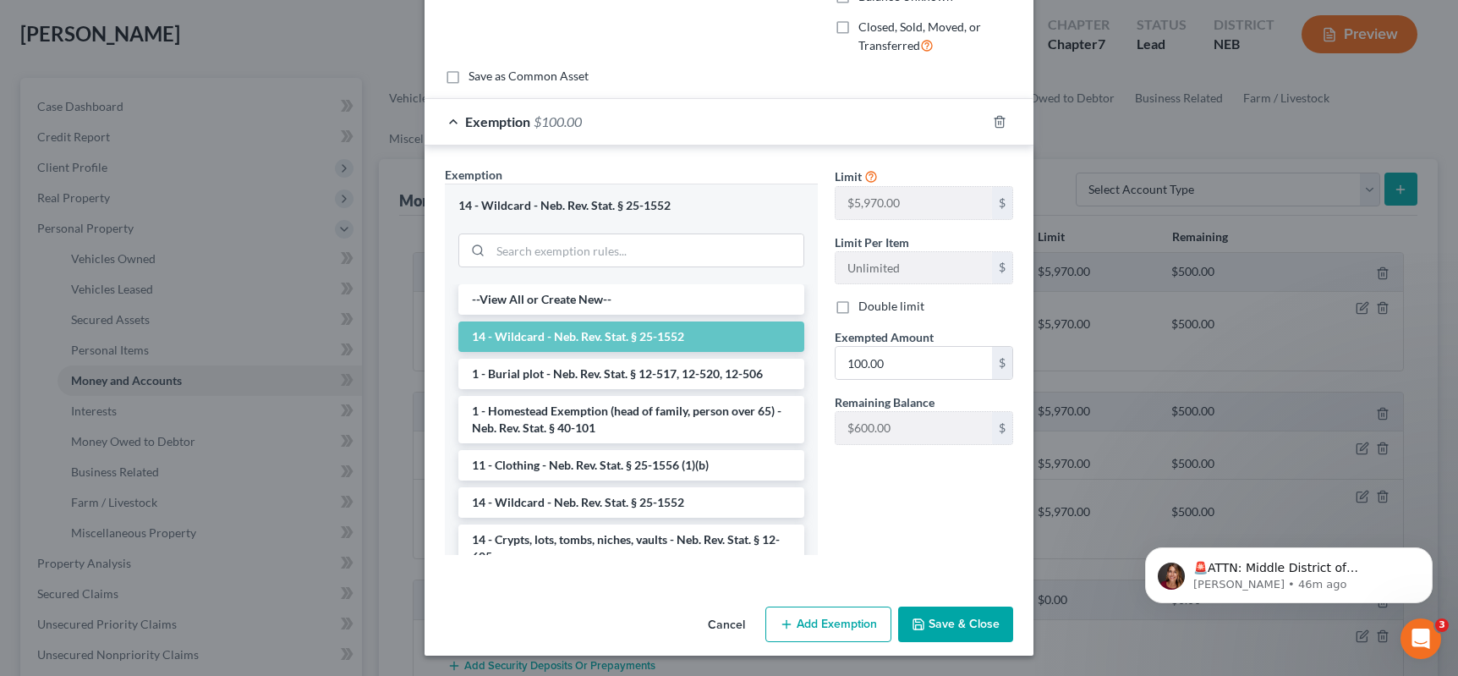
click at [931, 612] on button "Save & Close" at bounding box center [955, 625] width 115 height 36
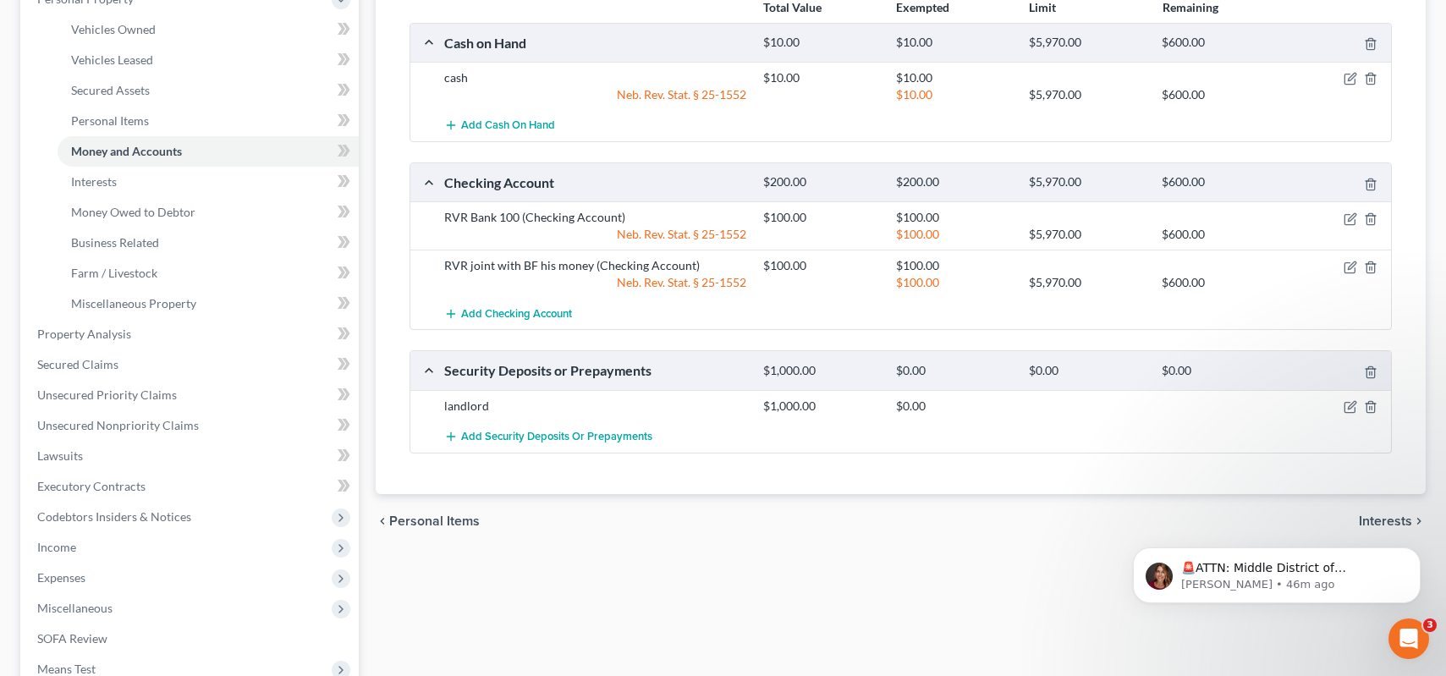
scroll to position [338, 0]
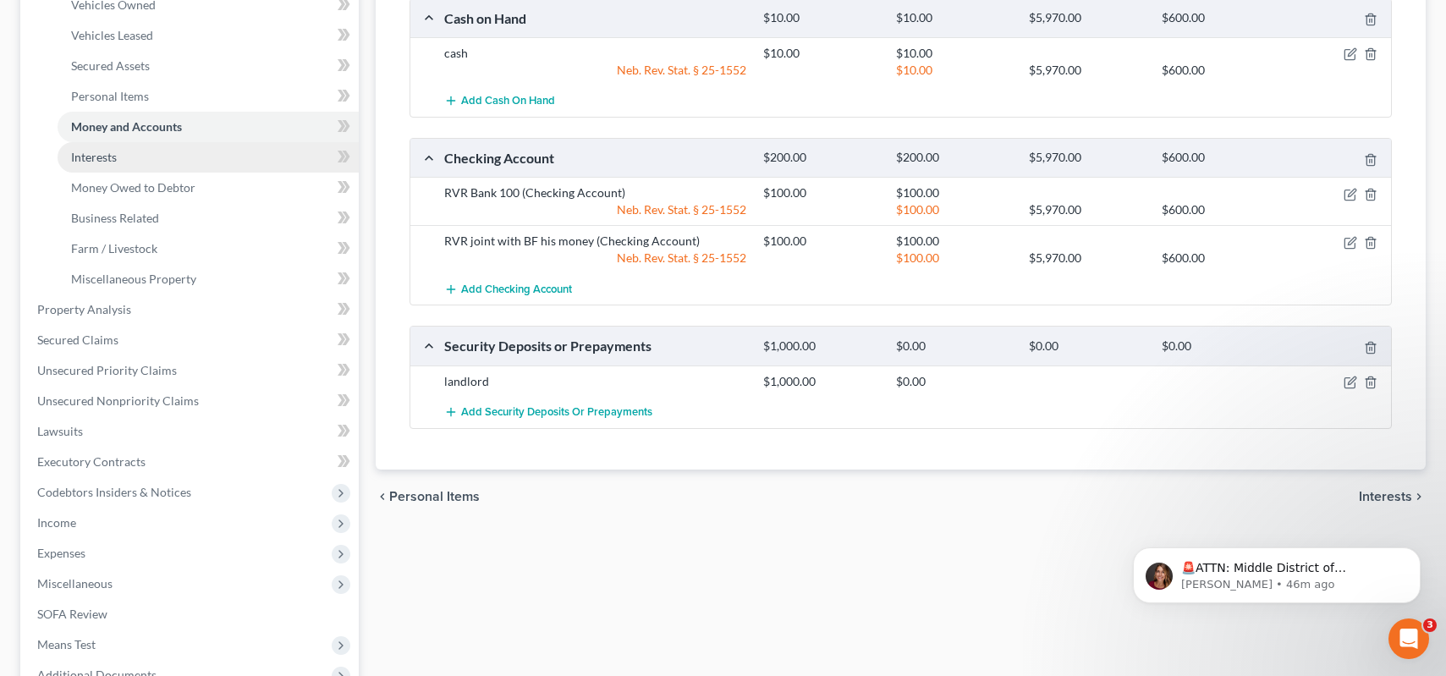
click at [101, 157] on span "Interests" at bounding box center [94, 157] width 46 height 14
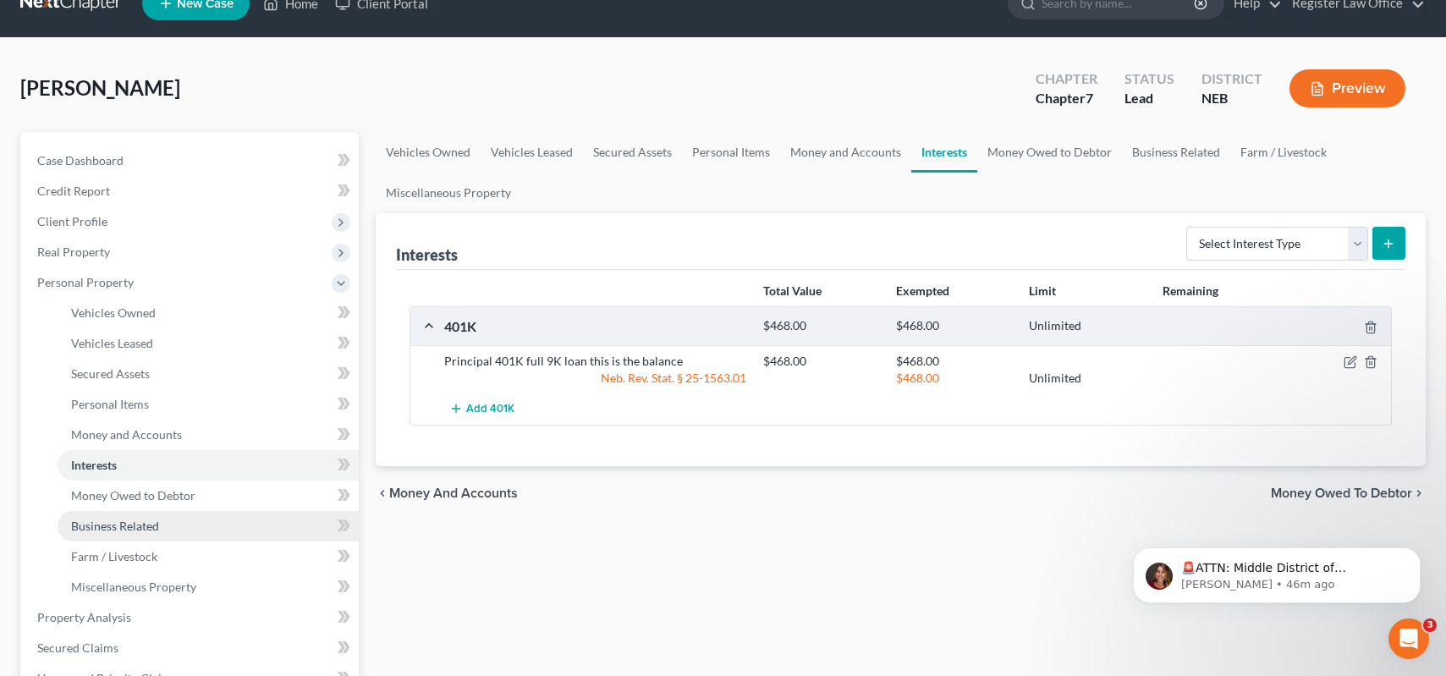
scroll to position [85, 0]
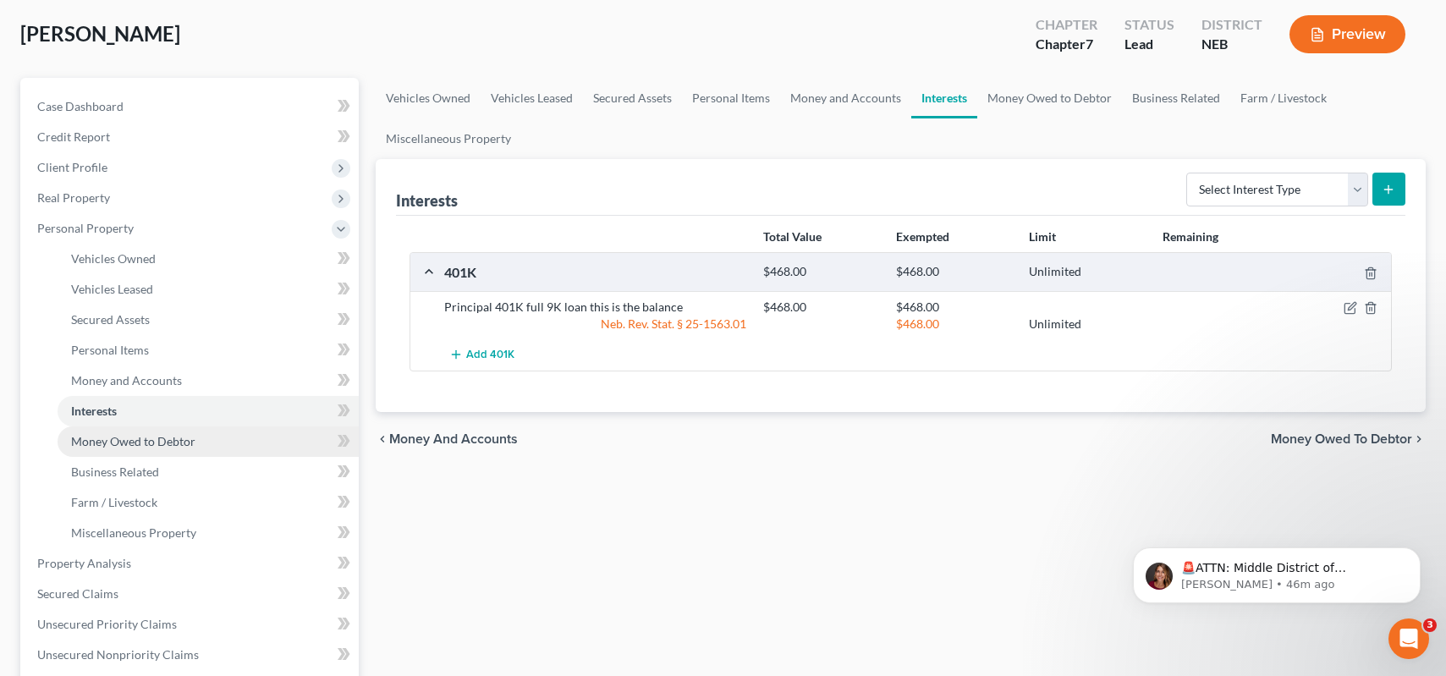
click at [153, 444] on span "Money Owed to Debtor" at bounding box center [133, 441] width 124 height 14
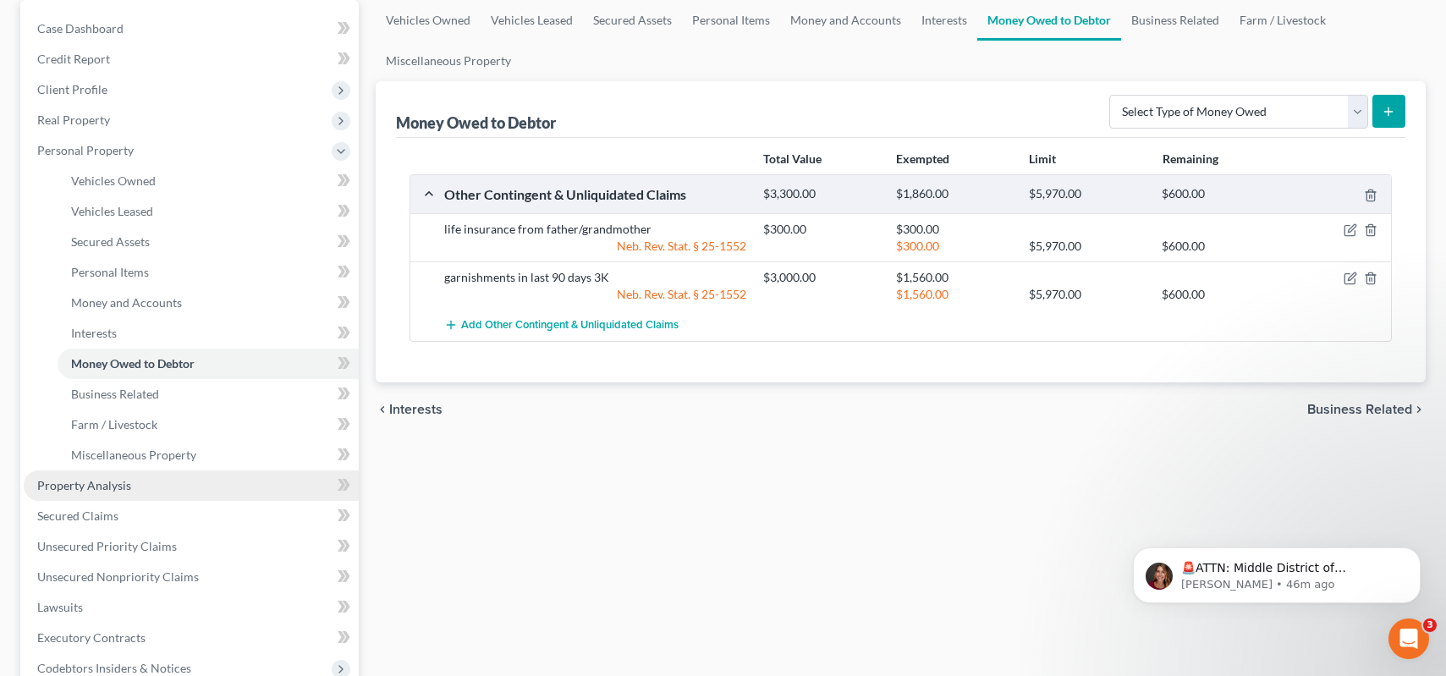
scroll to position [169, 0]
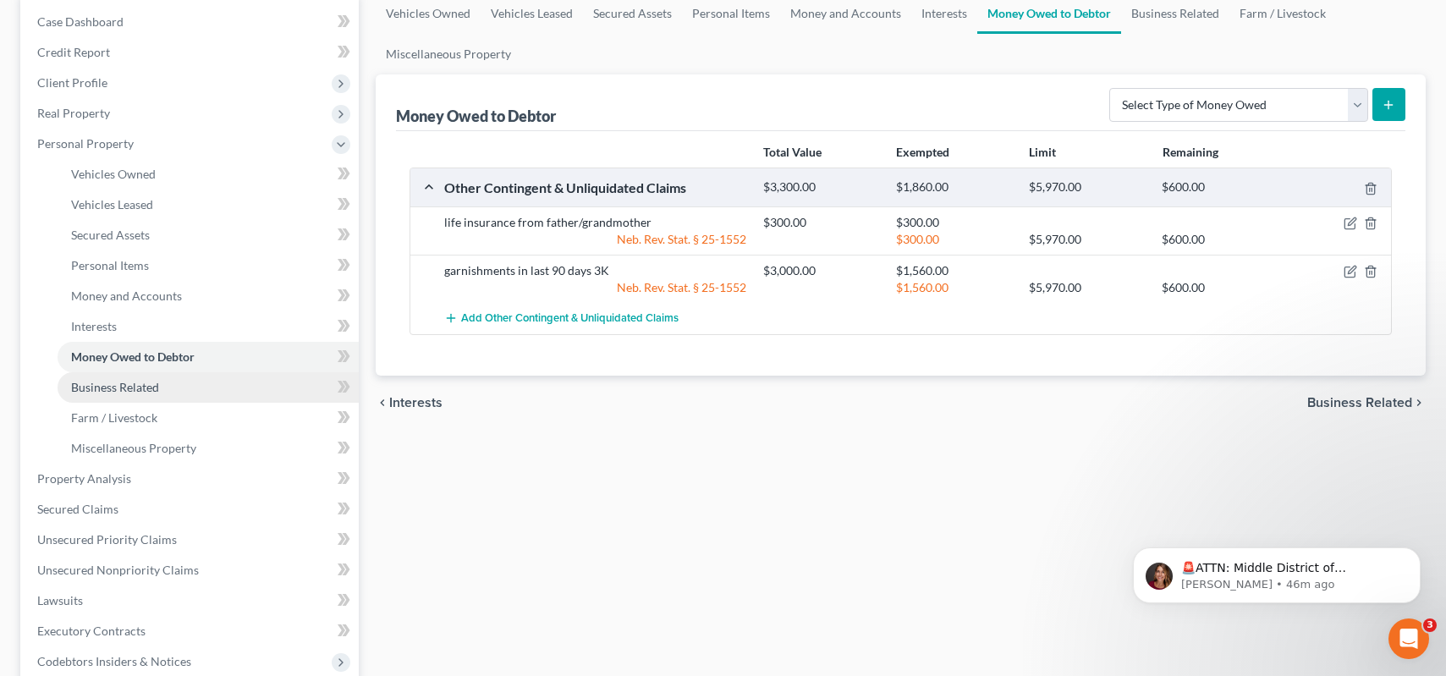
click at [151, 394] on link "Business Related" at bounding box center [208, 387] width 301 height 30
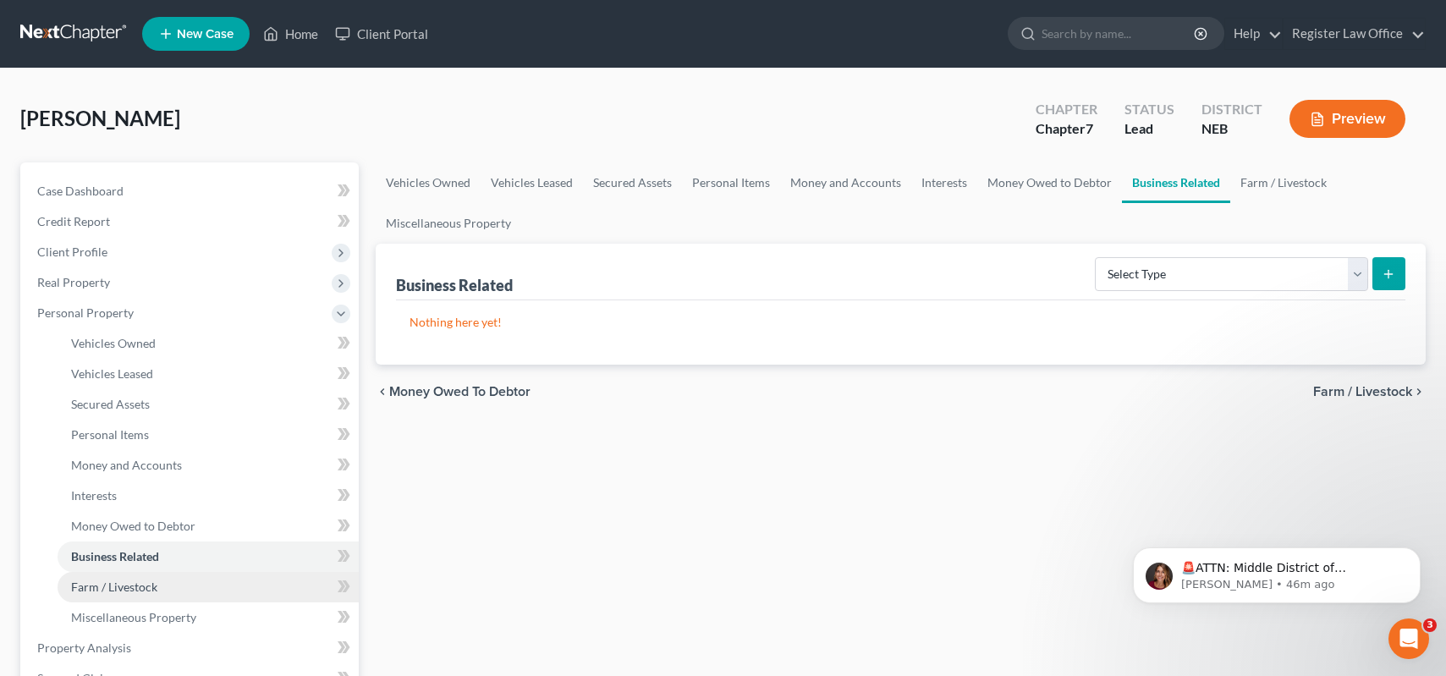
click at [162, 579] on link "Farm / Livestock" at bounding box center [208, 587] width 301 height 30
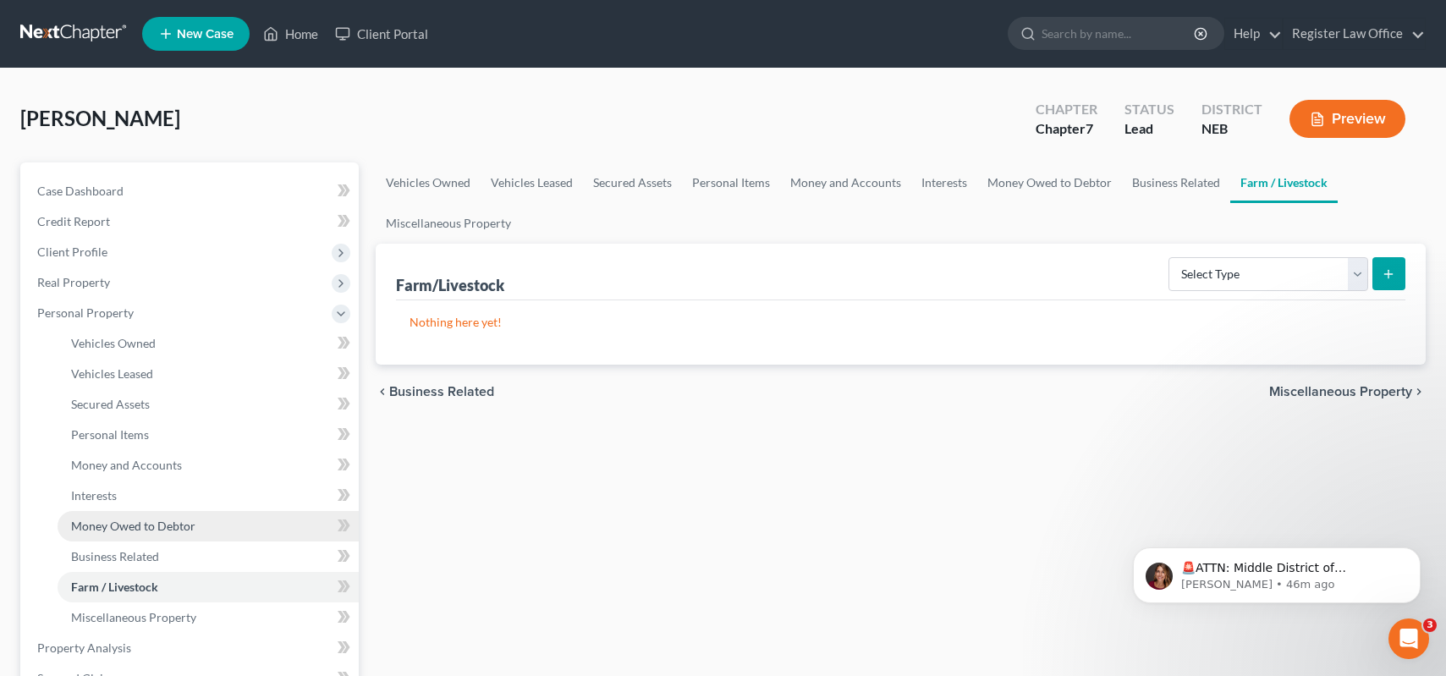
click at [135, 517] on link "Money Owed to Debtor" at bounding box center [208, 526] width 301 height 30
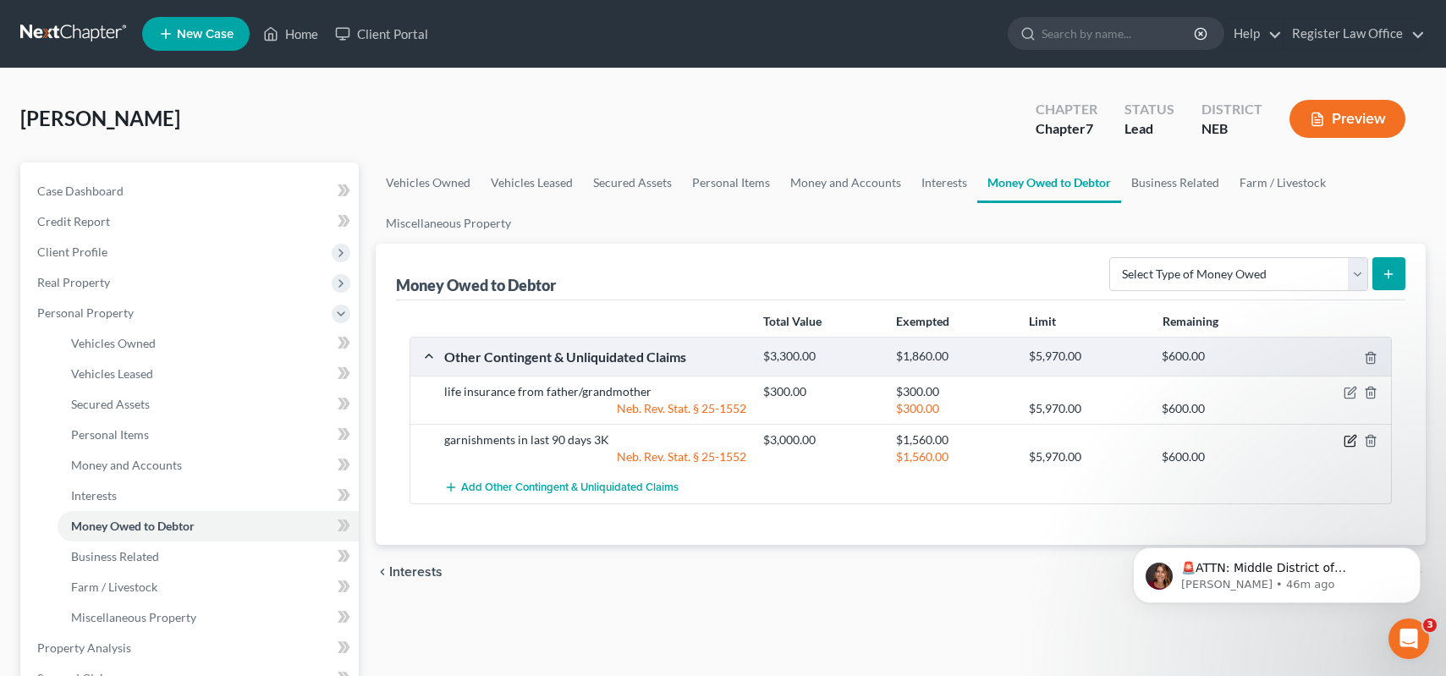
click at [1348, 439] on icon "button" at bounding box center [1350, 441] width 14 height 14
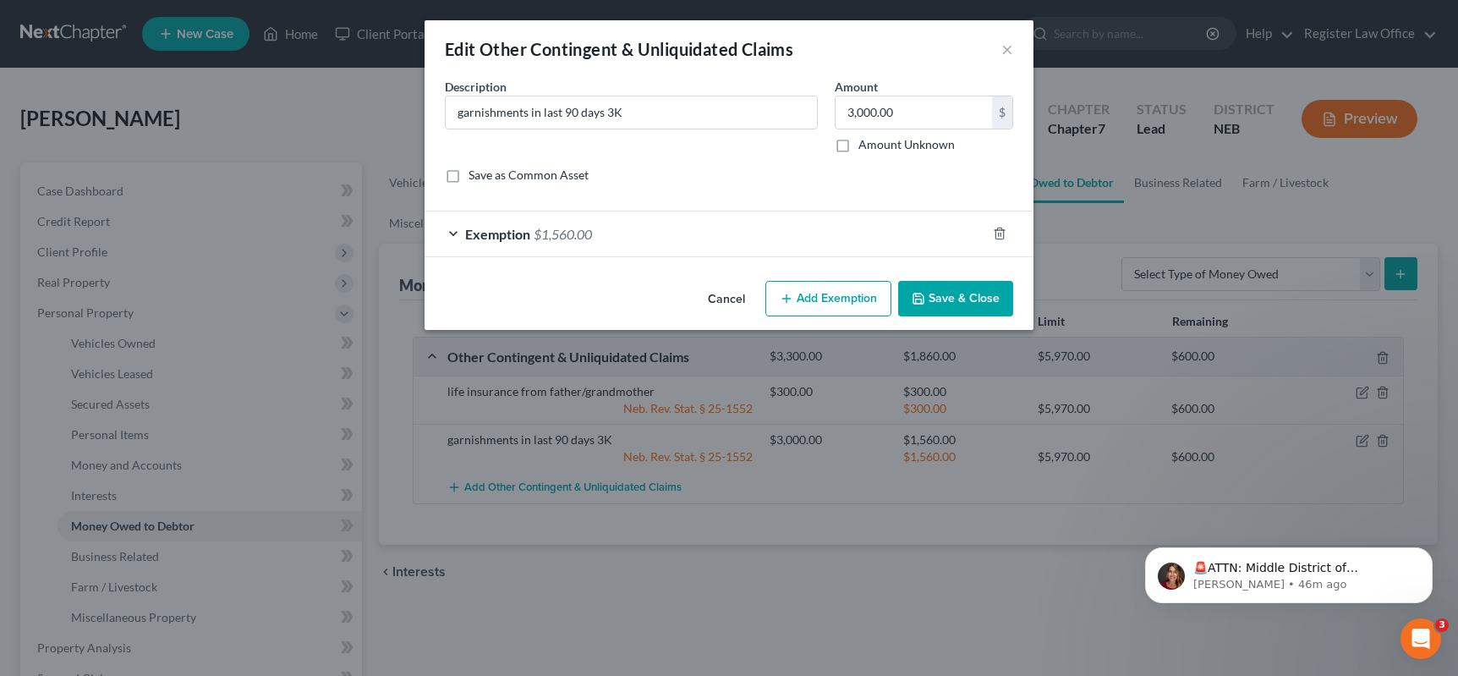
click at [448, 231] on div "Exemption $1,560.00" at bounding box center [706, 233] width 562 height 45
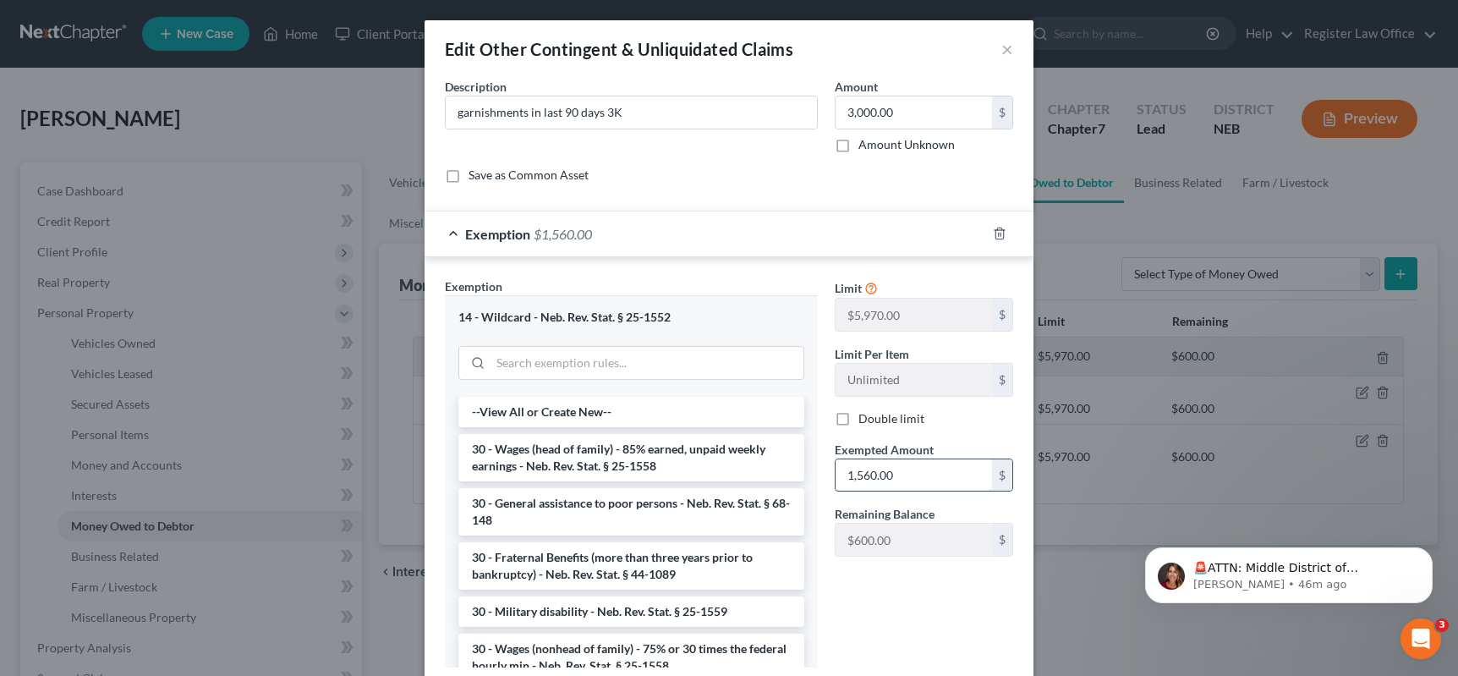
click at [898, 475] on input "1,560.00" at bounding box center [914, 475] width 157 height 32
type input "2,160.00"
click at [953, 585] on div "Limit $5,970.00 $ Limit Per Item Unlimited $ Double limit Exempted Amount * 2,1…" at bounding box center [924, 478] width 195 height 403
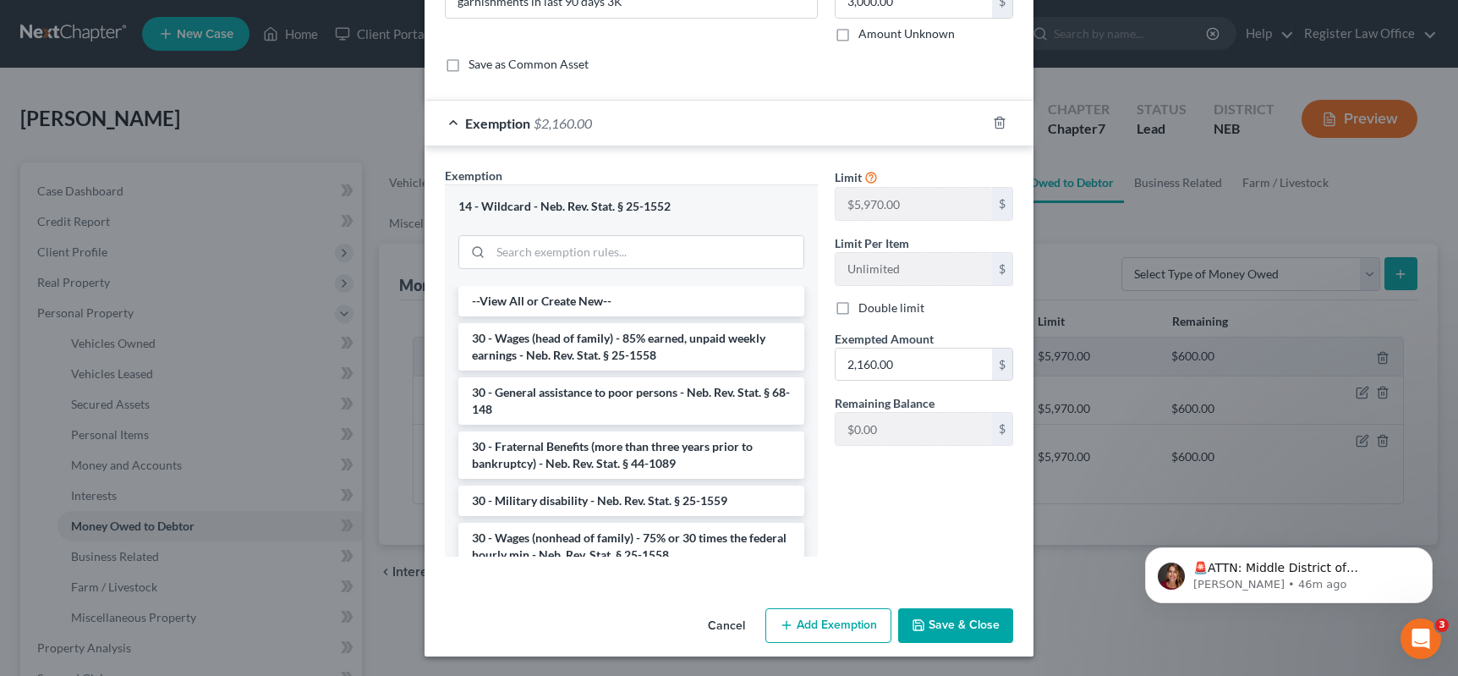
scroll to position [112, 0]
click at [944, 630] on button "Save & Close" at bounding box center [955, 625] width 115 height 36
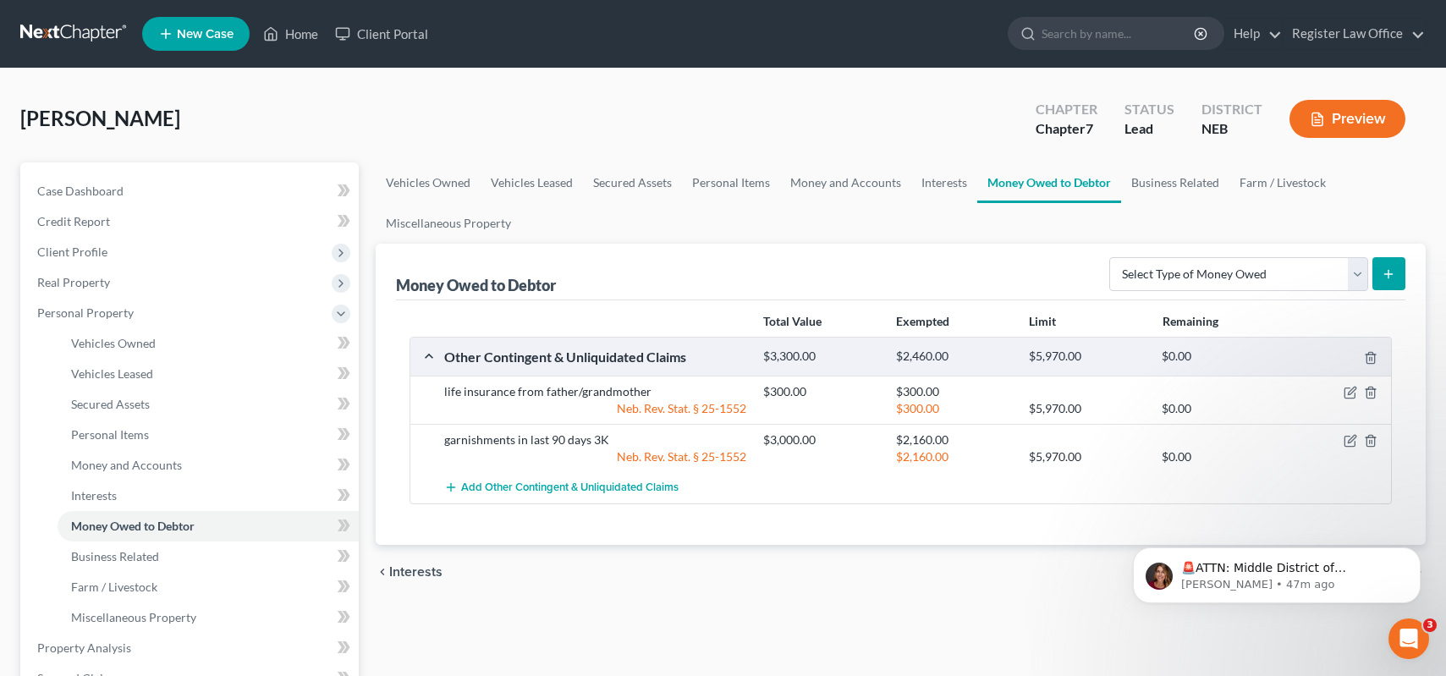
click at [1348, 118] on button "Preview" at bounding box center [1347, 119] width 116 height 38
